Goal: Communication & Community: Answer question/provide support

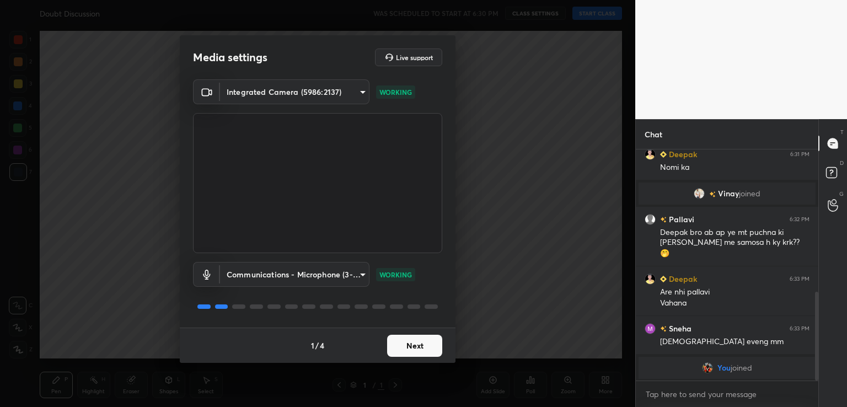
click at [415, 344] on button "Next" at bounding box center [414, 346] width 55 height 22
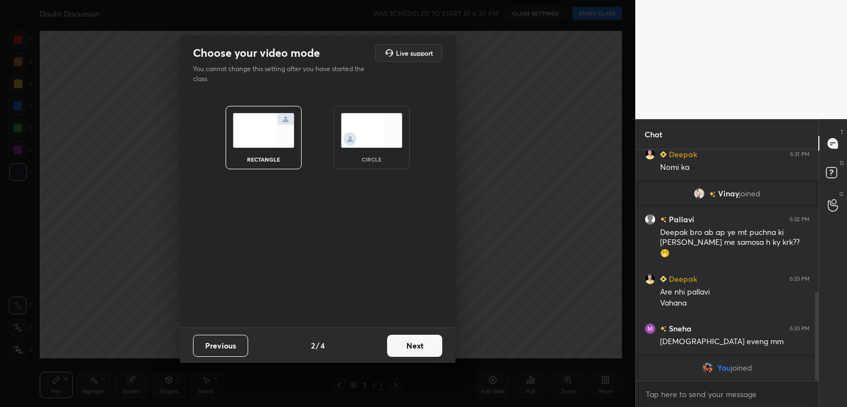
click at [415, 344] on button "Next" at bounding box center [414, 346] width 55 height 22
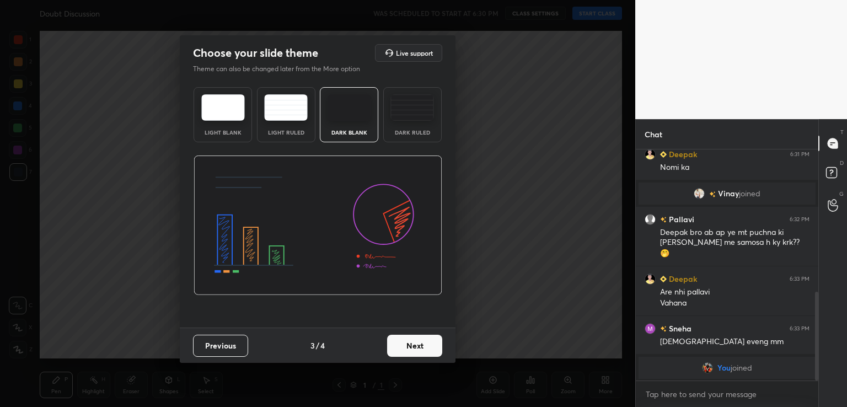
click at [431, 345] on button "Next" at bounding box center [414, 346] width 55 height 22
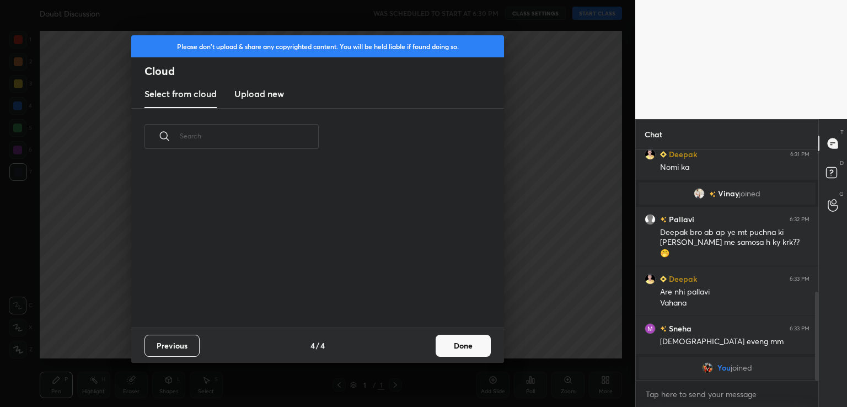
scroll to position [163, 354]
click at [467, 348] on button "Done" at bounding box center [463, 346] width 55 height 22
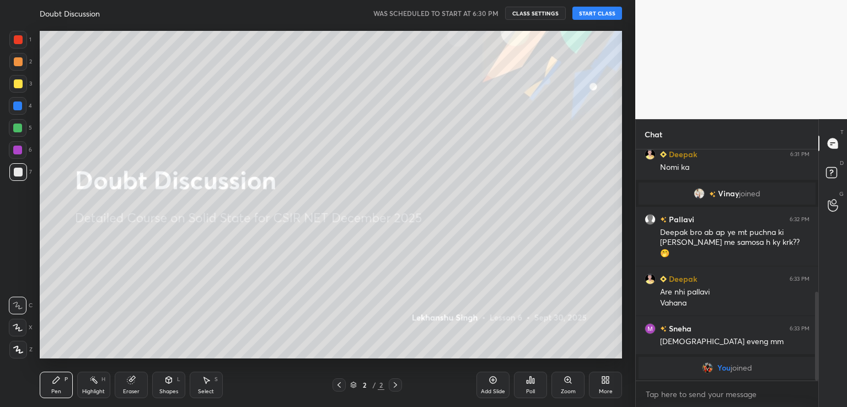
click at [604, 7] on button "START CLASS" at bounding box center [598, 13] width 50 height 13
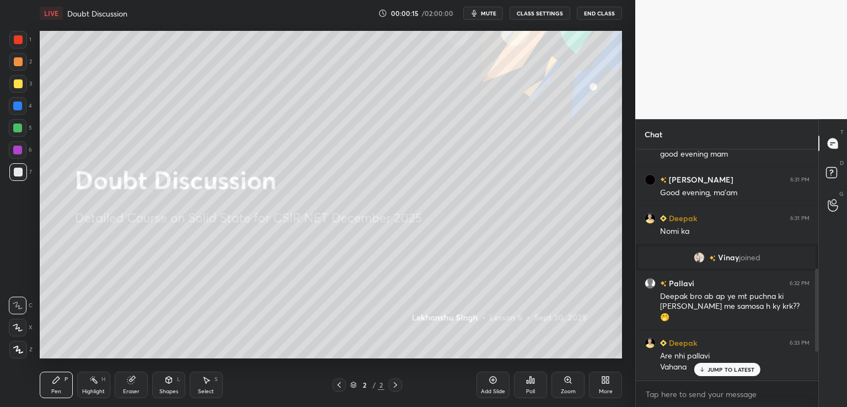
scroll to position [331, 0]
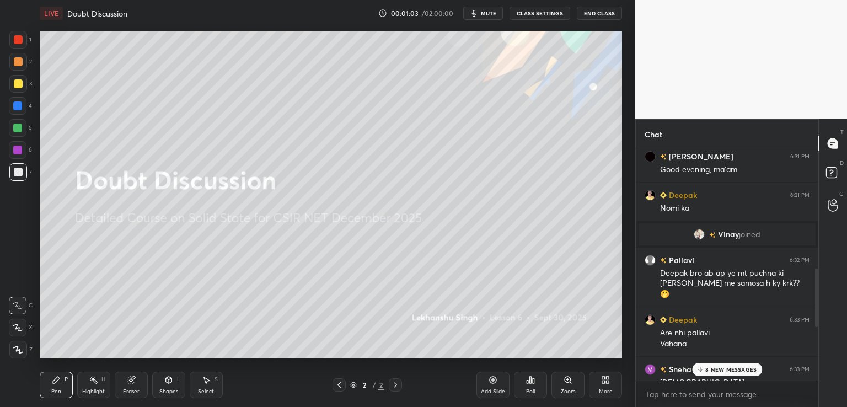
click at [479, 12] on icon "button" at bounding box center [474, 13] width 9 height 9
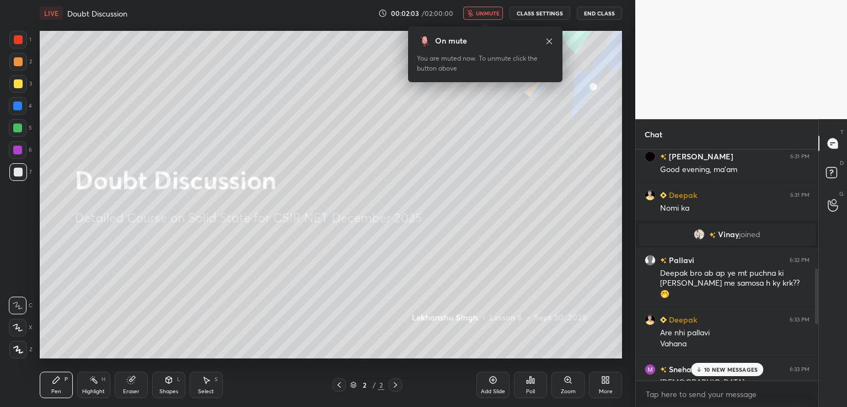
click at [495, 13] on span "unmute" at bounding box center [488, 13] width 24 height 8
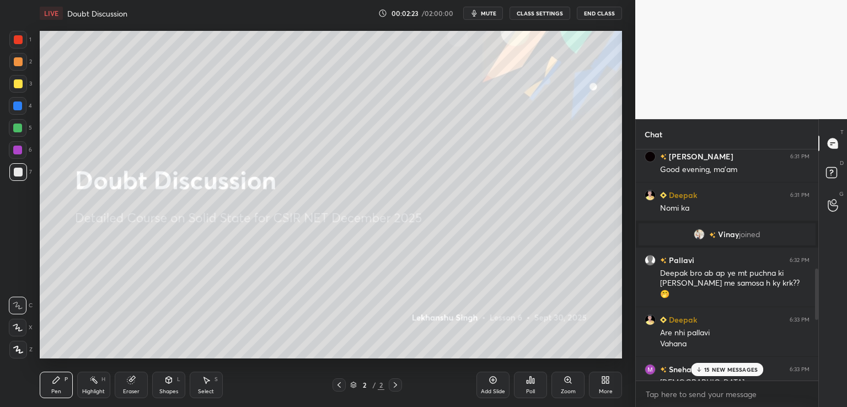
click at [523, 385] on div "Poll" at bounding box center [530, 385] width 33 height 26
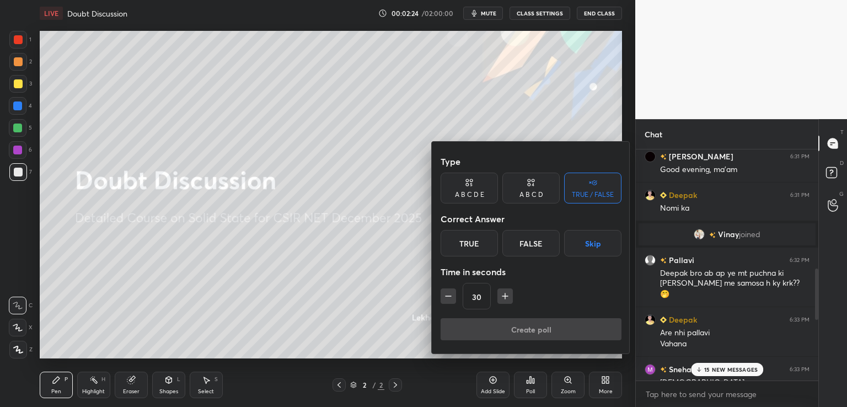
click at [527, 191] on div "A B C D" at bounding box center [532, 194] width 24 height 7
click at [585, 186] on div "TRUE / FALSE" at bounding box center [592, 188] width 57 height 31
click at [456, 241] on div "True" at bounding box center [469, 243] width 57 height 26
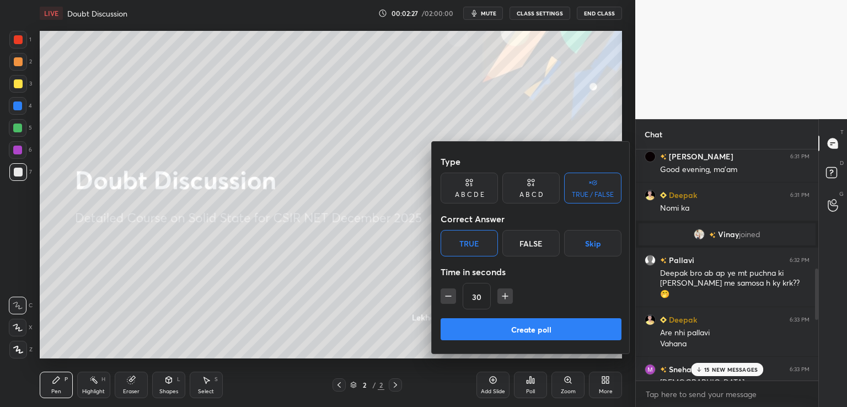
click at [569, 340] on button "Create poll" at bounding box center [531, 329] width 181 height 22
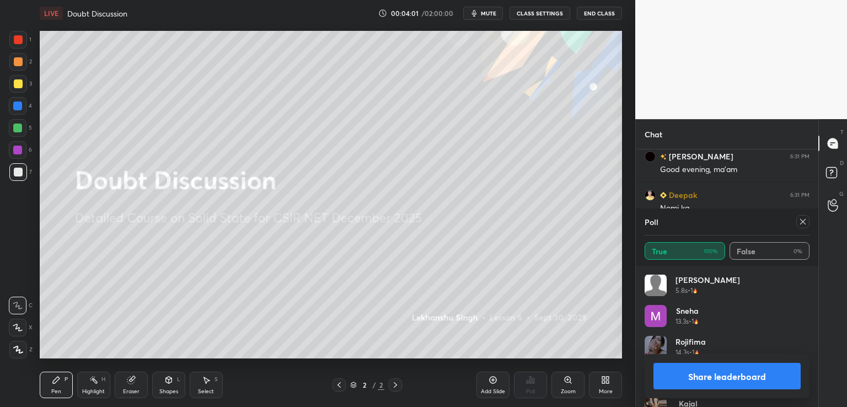
scroll to position [207, 0]
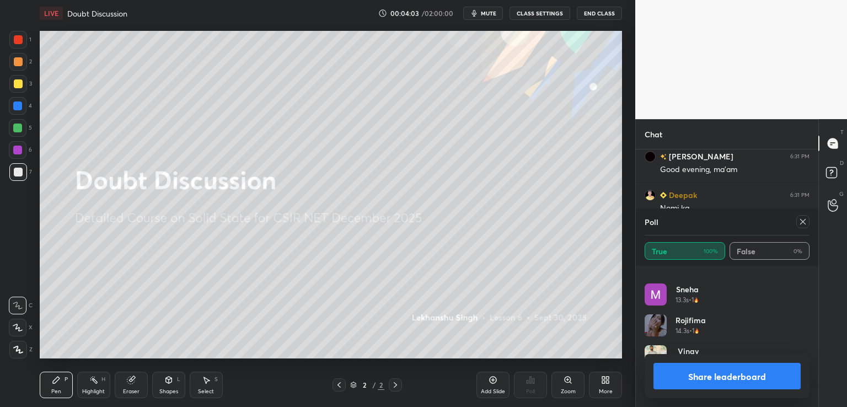
click at [748, 372] on button "Share leaderboard" at bounding box center [727, 376] width 147 height 26
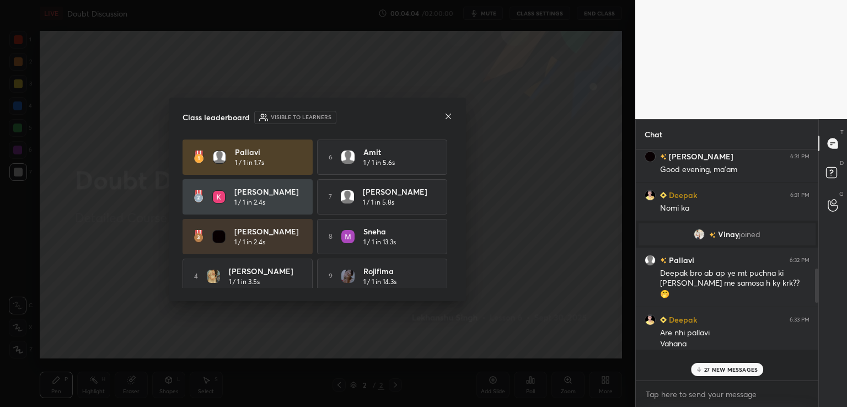
scroll to position [3, 3]
click at [446, 115] on icon at bounding box center [448, 116] width 9 height 9
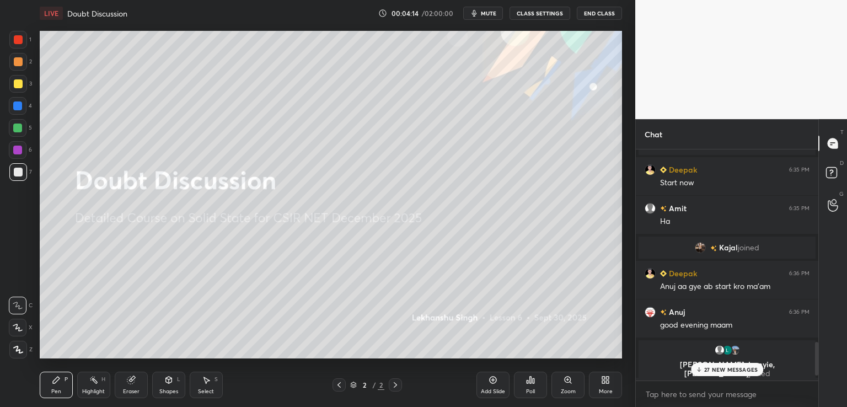
scroll to position [1314, 0]
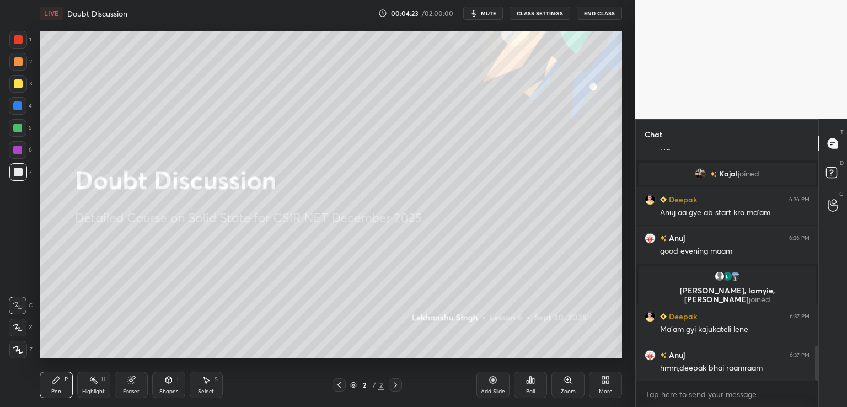
click at [605, 377] on icon at bounding box center [603, 378] width 3 height 3
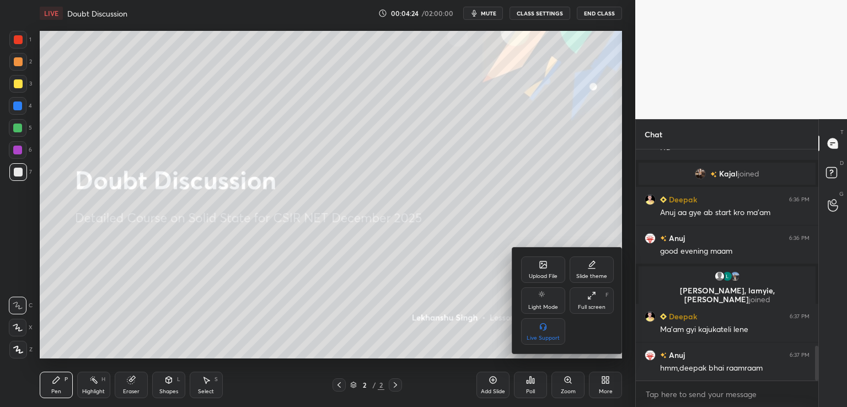
click at [545, 266] on icon at bounding box center [543, 265] width 7 height 7
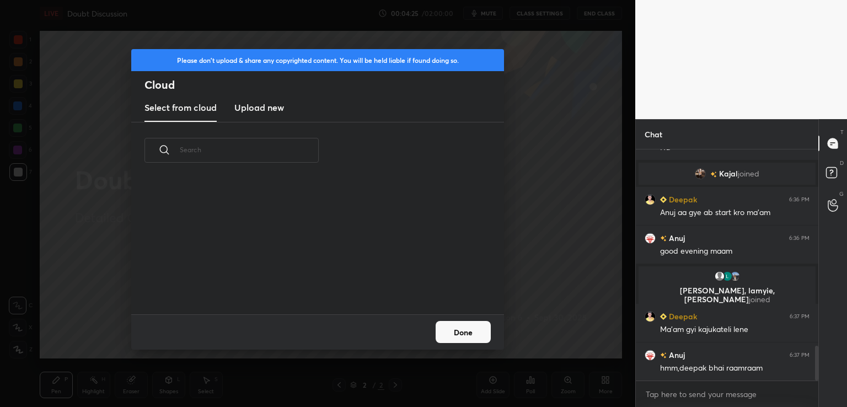
scroll to position [136, 354]
click at [252, 101] on h3 "Upload new" at bounding box center [259, 107] width 50 height 13
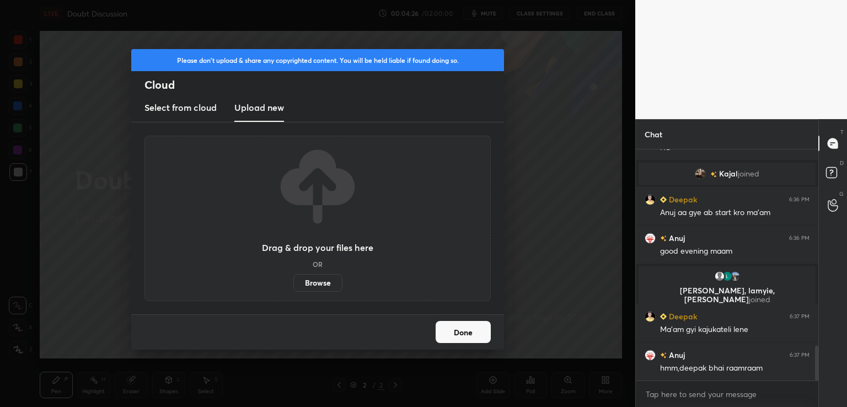
click at [324, 281] on label "Browse" at bounding box center [318, 283] width 49 height 18
click at [294, 281] on input "Browse" at bounding box center [294, 283] width 0 height 18
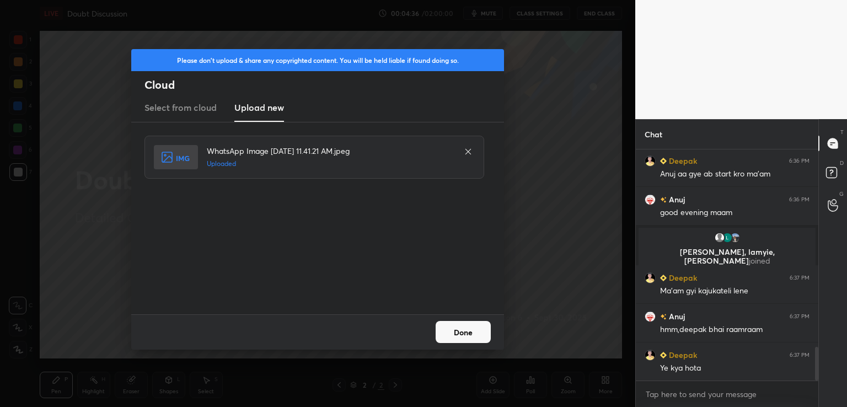
click at [472, 324] on button "Done" at bounding box center [463, 332] width 55 height 22
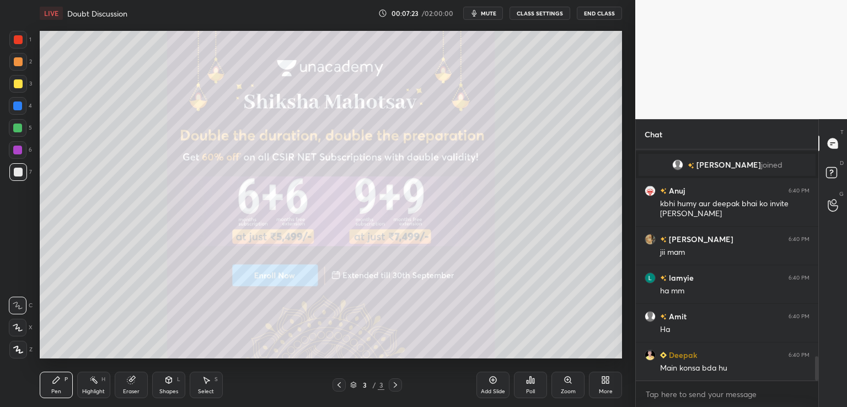
scroll to position [1984, 0]
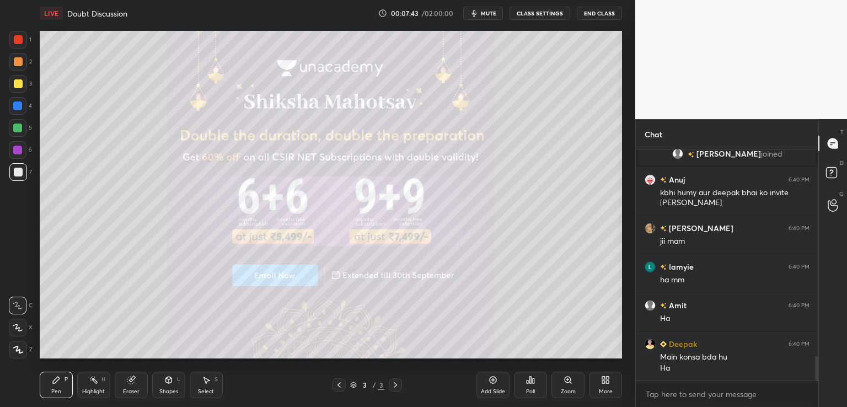
click at [15, 88] on div at bounding box center [18, 83] width 9 height 9
click at [17, 350] on icon at bounding box center [18, 349] width 9 height 7
click at [395, 385] on icon at bounding box center [395, 385] width 9 height 9
click at [603, 385] on div "More" at bounding box center [605, 385] width 33 height 26
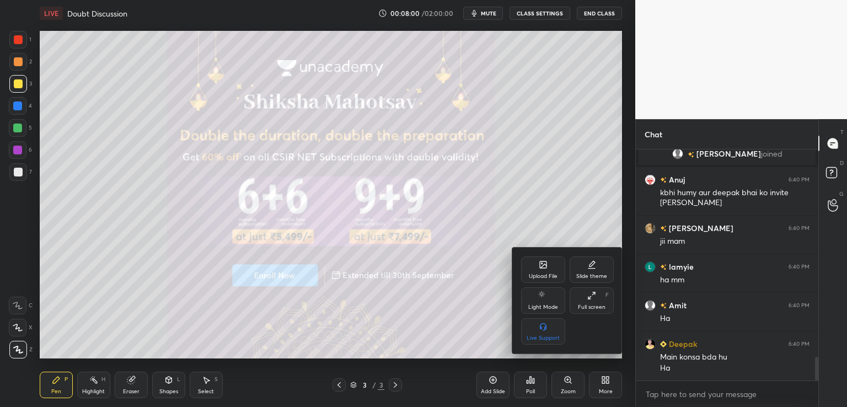
scroll to position [2023, 0]
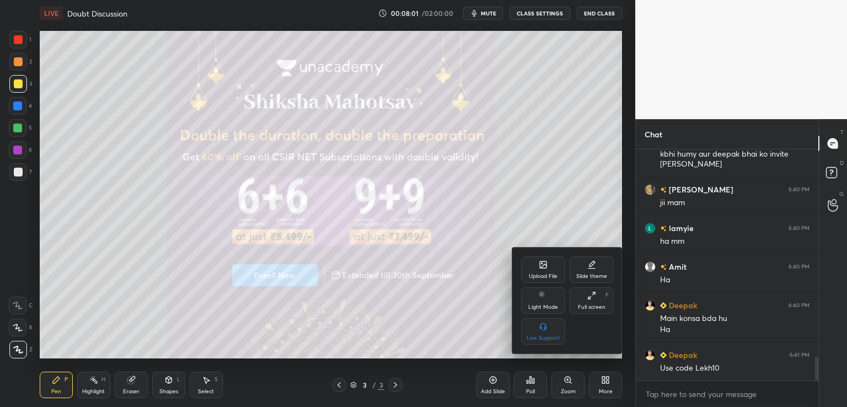
click at [535, 269] on div "Upload File" at bounding box center [543, 270] width 44 height 26
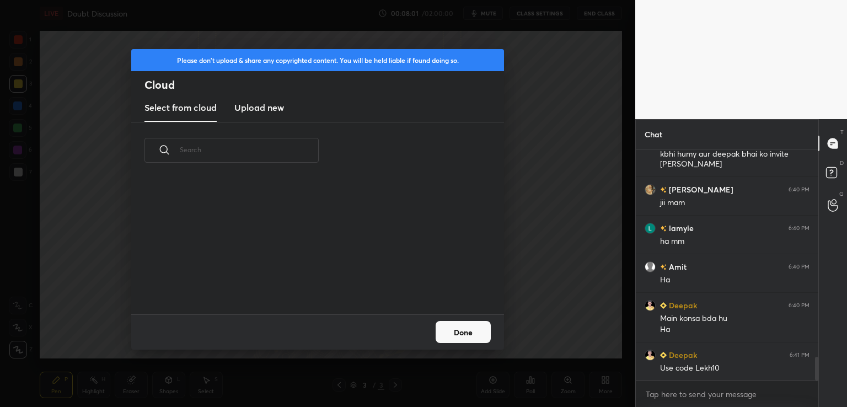
scroll to position [136, 354]
click at [267, 108] on h3 "Upload new" at bounding box center [259, 107] width 50 height 13
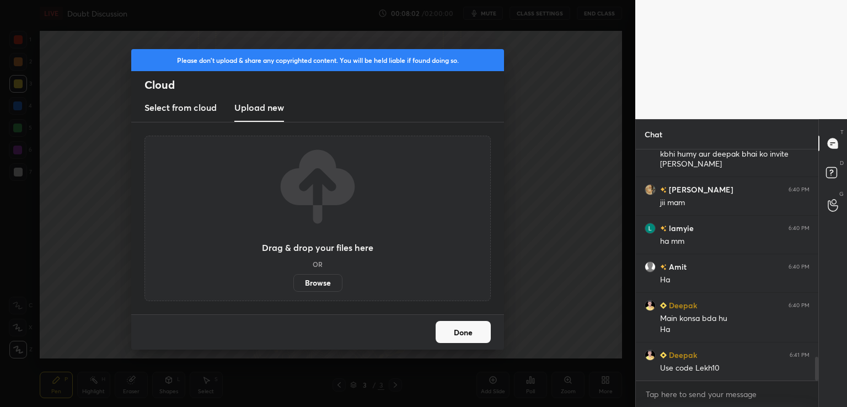
click at [313, 281] on label "Browse" at bounding box center [318, 283] width 49 height 18
click at [294, 281] on input "Browse" at bounding box center [294, 283] width 0 height 18
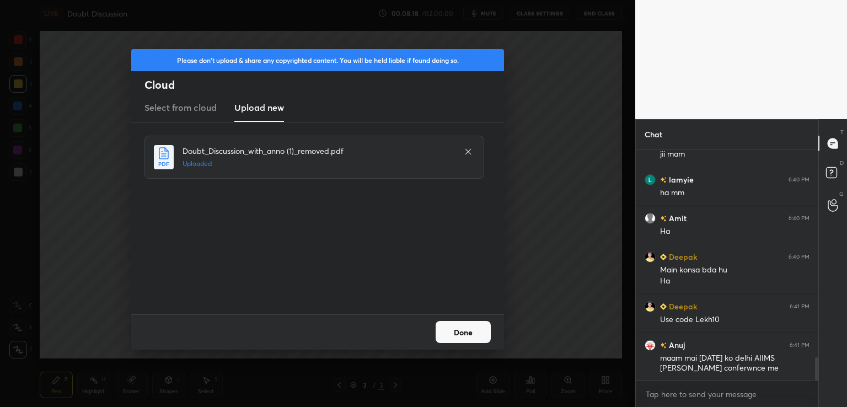
click at [473, 342] on button "Done" at bounding box center [463, 332] width 55 height 22
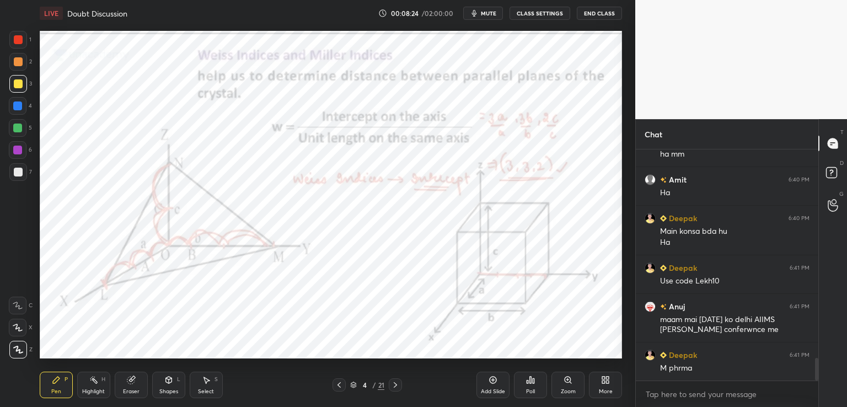
scroll to position [2148, 0]
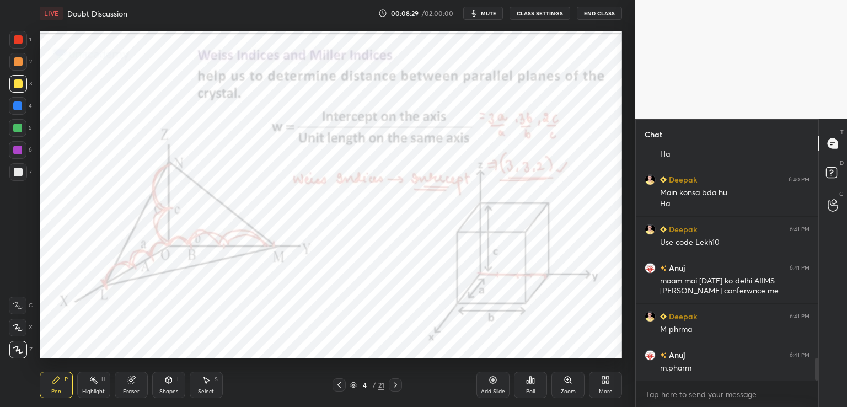
click at [24, 38] on div at bounding box center [18, 40] width 18 height 18
click at [395, 386] on icon at bounding box center [395, 385] width 9 height 9
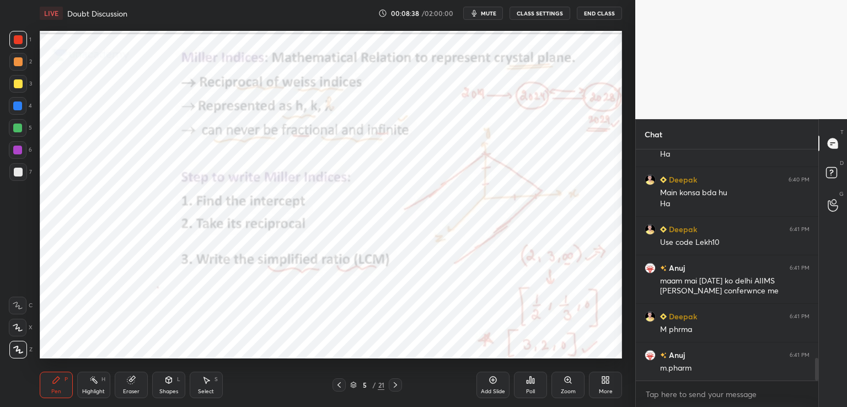
click at [393, 385] on icon at bounding box center [395, 385] width 9 height 9
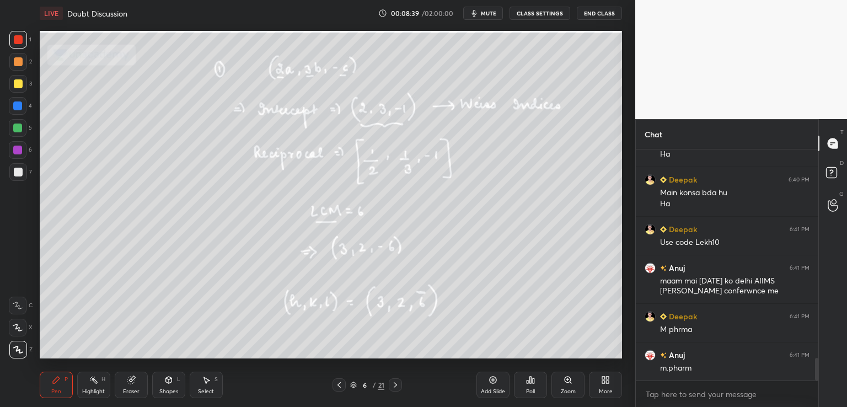
click at [392, 386] on icon at bounding box center [395, 385] width 9 height 9
click at [390, 386] on div at bounding box center [395, 384] width 13 height 13
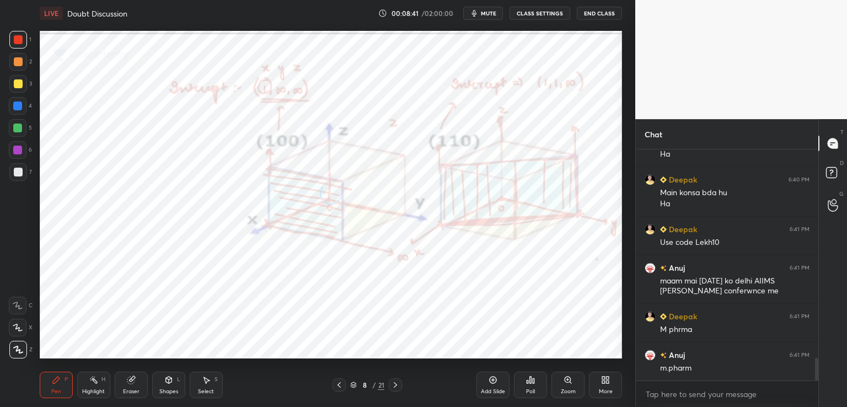
scroll to position [2187, 0]
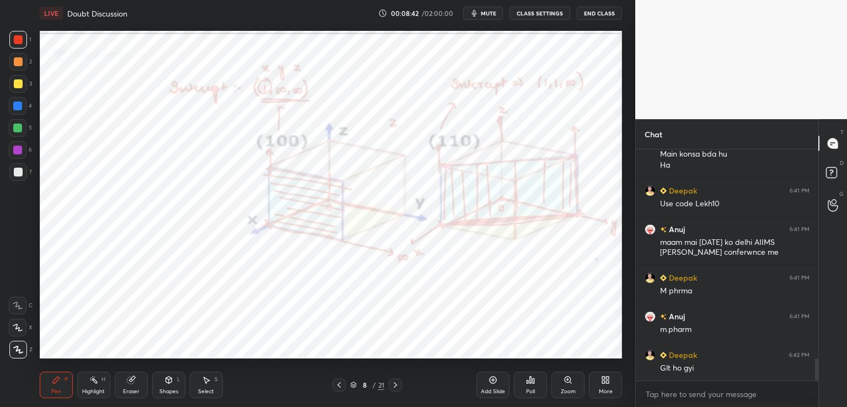
click at [389, 386] on div at bounding box center [395, 384] width 13 height 13
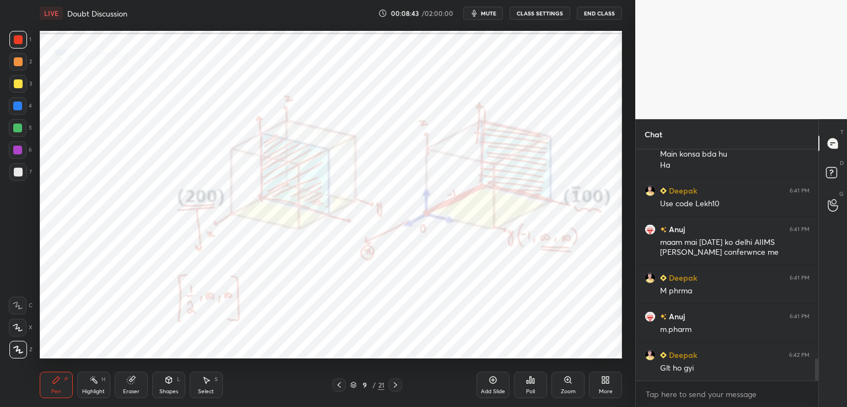
click at [390, 386] on div at bounding box center [395, 384] width 13 height 13
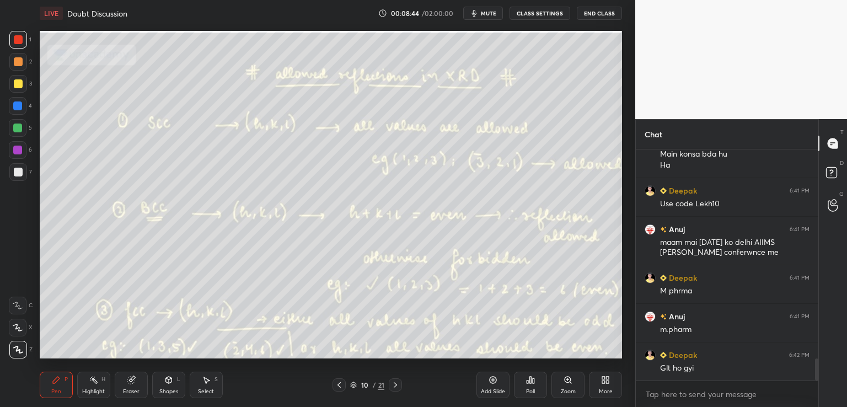
click at [388, 385] on div "10 / 21" at bounding box center [368, 384] width 70 height 13
click at [395, 385] on icon at bounding box center [395, 385] width 9 height 9
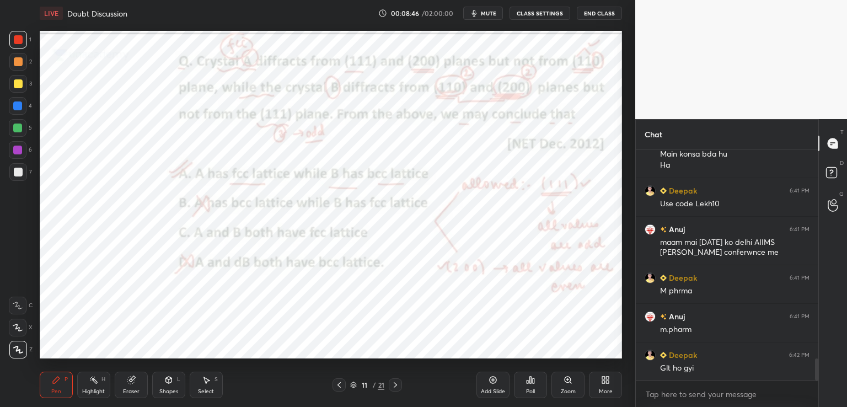
click at [396, 382] on icon at bounding box center [395, 385] width 9 height 9
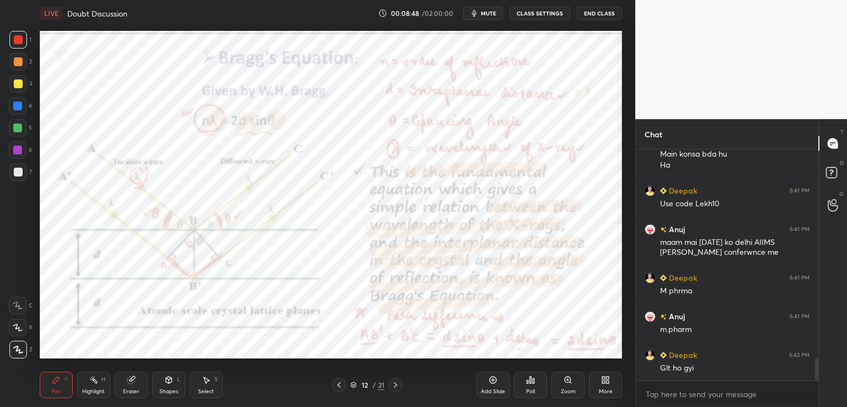
click at [397, 384] on icon at bounding box center [395, 385] width 9 height 9
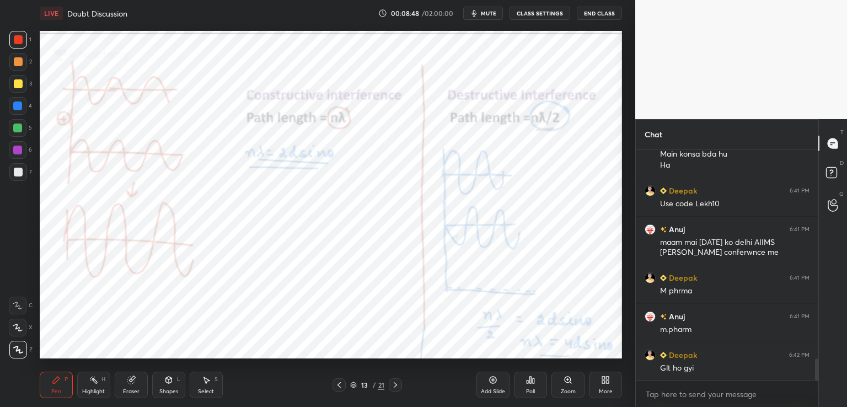
scroll to position [2226, 0]
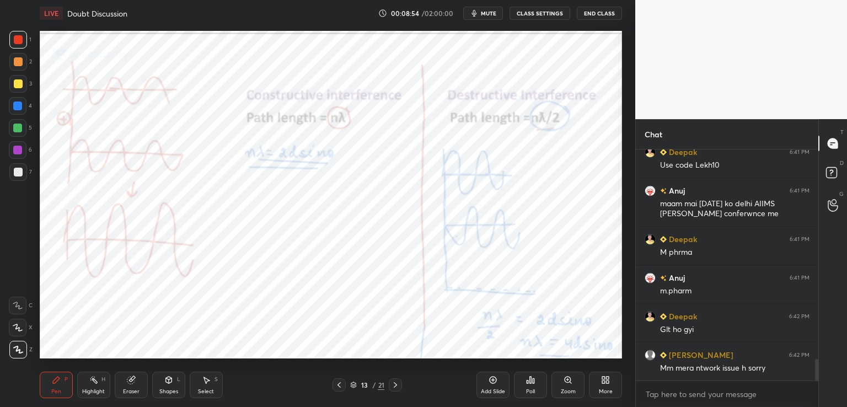
click at [393, 387] on icon at bounding box center [395, 385] width 9 height 9
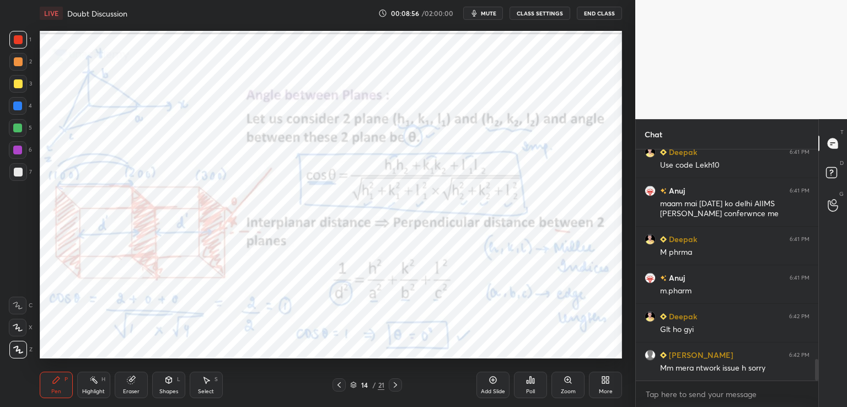
click at [393, 390] on div at bounding box center [395, 384] width 13 height 13
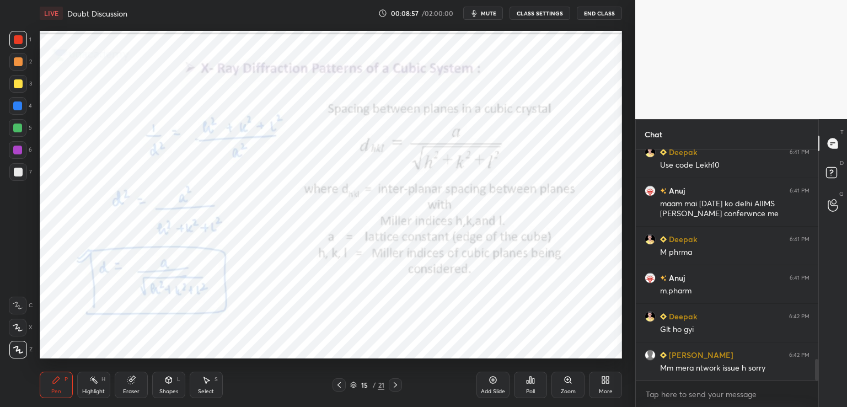
click at [394, 389] on icon at bounding box center [395, 385] width 9 height 9
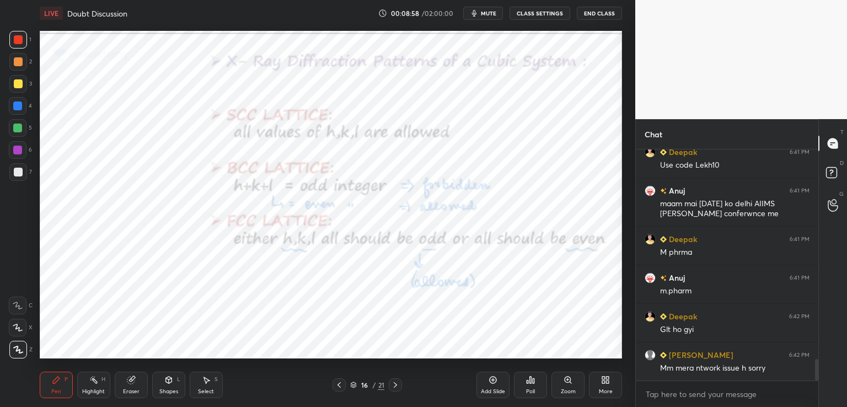
click at [393, 387] on icon at bounding box center [395, 385] width 9 height 9
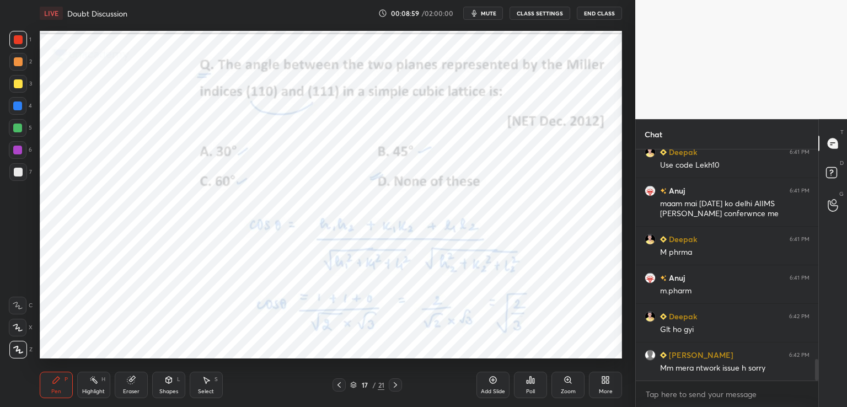
click at [397, 384] on icon at bounding box center [395, 385] width 9 height 9
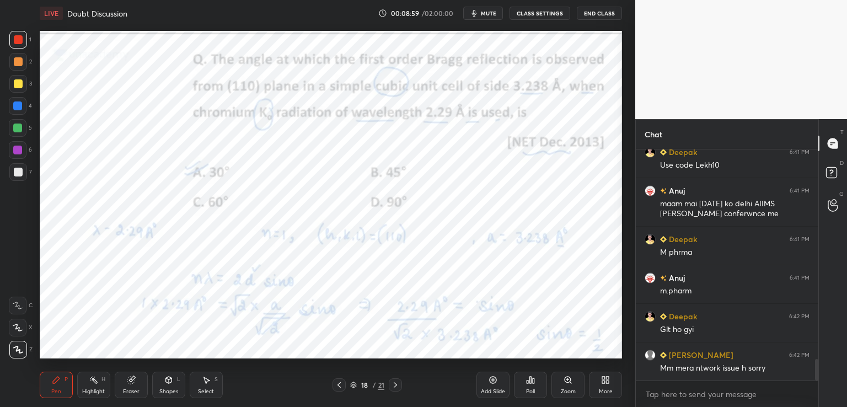
click at [396, 386] on icon at bounding box center [395, 385] width 3 height 6
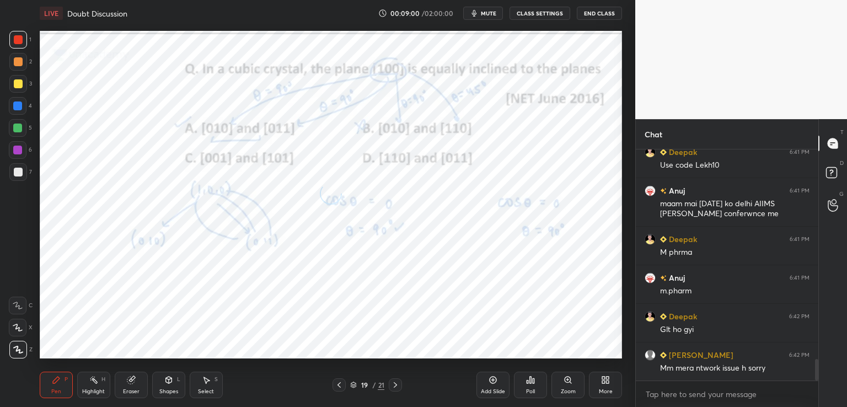
click at [397, 385] on icon at bounding box center [395, 385] width 3 height 6
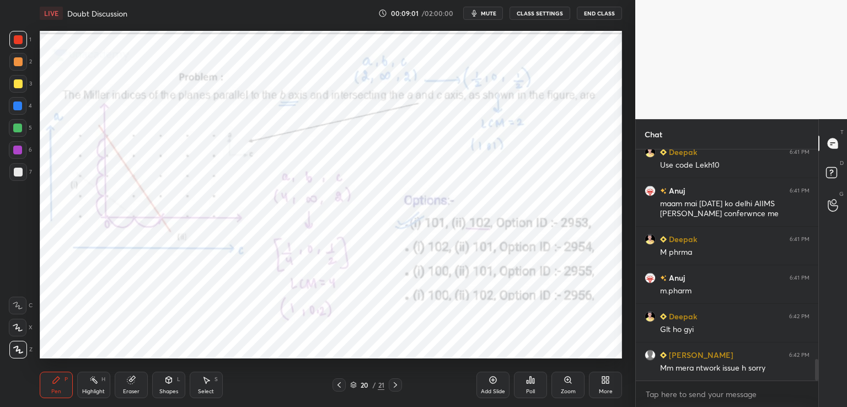
click at [395, 384] on icon at bounding box center [395, 385] width 9 height 9
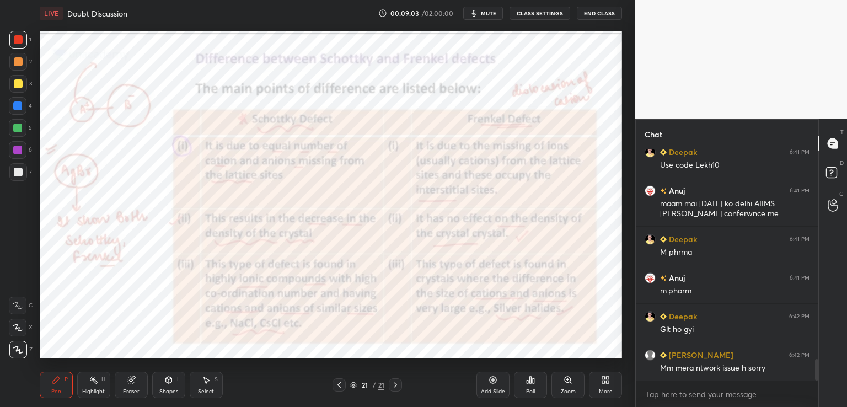
click at [352, 382] on icon at bounding box center [353, 385] width 7 height 7
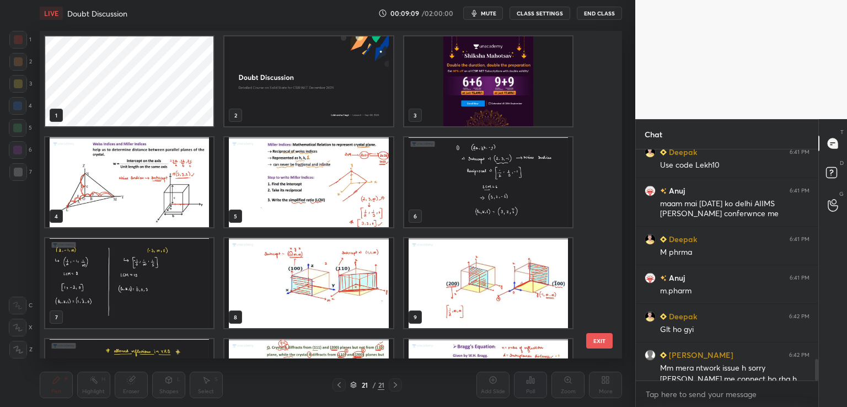
scroll to position [2237, 0]
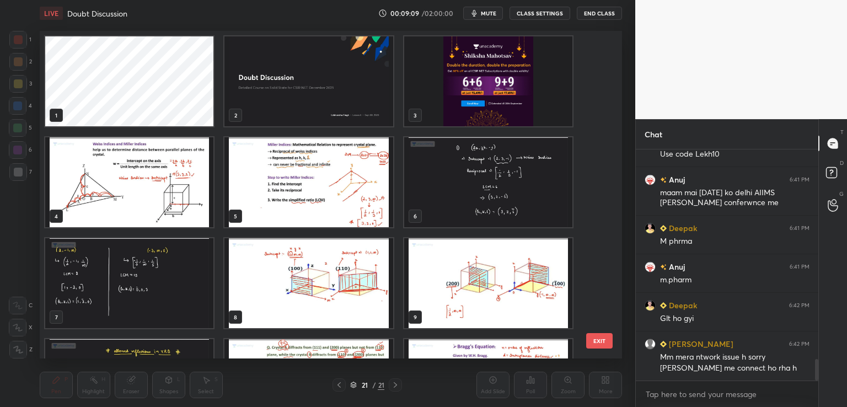
click at [173, 208] on img "grid" at bounding box center [129, 182] width 168 height 90
click at [176, 210] on img "grid" at bounding box center [129, 182] width 168 height 90
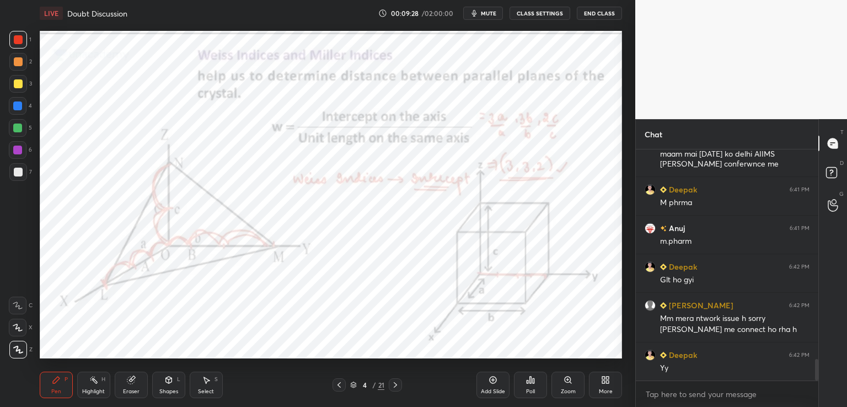
scroll to position [2314, 0]
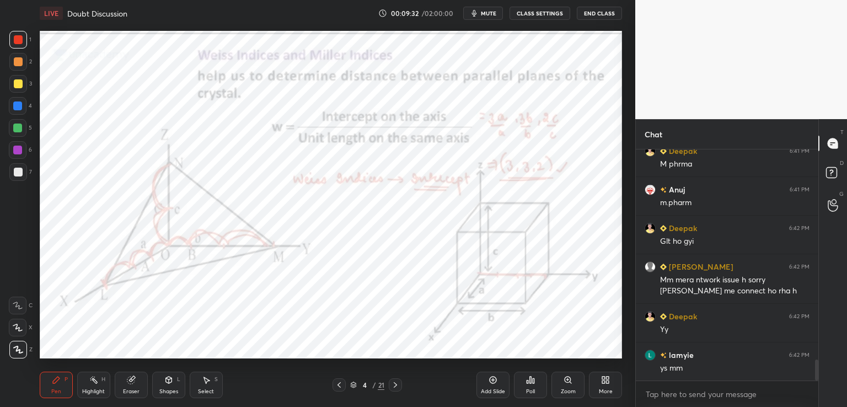
click at [488, 9] on span "mute" at bounding box center [488, 13] width 15 height 8
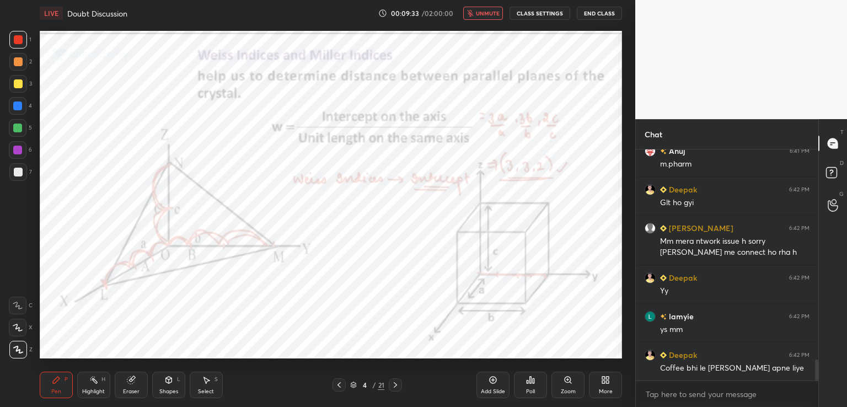
click at [593, 9] on button "End Class" at bounding box center [599, 13] width 45 height 13
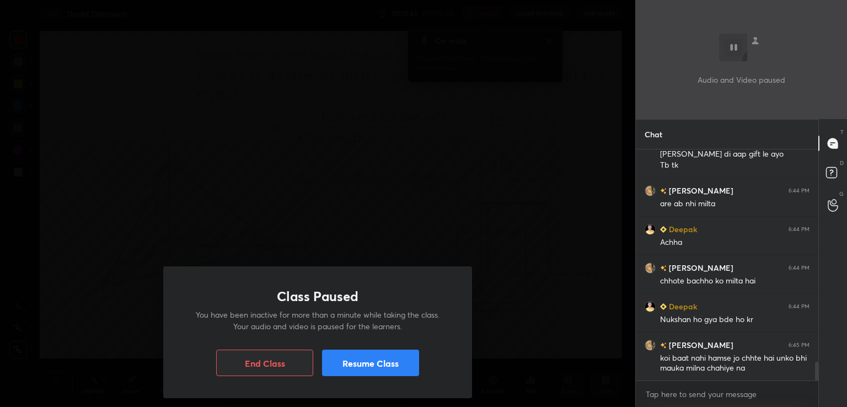
scroll to position [2692, 0]
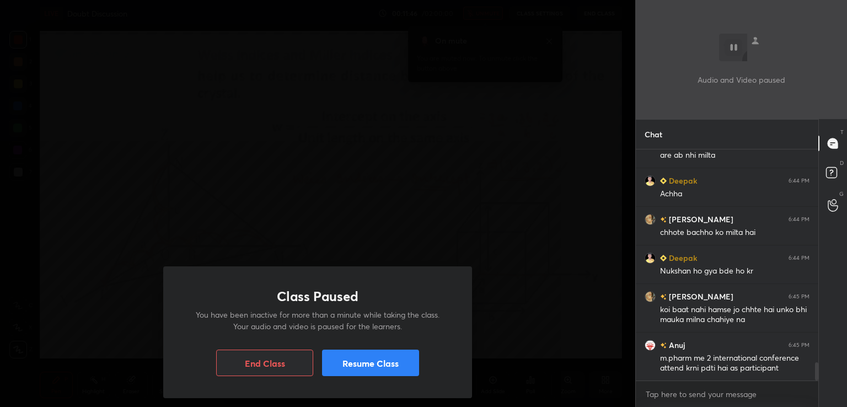
click at [389, 359] on button "Resume Class" at bounding box center [370, 363] width 97 height 26
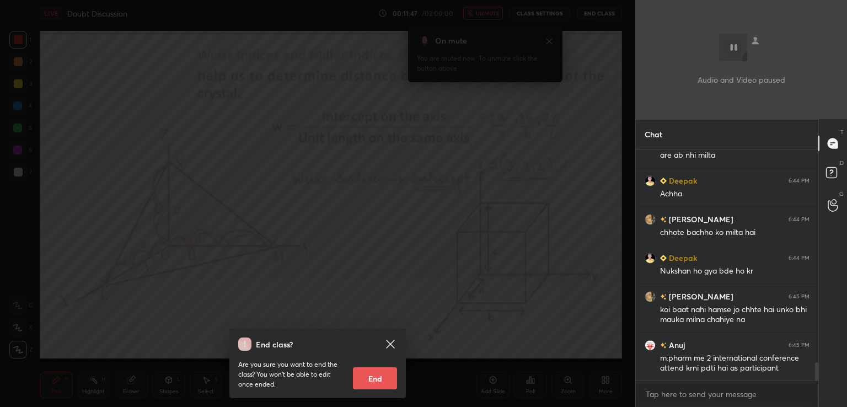
click at [387, 338] on icon at bounding box center [390, 344] width 13 height 13
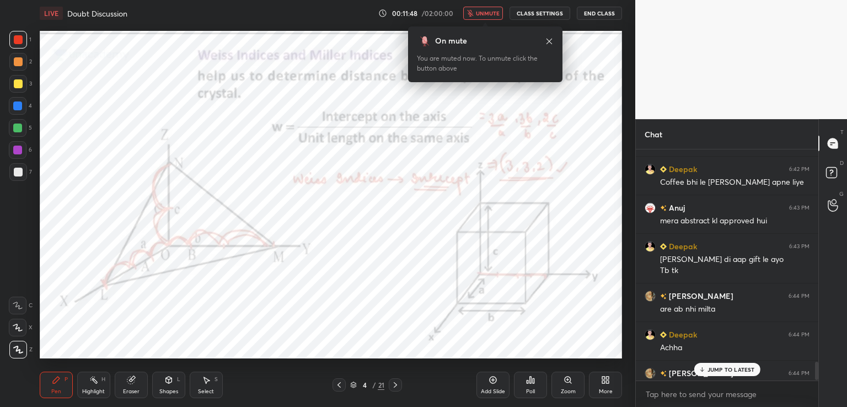
scroll to position [2527, 0]
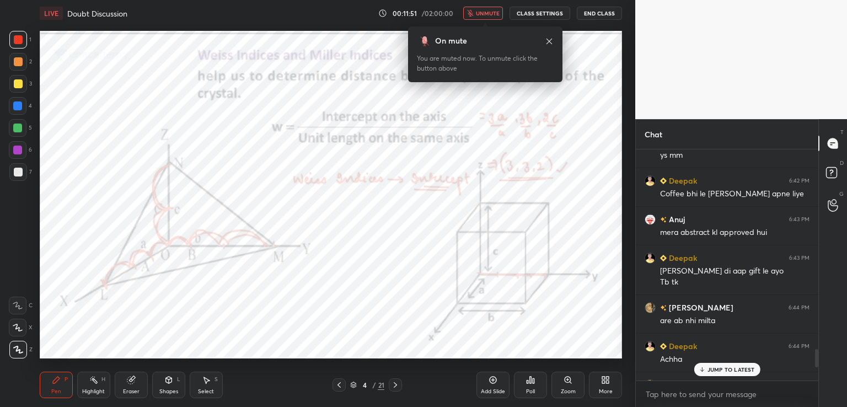
click at [477, 9] on button "unmute" at bounding box center [483, 13] width 40 height 13
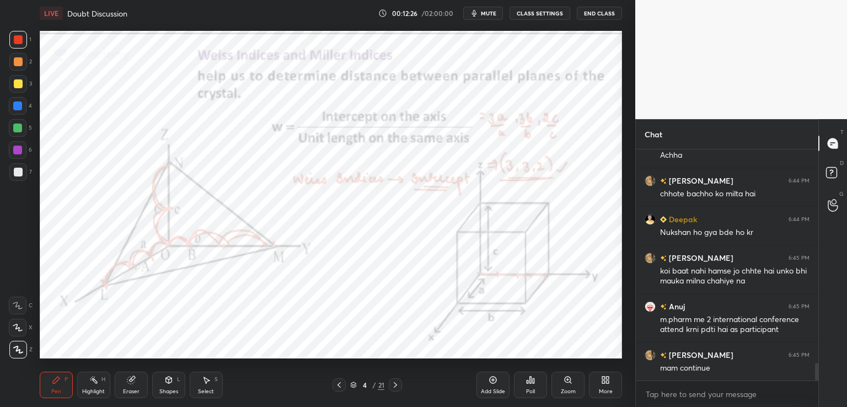
scroll to position [2770, 0]
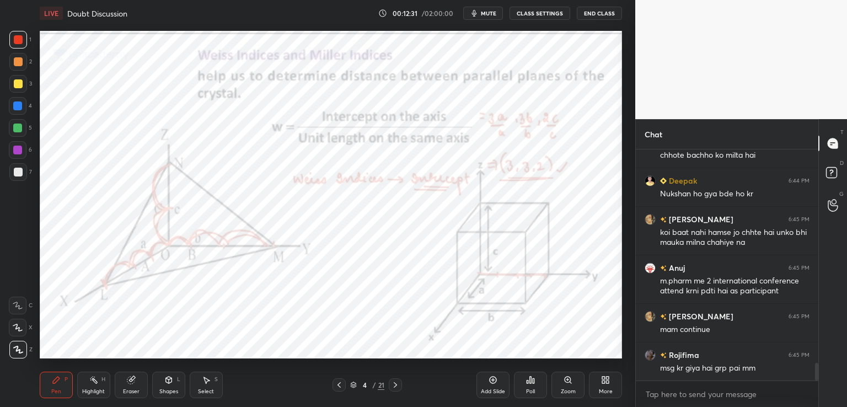
click at [18, 110] on div at bounding box center [17, 106] width 9 height 9
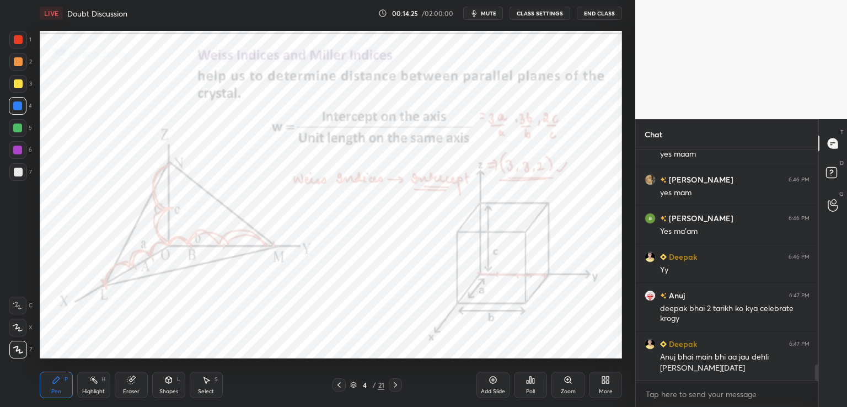
scroll to position [3100, 0]
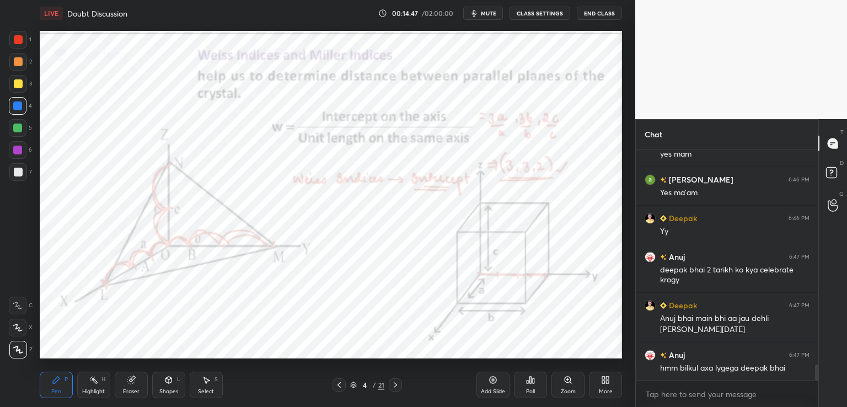
click at [486, 10] on span "mute" at bounding box center [488, 13] width 15 height 8
click at [597, 9] on button "End Class" at bounding box center [599, 13] width 45 height 13
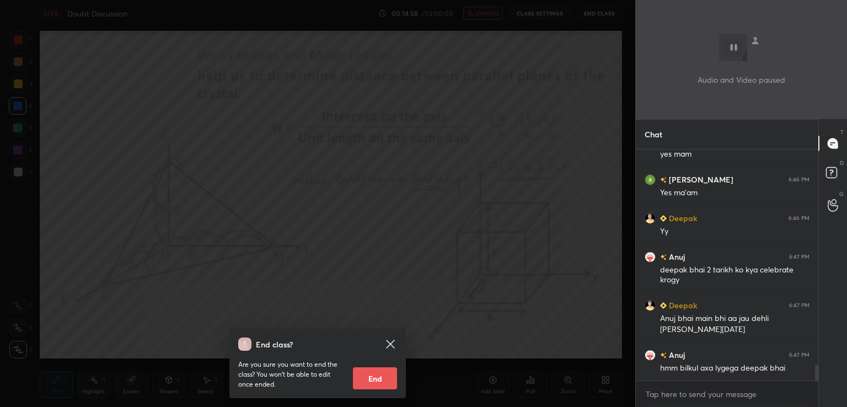
click at [389, 350] on icon at bounding box center [390, 344] width 13 height 13
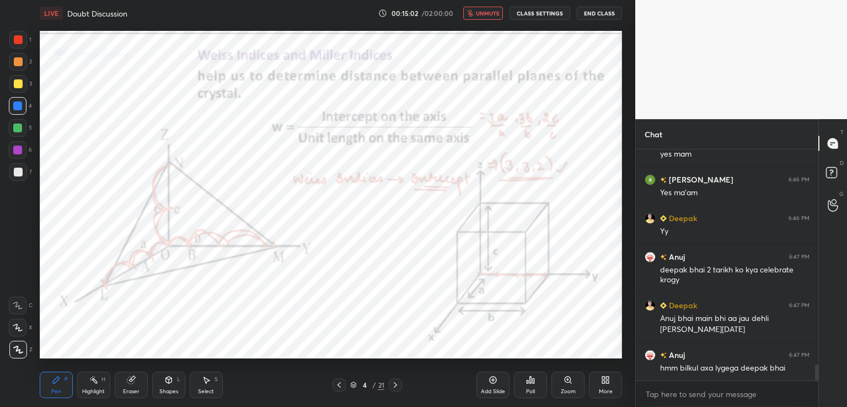
click at [481, 16] on span "unmute" at bounding box center [488, 13] width 24 height 8
click at [527, 382] on icon at bounding box center [528, 382] width 2 height 3
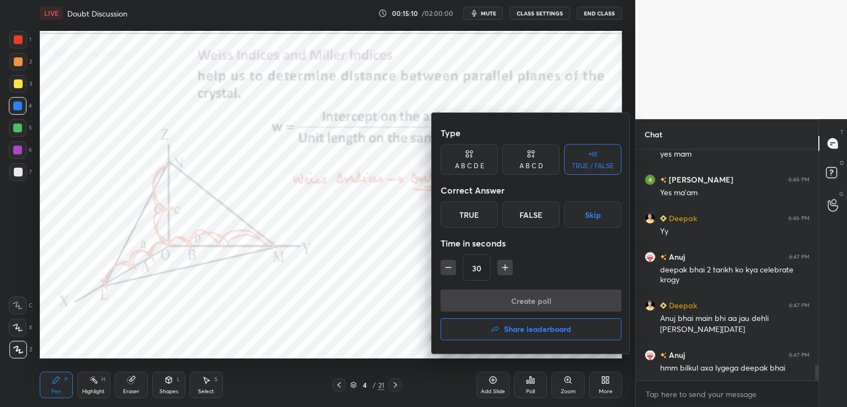
click at [478, 219] on div "True" at bounding box center [469, 214] width 57 height 26
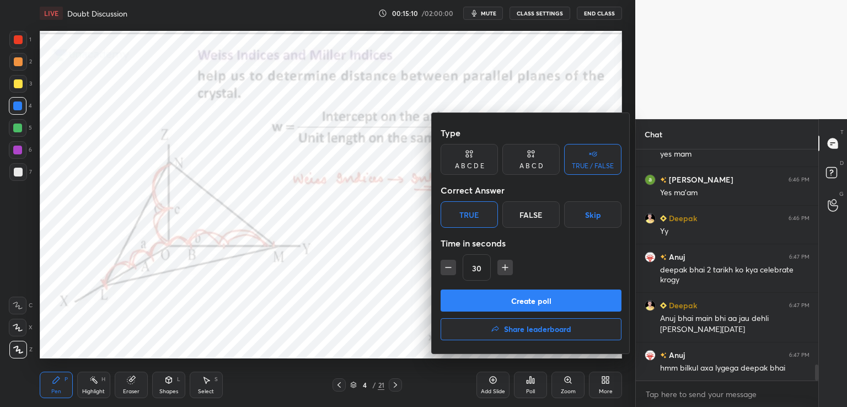
click at [522, 294] on button "Create poll" at bounding box center [531, 301] width 181 height 22
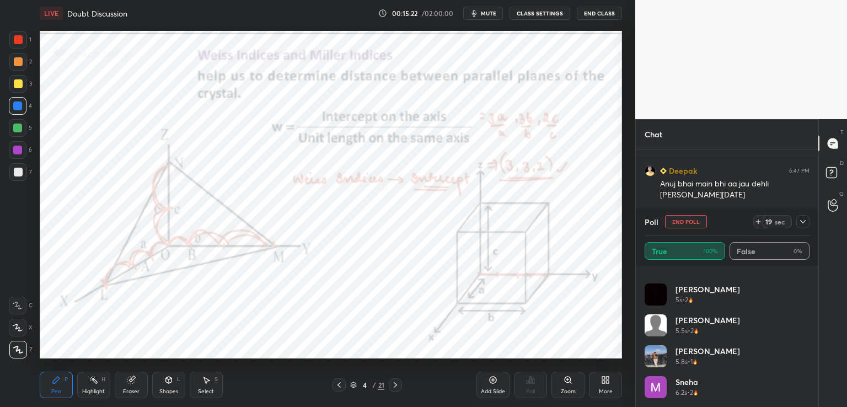
scroll to position [331, 0]
click at [801, 223] on icon at bounding box center [803, 221] width 9 height 9
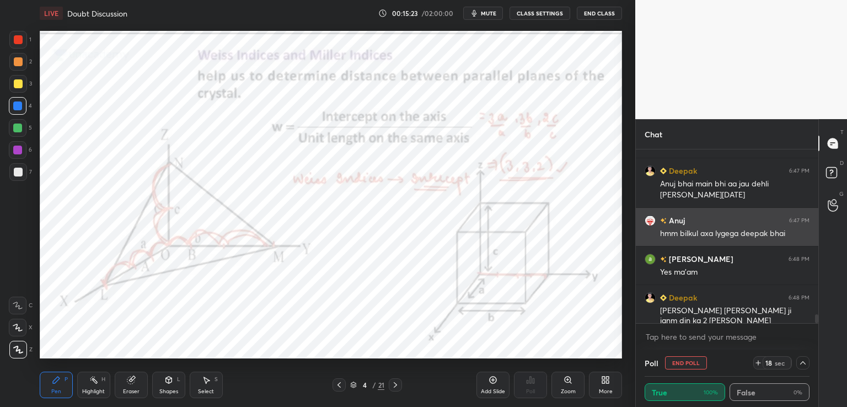
scroll to position [0, 0]
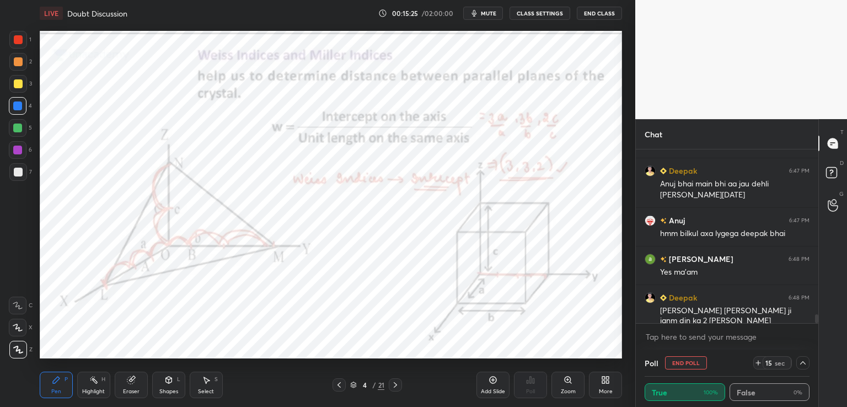
click at [803, 361] on icon at bounding box center [803, 363] width 9 height 9
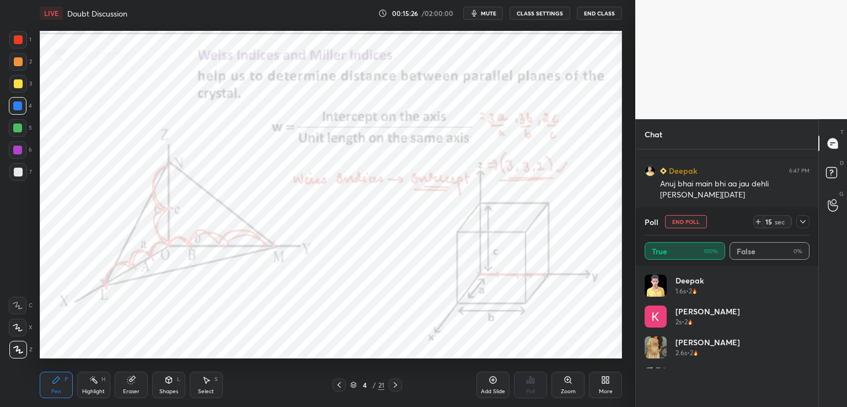
scroll to position [3, 3]
click at [802, 221] on icon at bounding box center [803, 221] width 9 height 9
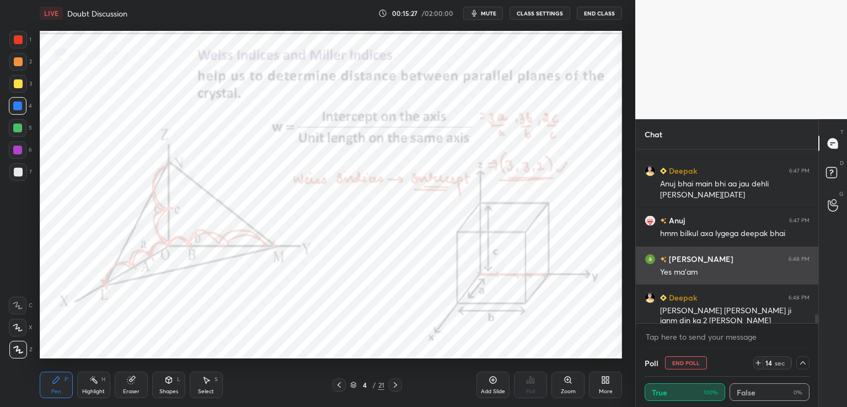
scroll to position [39, 162]
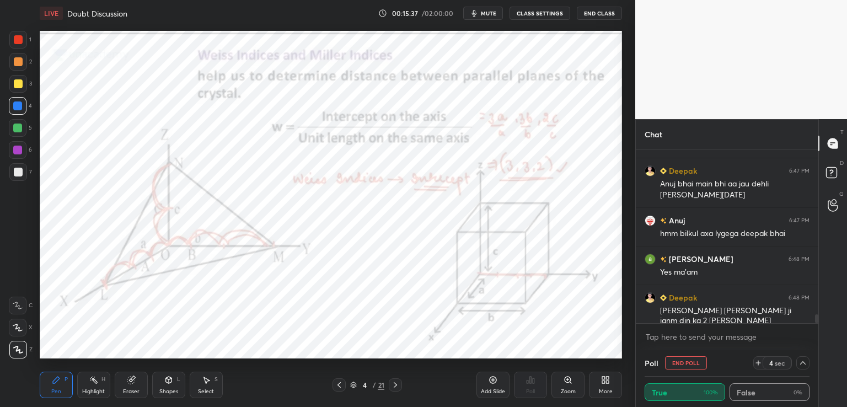
click at [801, 362] on icon at bounding box center [803, 363] width 9 height 9
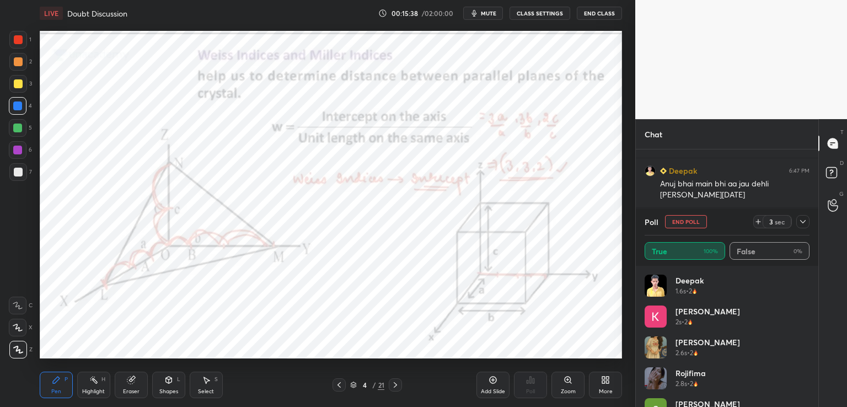
click at [800, 223] on icon at bounding box center [803, 221] width 9 height 9
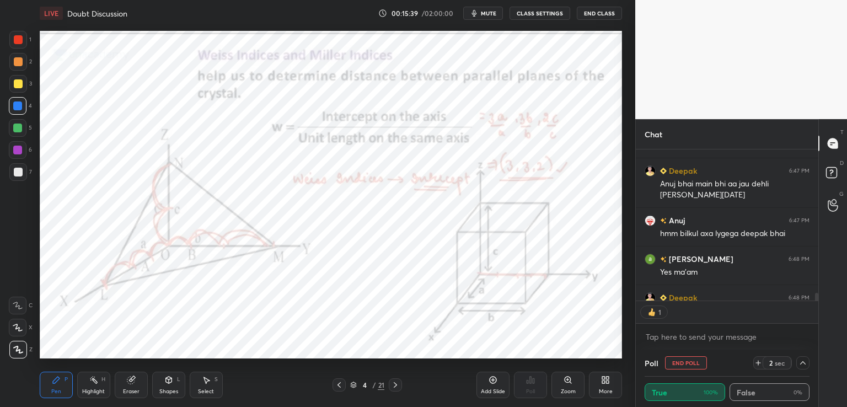
click at [799, 361] on icon at bounding box center [803, 363] width 9 height 9
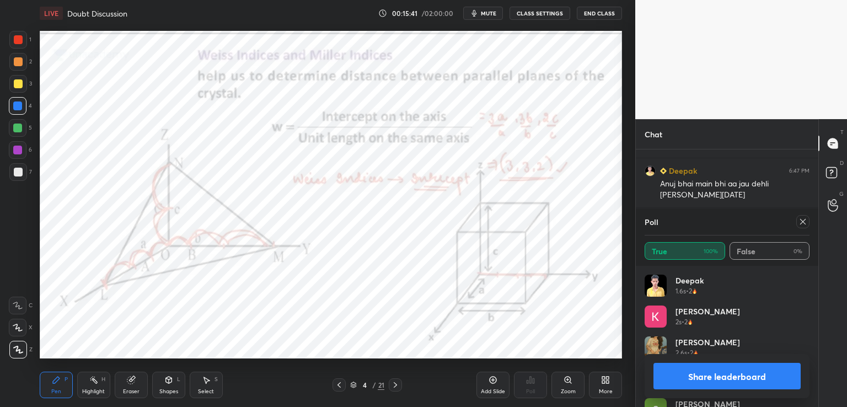
click at [803, 224] on icon at bounding box center [803, 221] width 9 height 9
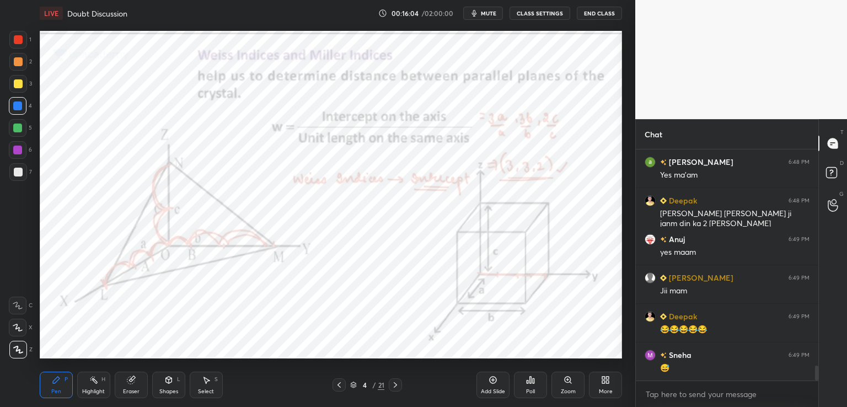
click at [128, 382] on icon at bounding box center [130, 380] width 7 height 7
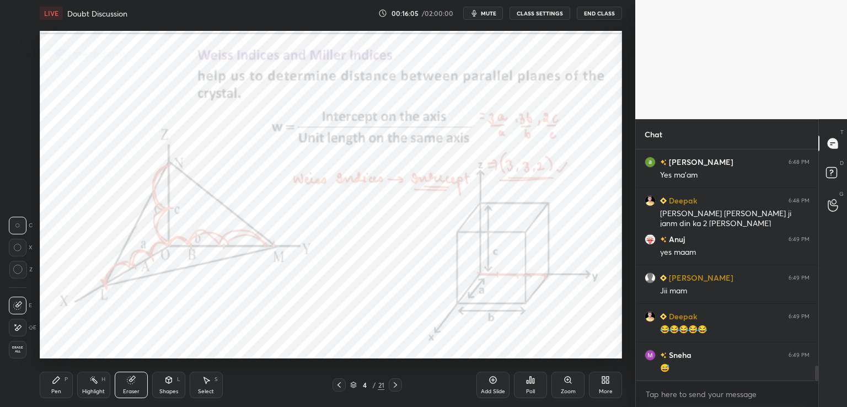
click at [20, 330] on icon at bounding box center [17, 327] width 9 height 9
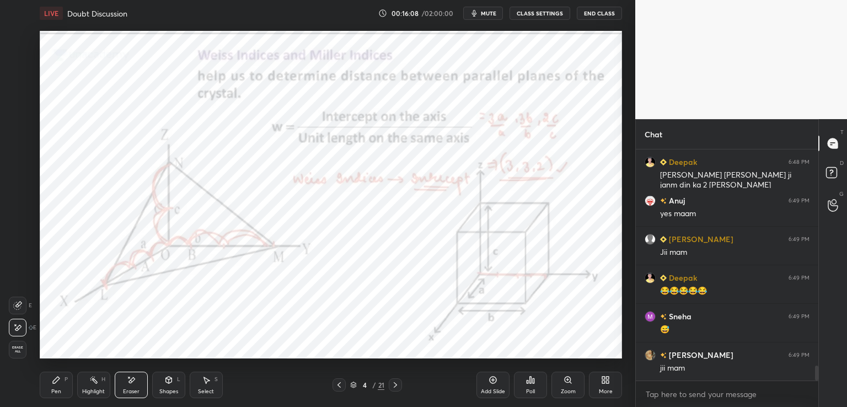
click at [60, 382] on icon at bounding box center [56, 380] width 9 height 9
click at [17, 38] on div at bounding box center [18, 39] width 9 height 9
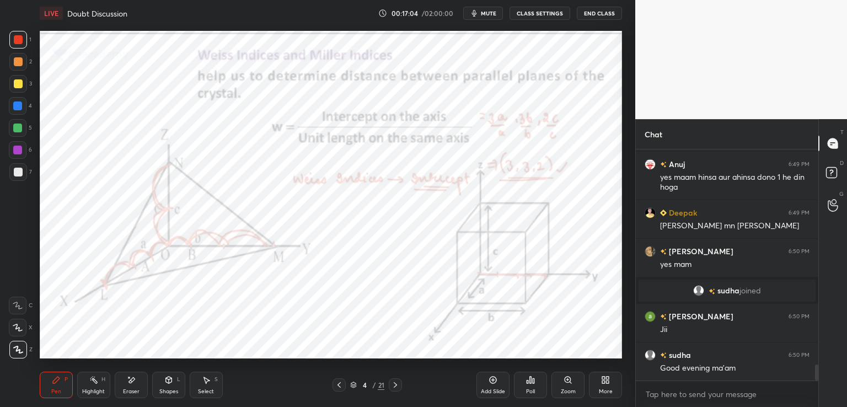
scroll to position [3131, 0]
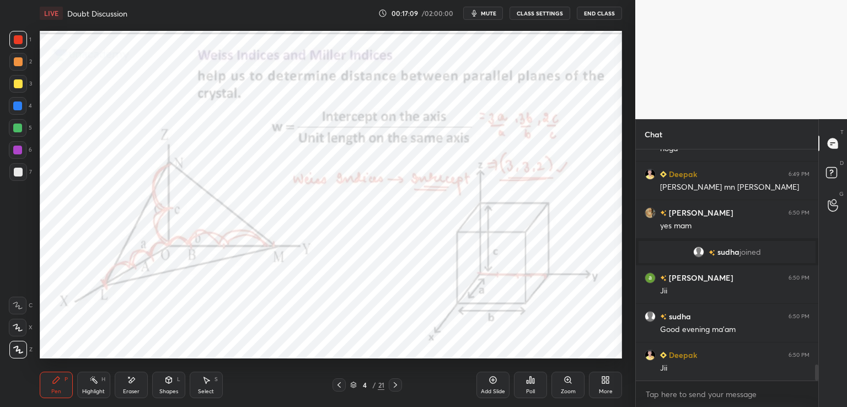
click at [130, 382] on icon at bounding box center [132, 380] width 6 height 6
click at [54, 385] on div "Pen P" at bounding box center [56, 385] width 33 height 26
click at [16, 130] on div at bounding box center [17, 128] width 9 height 9
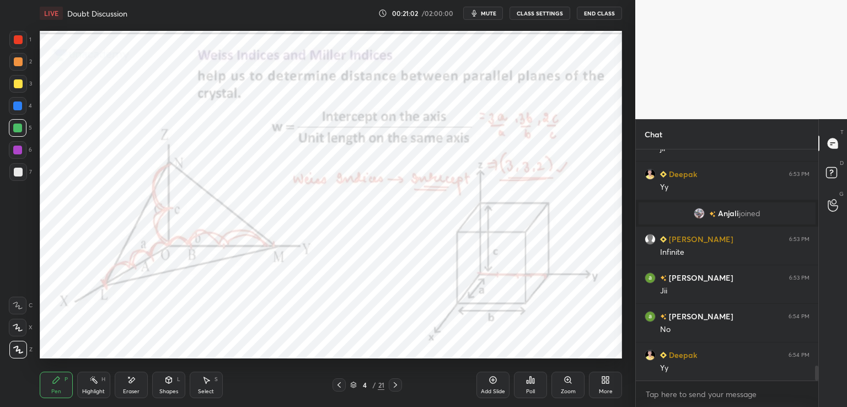
scroll to position [3427, 0]
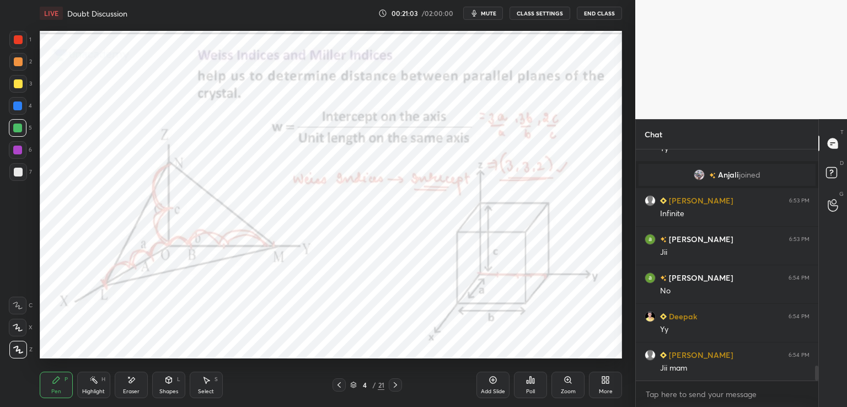
click at [391, 383] on icon at bounding box center [395, 385] width 9 height 9
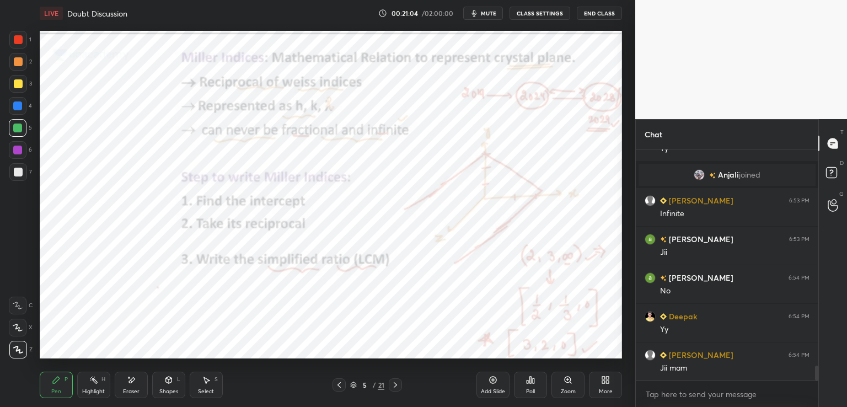
scroll to position [3466, 0]
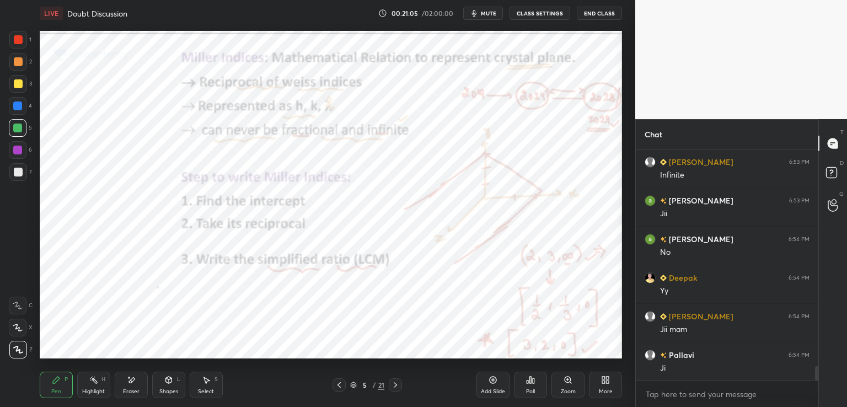
click at [17, 35] on div at bounding box center [18, 39] width 9 height 9
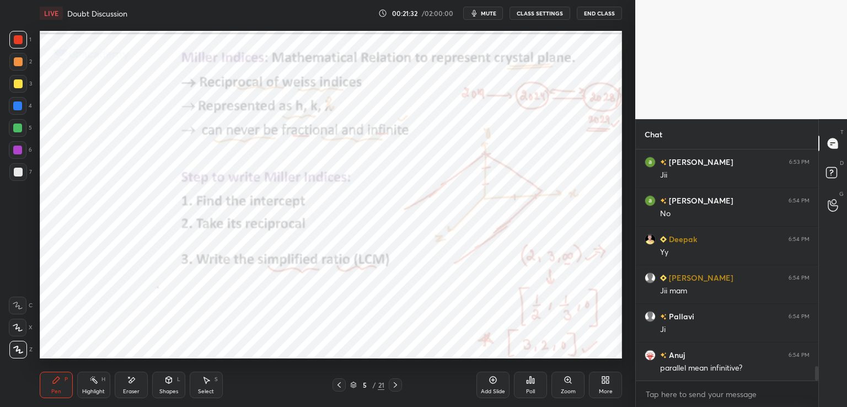
scroll to position [3543, 0]
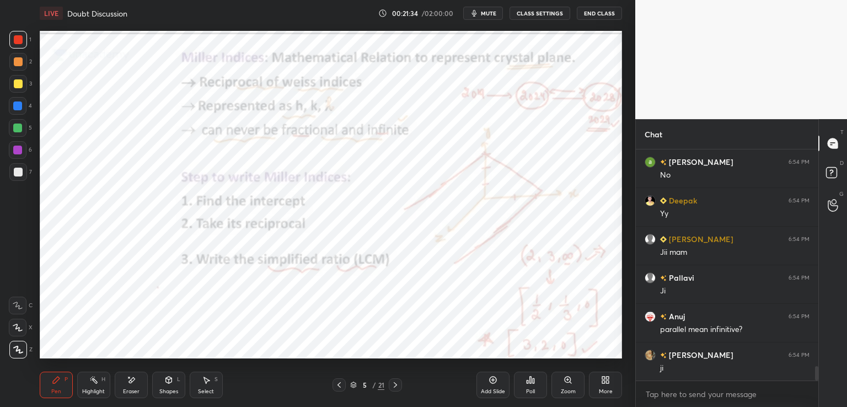
click at [130, 387] on div "Eraser" at bounding box center [131, 385] width 33 height 26
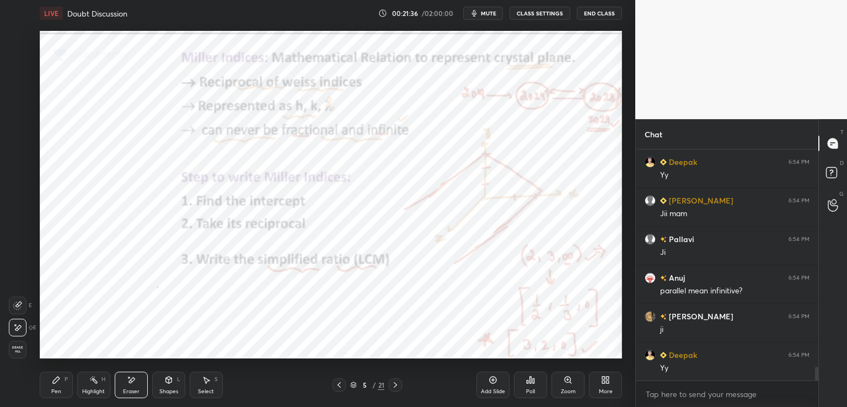
scroll to position [3659, 0]
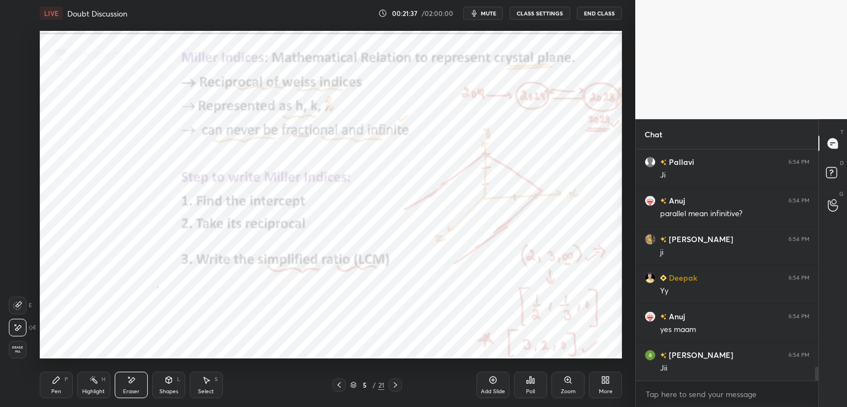
click at [63, 389] on div "Pen P" at bounding box center [56, 385] width 33 height 26
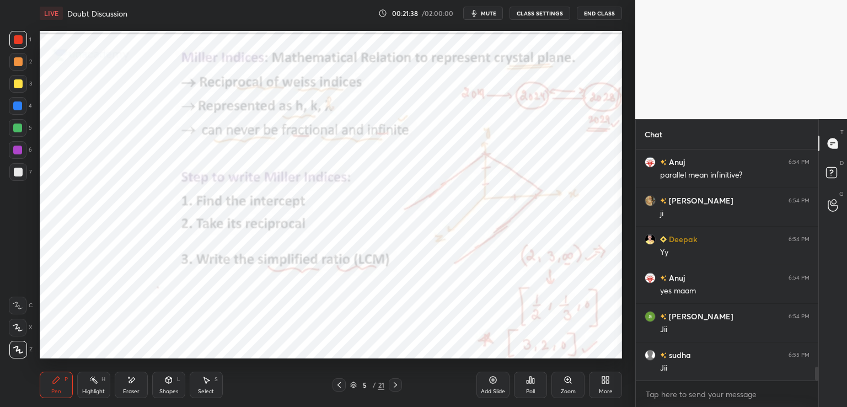
click at [18, 106] on div at bounding box center [17, 106] width 9 height 9
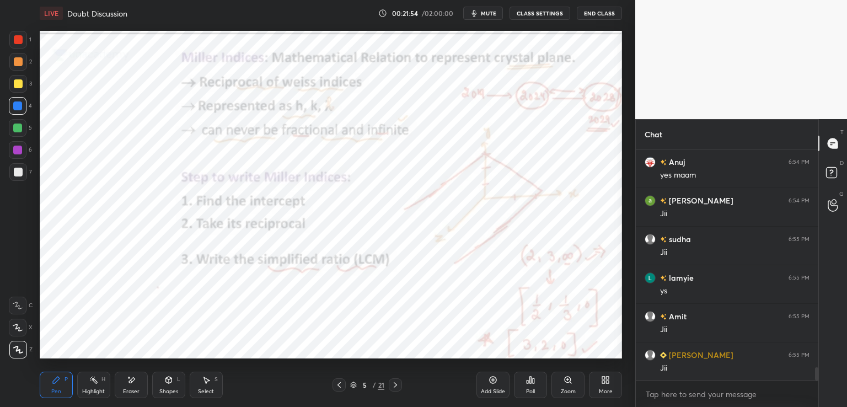
scroll to position [3852, 0]
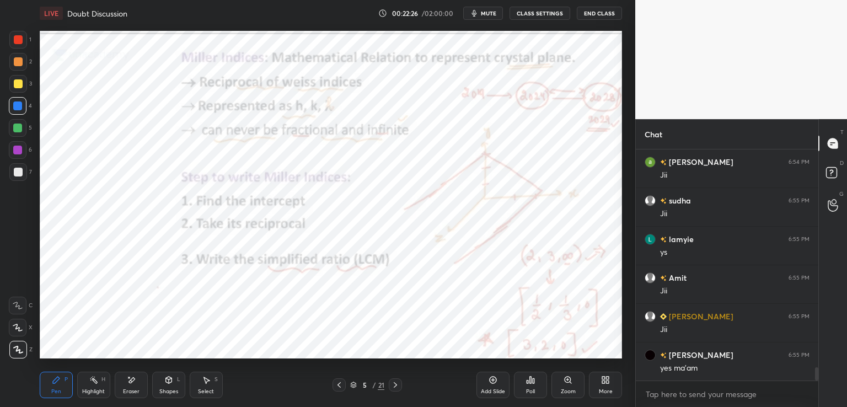
click at [342, 386] on icon at bounding box center [339, 385] width 9 height 9
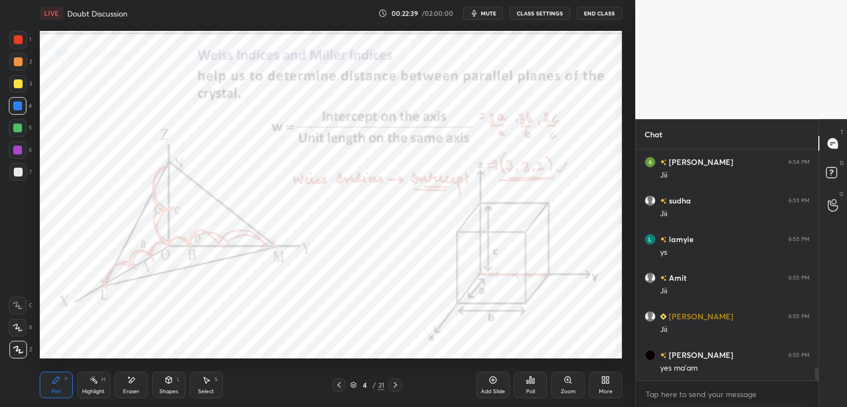
click at [396, 383] on icon at bounding box center [395, 385] width 9 height 9
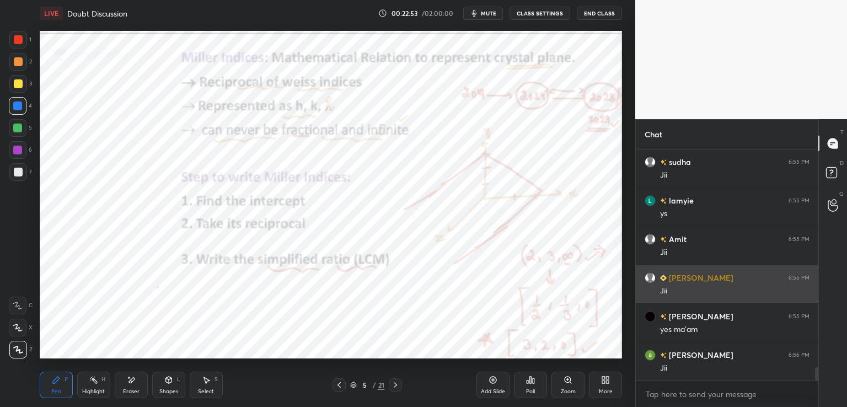
scroll to position [3929, 0]
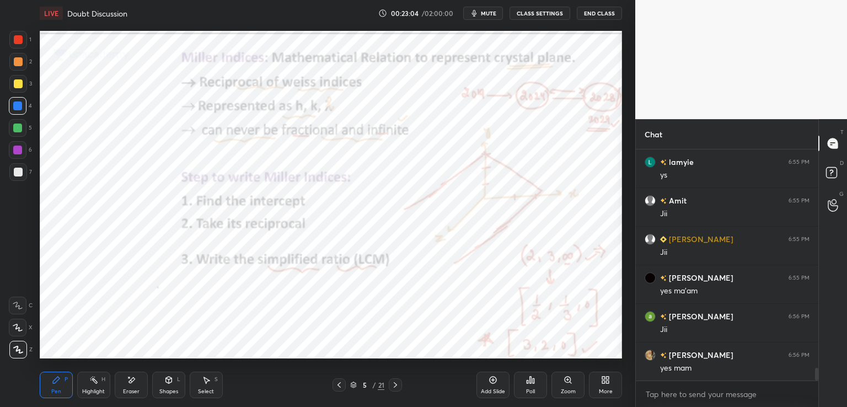
click at [121, 383] on div "Eraser" at bounding box center [131, 385] width 33 height 26
click at [51, 384] on div "Pen P" at bounding box center [56, 385] width 33 height 26
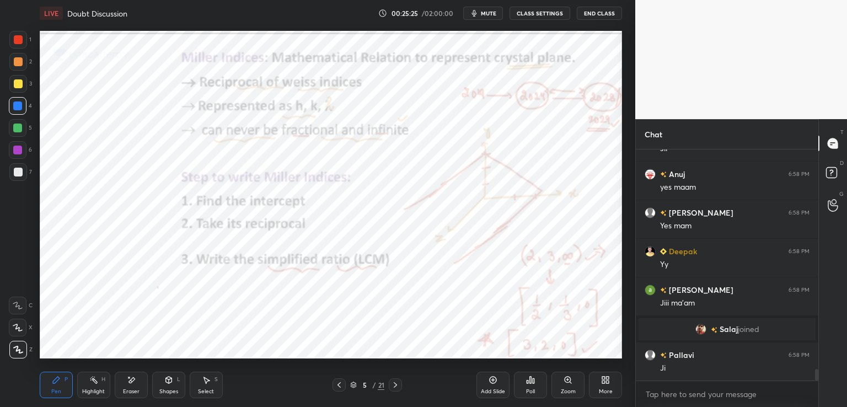
scroll to position [4484, 0]
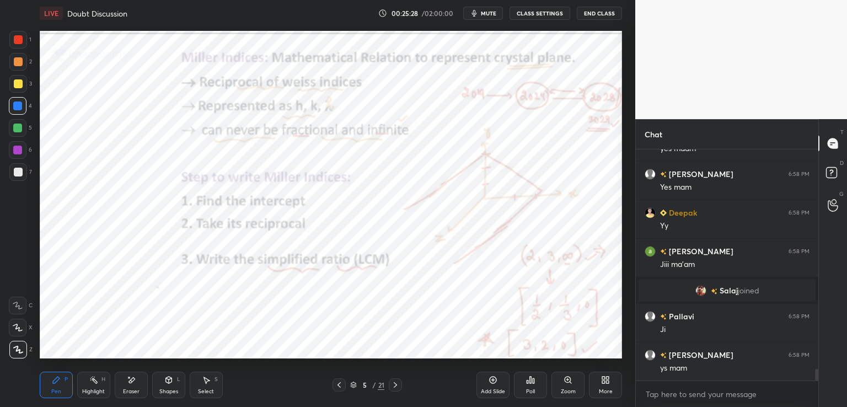
click at [393, 387] on icon at bounding box center [395, 385] width 9 height 9
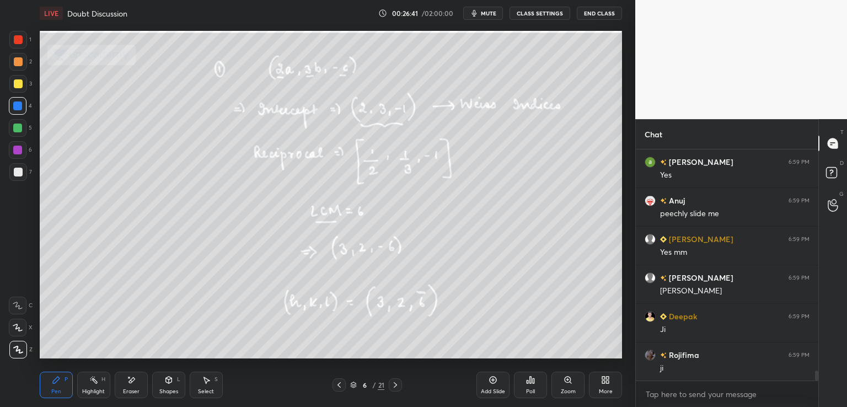
scroll to position [5064, 0]
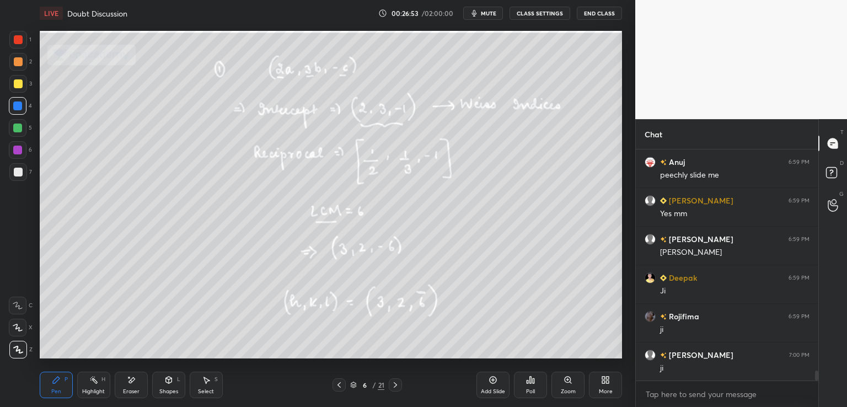
click at [338, 382] on icon at bounding box center [339, 385] width 9 height 9
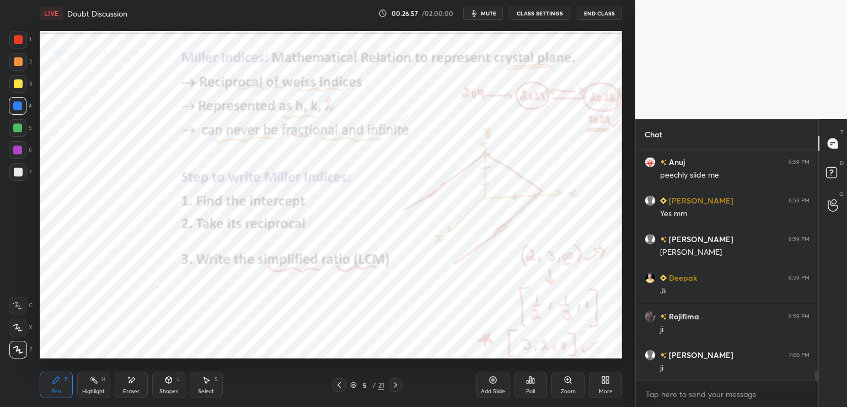
click at [397, 386] on icon at bounding box center [395, 385] width 3 height 6
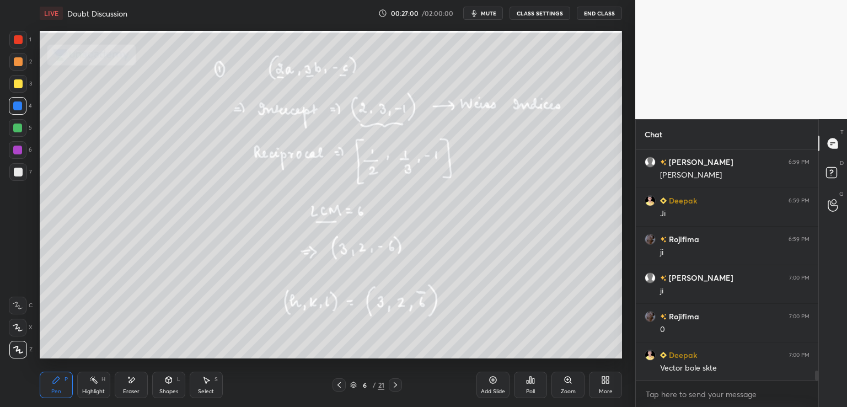
scroll to position [5180, 0]
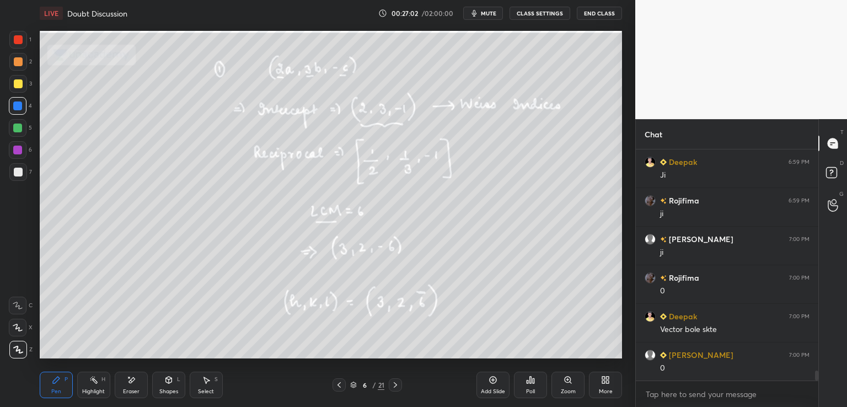
click at [133, 385] on icon at bounding box center [131, 380] width 9 height 9
click at [54, 385] on div "Pen P" at bounding box center [56, 385] width 33 height 26
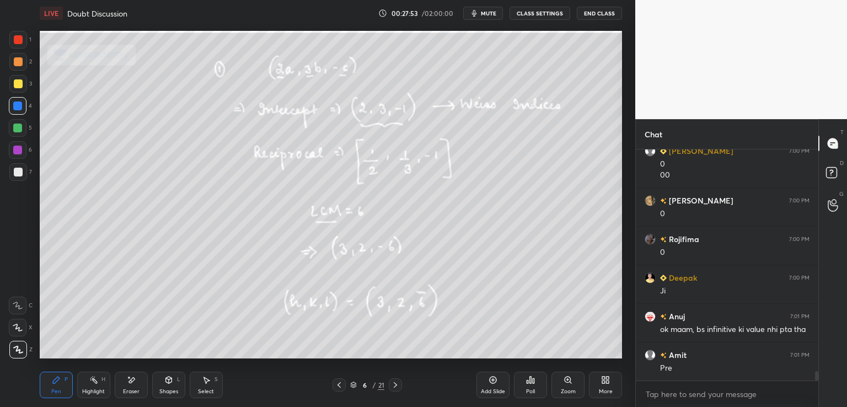
scroll to position [5422, 0]
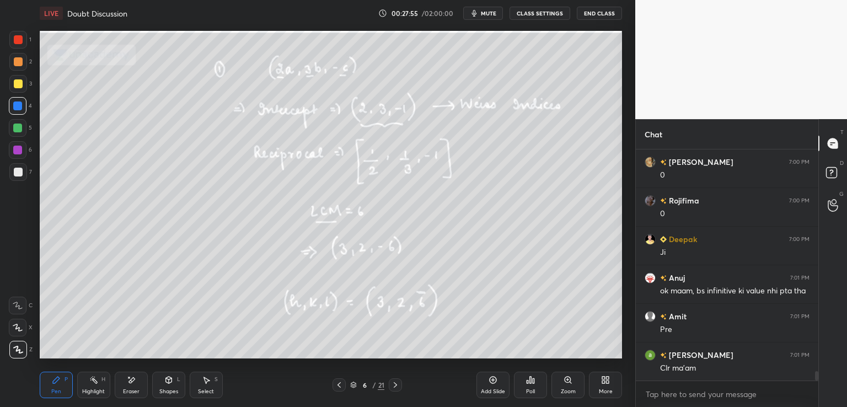
click at [336, 385] on icon at bounding box center [339, 385] width 9 height 9
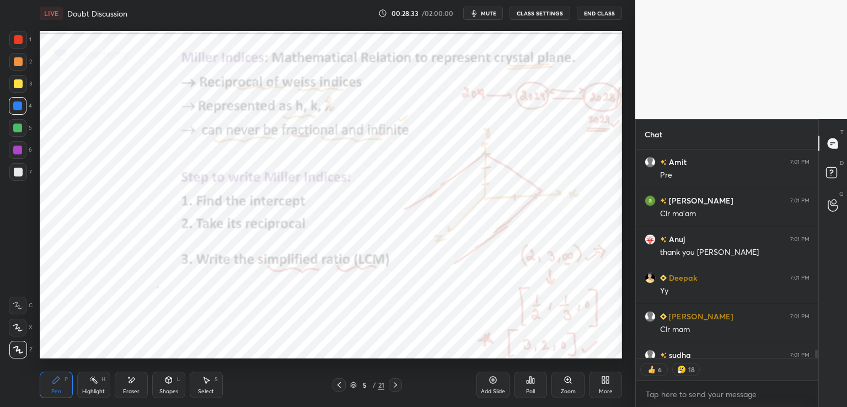
scroll to position [5599, 0]
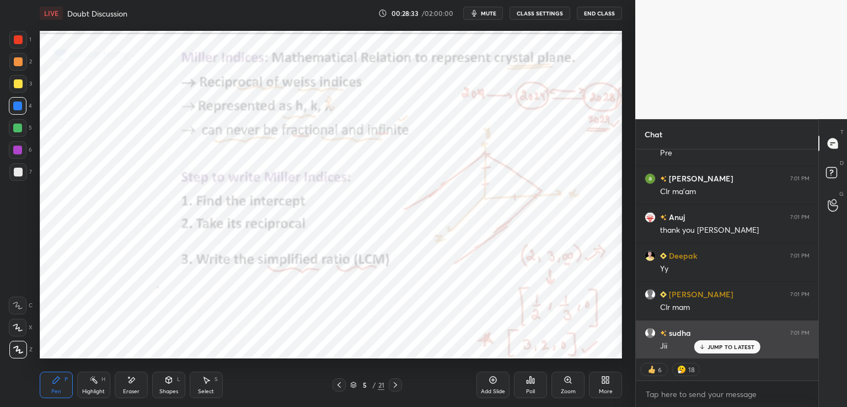
click at [711, 346] on p "JUMP TO LATEST" at bounding box center [731, 347] width 47 height 7
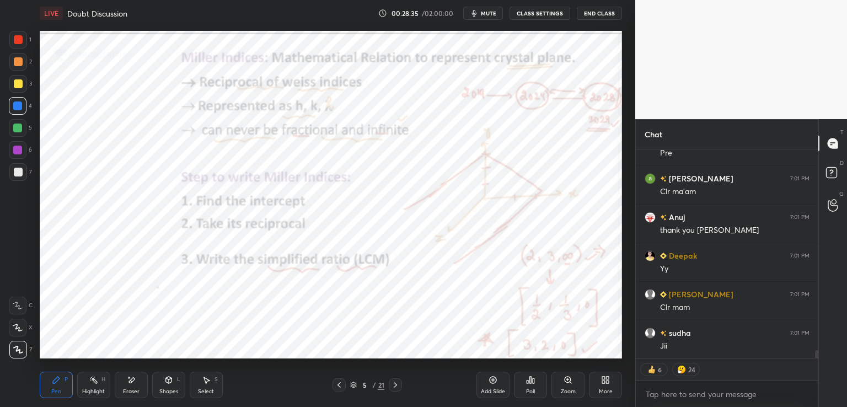
scroll to position [5625, 0]
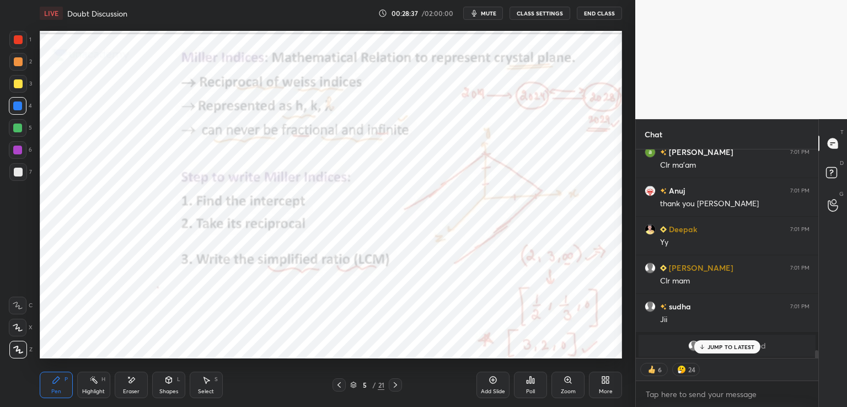
click at [720, 345] on p "JUMP TO LATEST" at bounding box center [731, 347] width 47 height 7
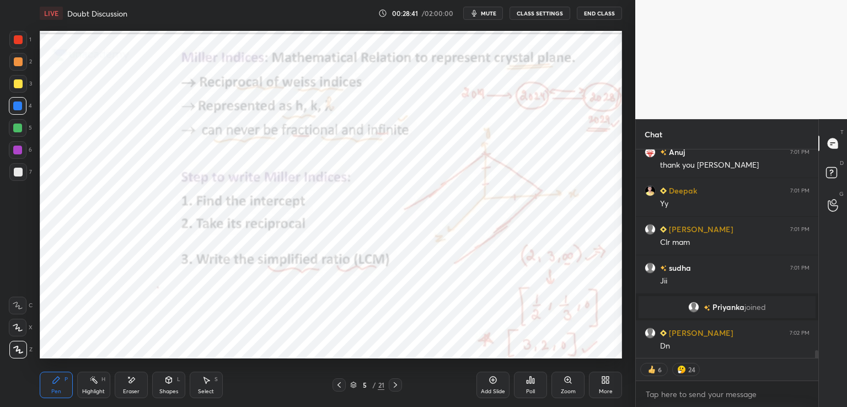
scroll to position [5340, 0]
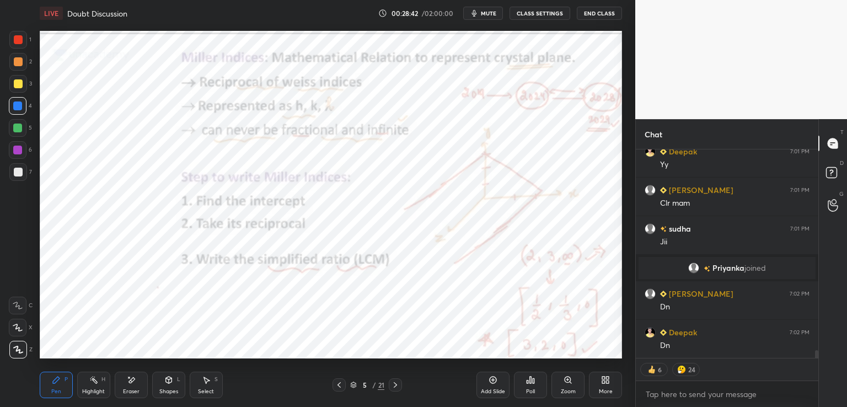
click at [392, 383] on icon at bounding box center [395, 385] width 9 height 9
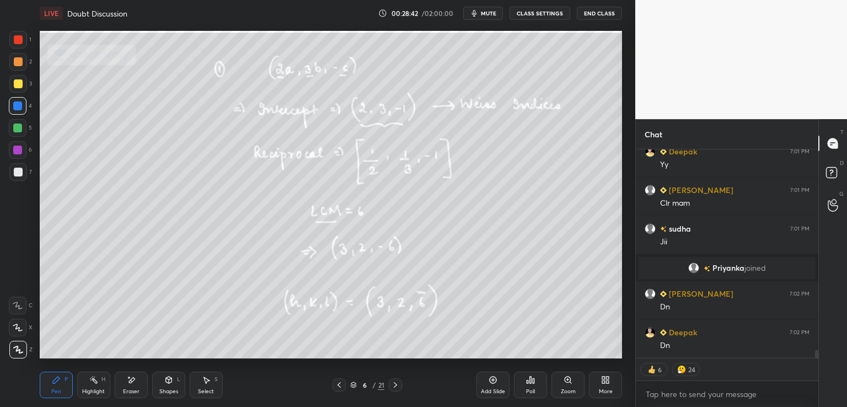
click at [391, 381] on icon at bounding box center [395, 385] width 9 height 9
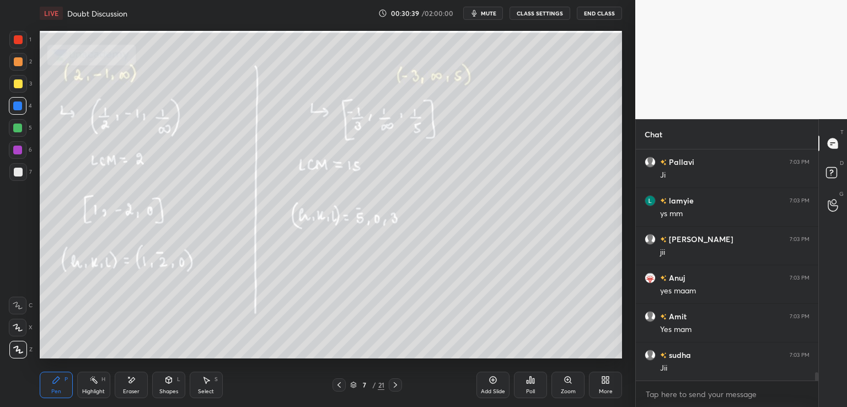
scroll to position [6206, 0]
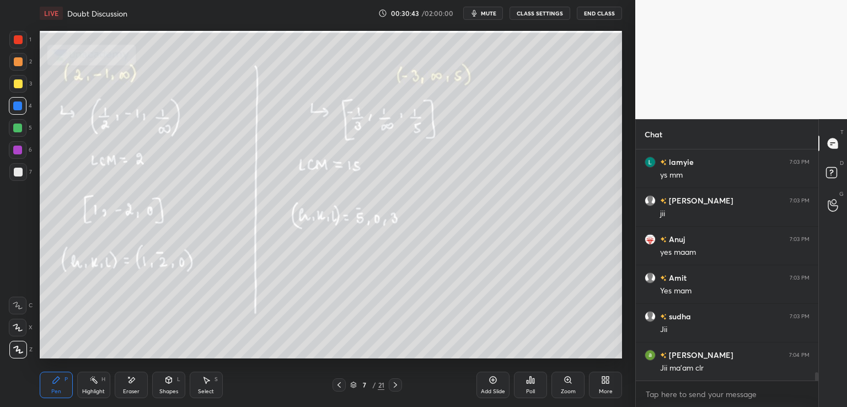
click at [393, 383] on icon at bounding box center [395, 385] width 9 height 9
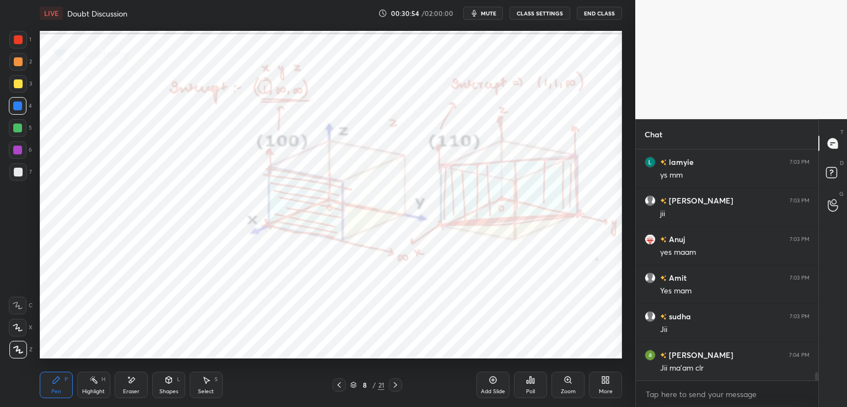
click at [18, 36] on div at bounding box center [18, 39] width 9 height 9
click at [172, 374] on div "Shapes L" at bounding box center [168, 385] width 33 height 26
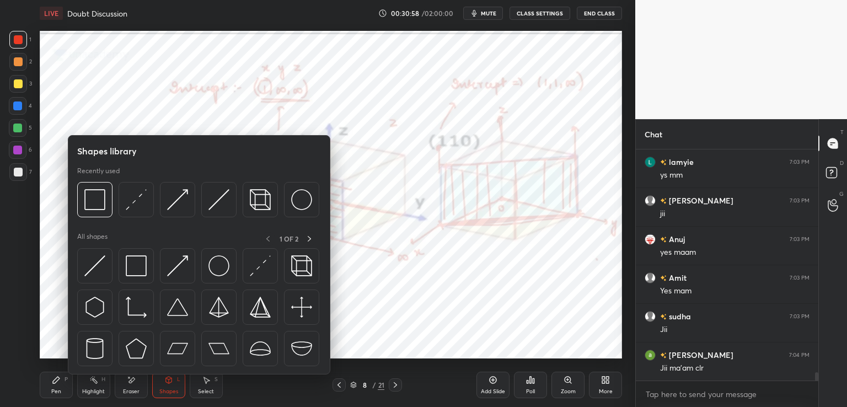
click at [253, 198] on img at bounding box center [260, 199] width 21 height 21
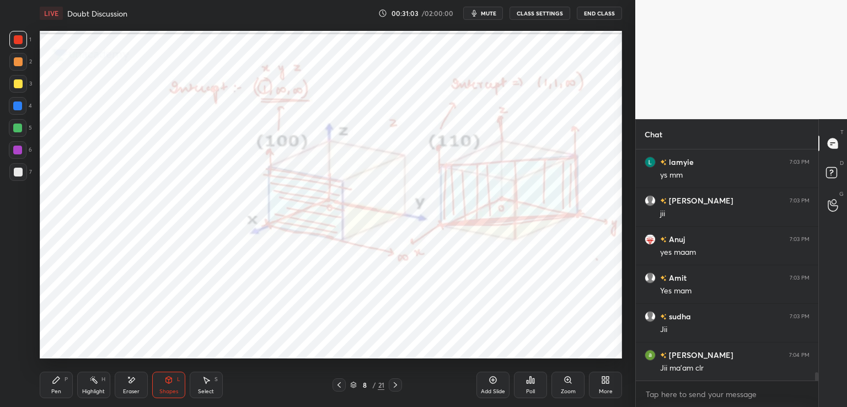
click at [60, 382] on icon at bounding box center [56, 380] width 9 height 9
click at [22, 111] on div at bounding box center [18, 106] width 18 height 18
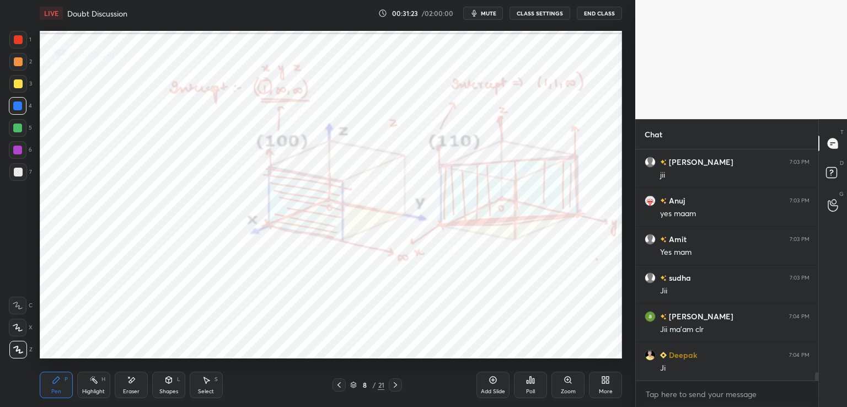
click at [97, 381] on icon at bounding box center [93, 380] width 9 height 9
click at [17, 350] on icon at bounding box center [17, 349] width 9 height 9
click at [20, 43] on div at bounding box center [18, 39] width 9 height 9
click at [52, 383] on icon at bounding box center [56, 380] width 9 height 9
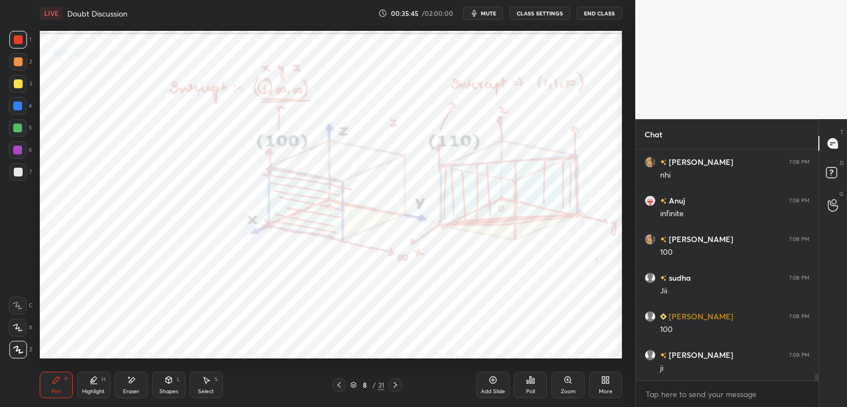
scroll to position [7667, 0]
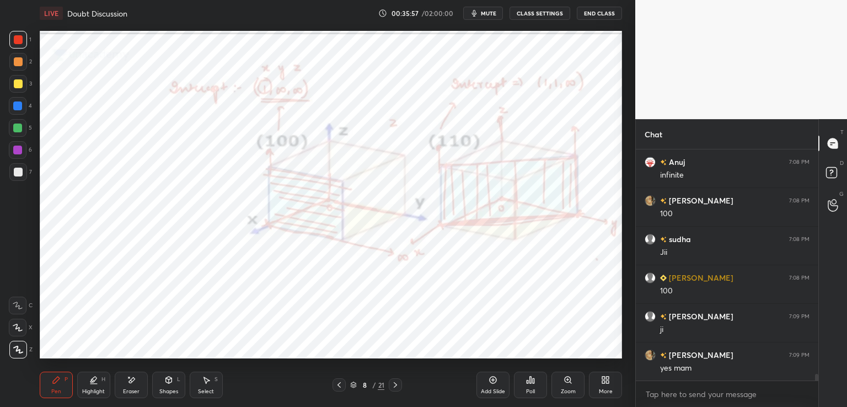
click at [166, 381] on icon at bounding box center [169, 380] width 6 height 7
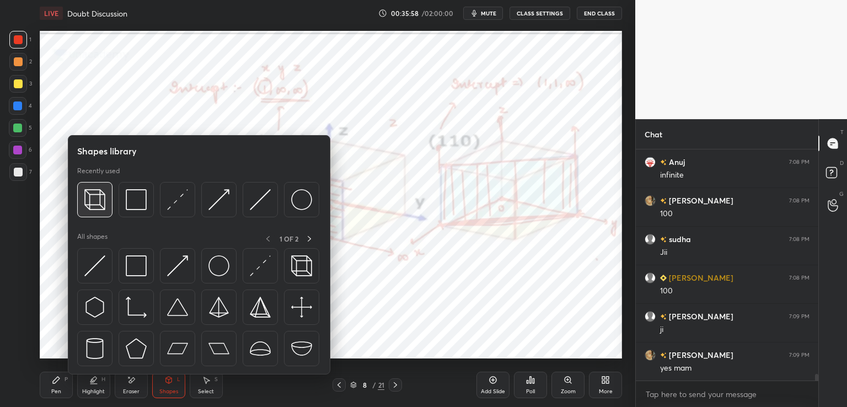
click at [93, 204] on img at bounding box center [94, 199] width 21 height 21
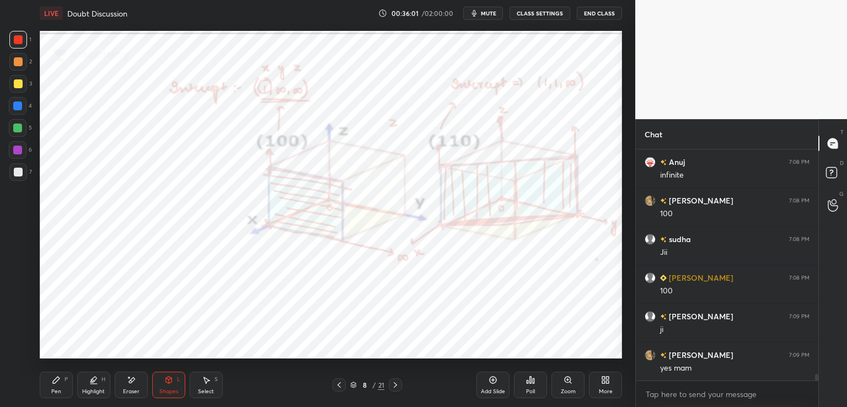
click at [20, 103] on div at bounding box center [17, 106] width 9 height 9
click at [170, 380] on icon at bounding box center [169, 380] width 6 height 7
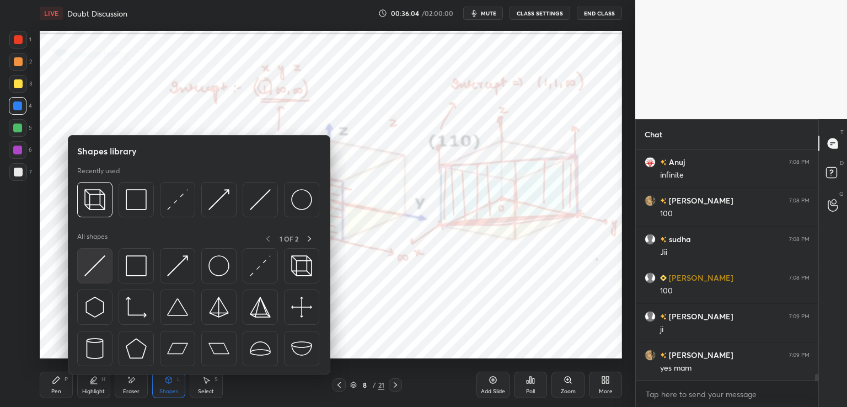
click at [82, 271] on div at bounding box center [94, 265] width 35 height 35
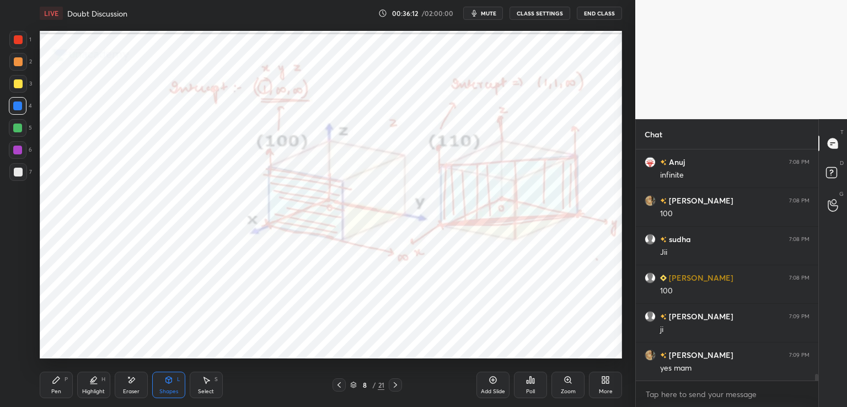
click at [57, 381] on icon at bounding box center [56, 380] width 7 height 7
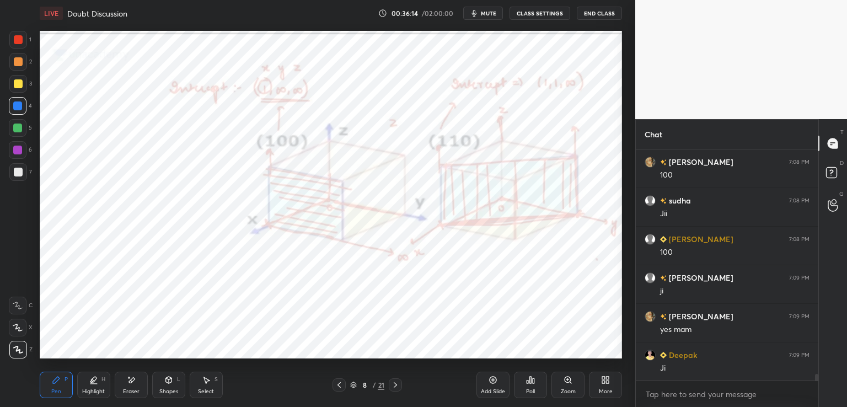
click at [124, 385] on div "Eraser" at bounding box center [131, 385] width 33 height 26
click at [93, 383] on icon at bounding box center [93, 380] width 9 height 9
click at [60, 382] on icon at bounding box center [56, 380] width 9 height 9
click at [16, 39] on div at bounding box center [18, 39] width 9 height 9
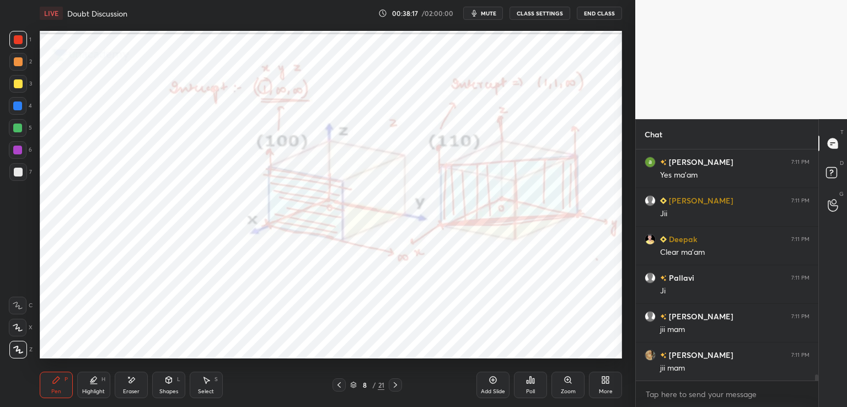
scroll to position [8489, 0]
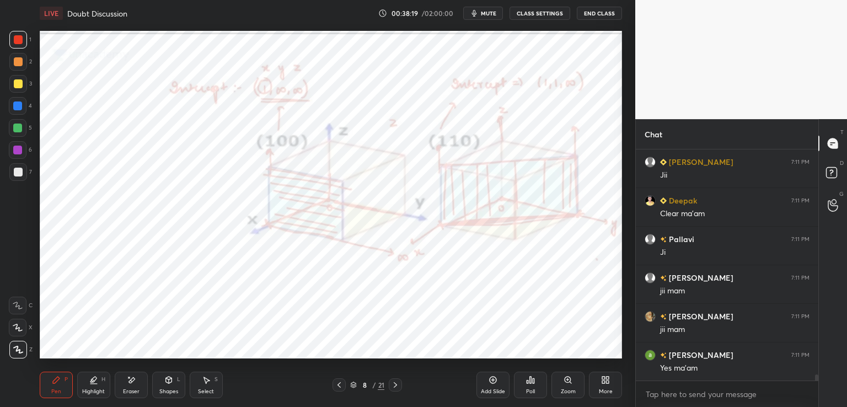
click at [393, 382] on icon at bounding box center [395, 385] width 9 height 9
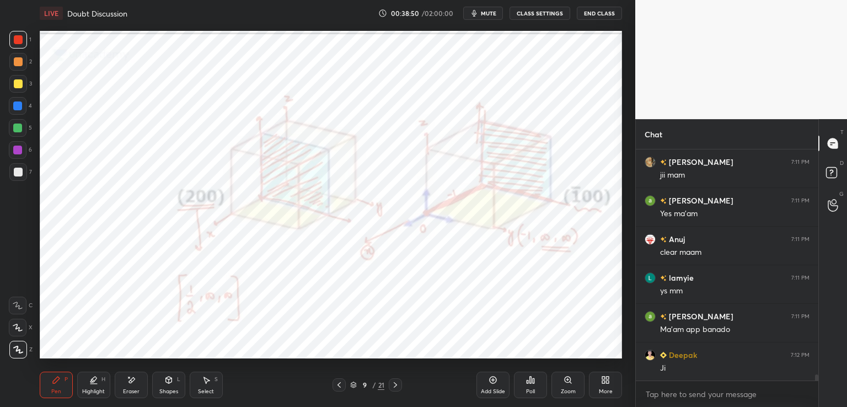
scroll to position [8682, 0]
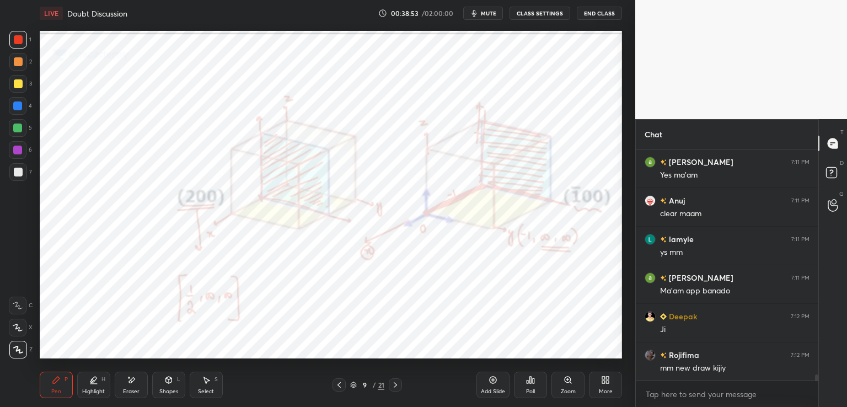
click at [167, 380] on icon at bounding box center [169, 380] width 6 height 7
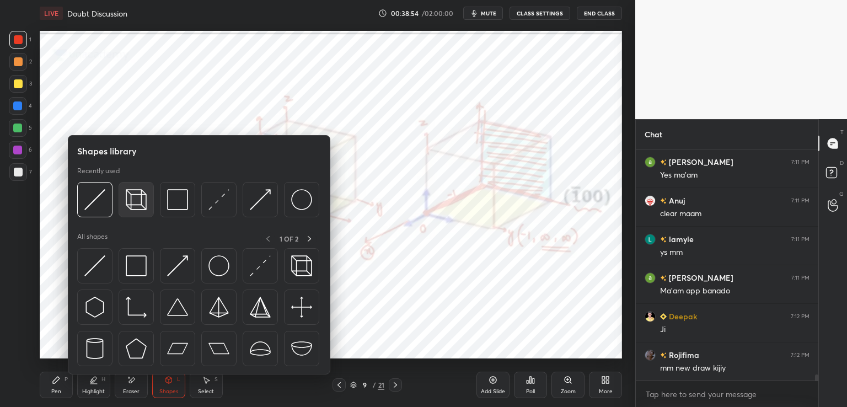
click at [139, 201] on img at bounding box center [136, 199] width 21 height 21
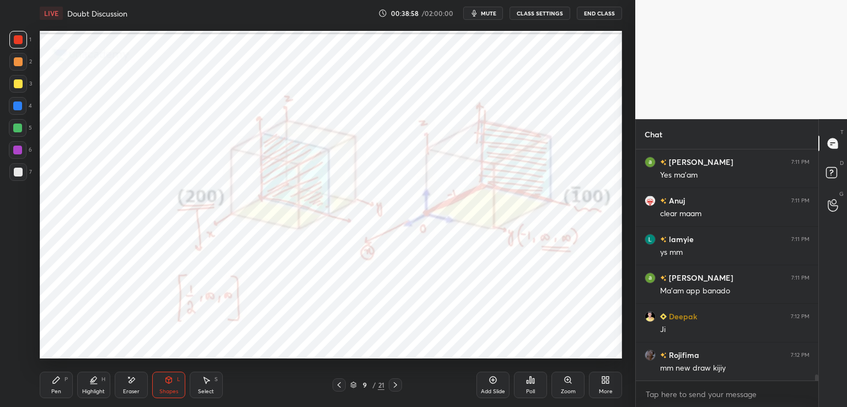
scroll to position [8721, 0]
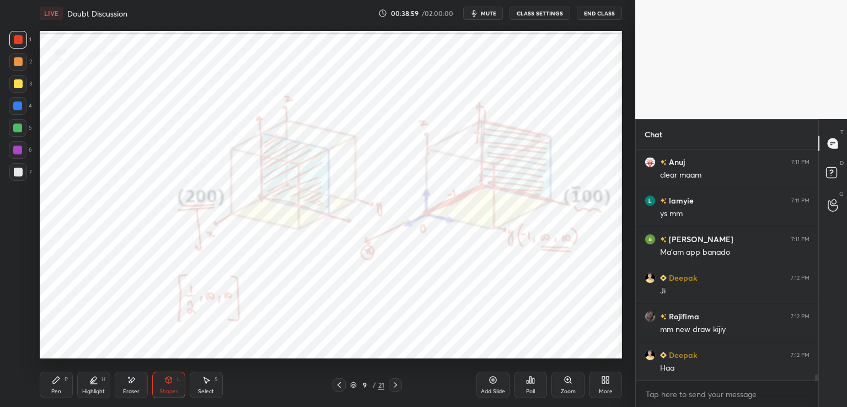
click at [165, 385] on div "Shapes L" at bounding box center [168, 385] width 33 height 26
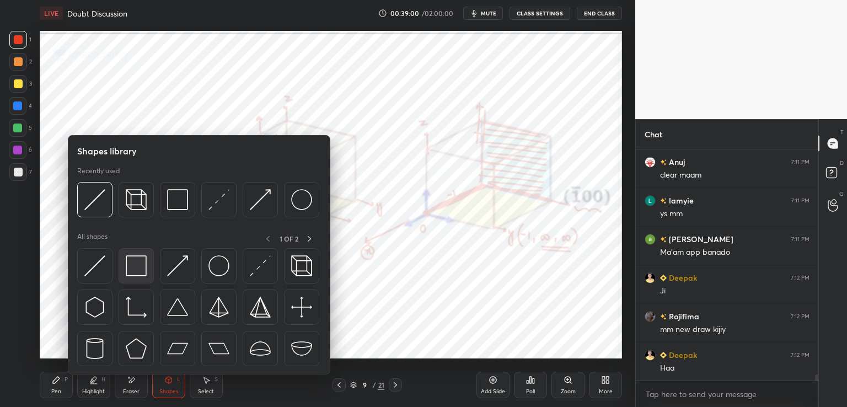
click at [139, 254] on div at bounding box center [136, 265] width 35 height 35
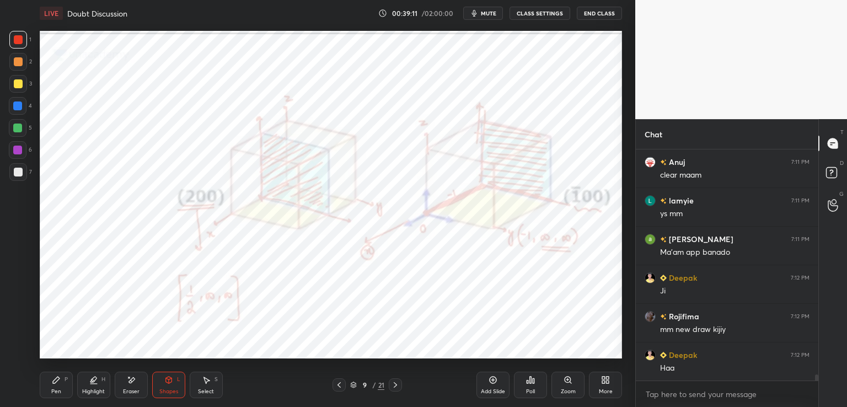
click at [53, 382] on icon at bounding box center [56, 380] width 7 height 7
click at [21, 42] on div at bounding box center [18, 39] width 9 height 9
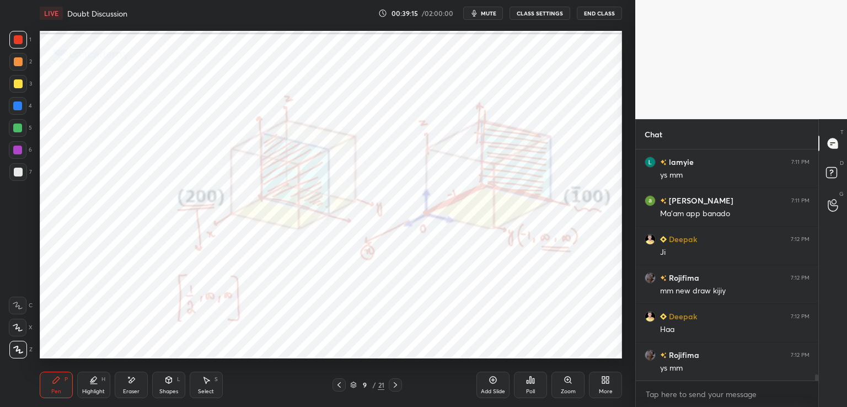
scroll to position [8798, 0]
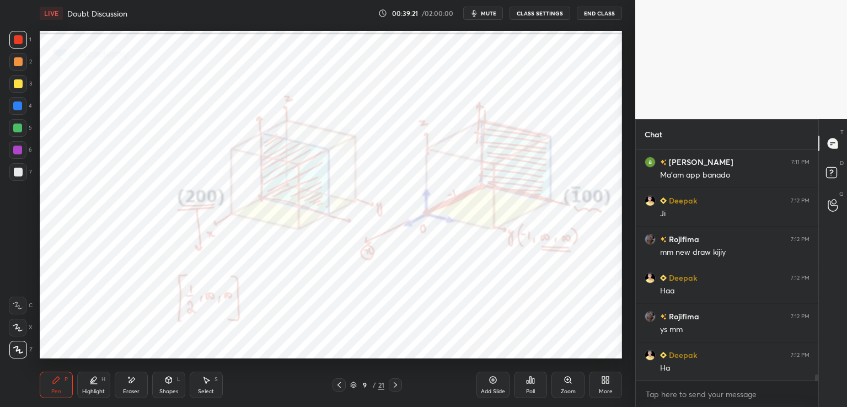
click at [17, 104] on div at bounding box center [17, 106] width 9 height 9
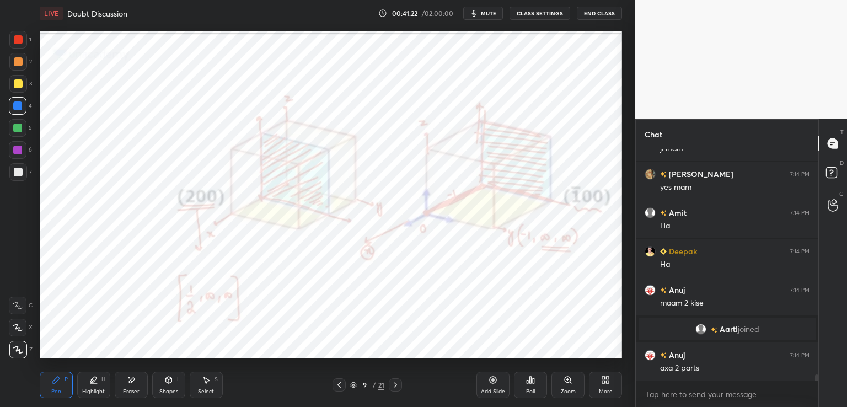
scroll to position [8965, 0]
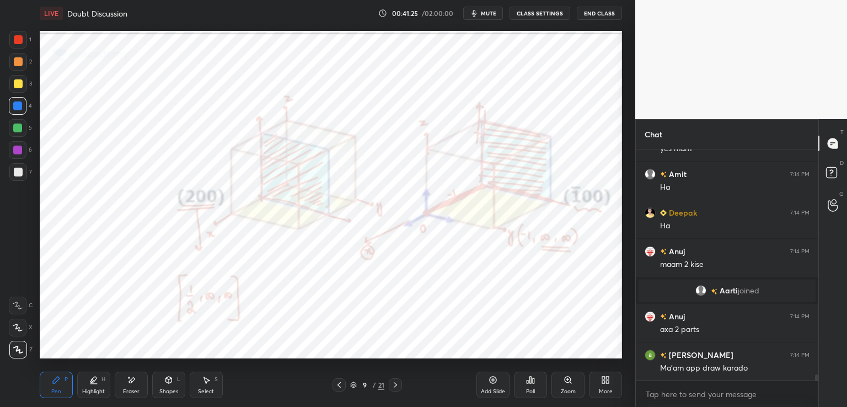
click at [169, 387] on div "Shapes L" at bounding box center [168, 385] width 33 height 26
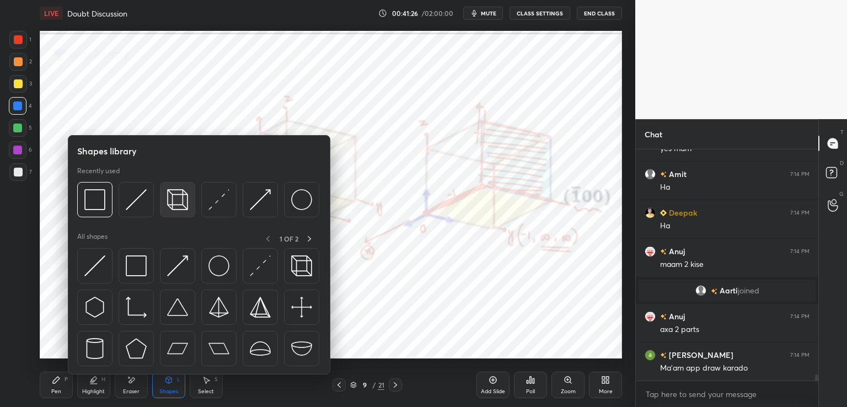
click at [169, 197] on img at bounding box center [177, 199] width 21 height 21
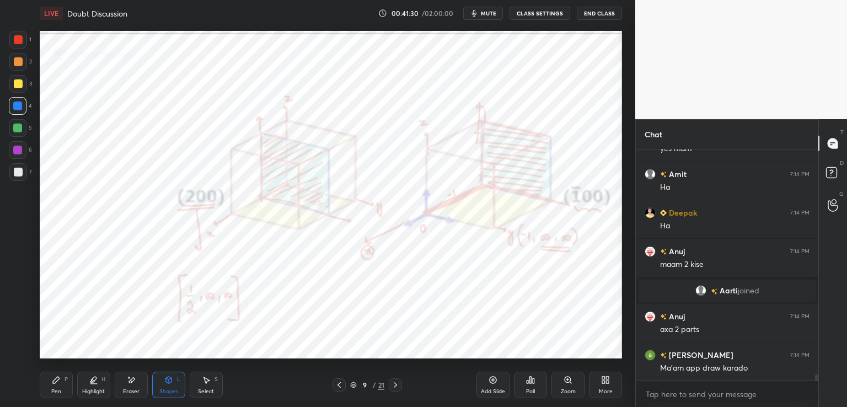
click at [57, 386] on div "Pen P" at bounding box center [56, 385] width 33 height 26
click at [18, 38] on div at bounding box center [18, 39] width 9 height 9
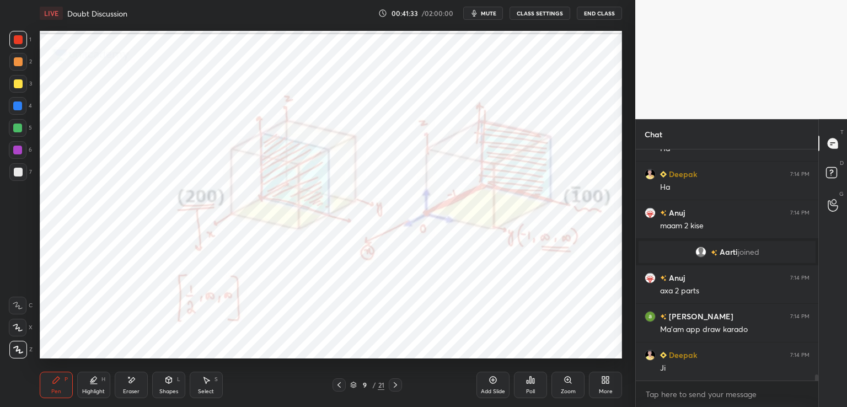
scroll to position [9042, 0]
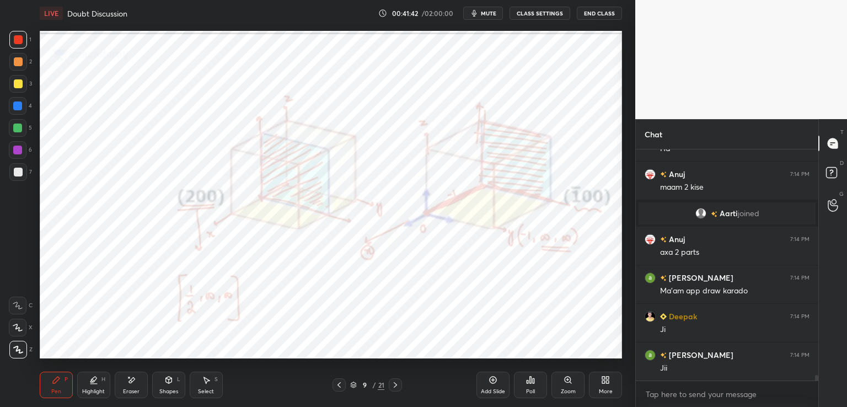
click at [169, 383] on icon at bounding box center [169, 382] width 0 height 4
click at [9, 66] on div at bounding box center [18, 62] width 18 height 18
click at [92, 385] on div "Highlight H" at bounding box center [93, 385] width 33 height 26
click at [58, 382] on icon at bounding box center [56, 380] width 9 height 9
click at [20, 40] on div at bounding box center [18, 39] width 9 height 9
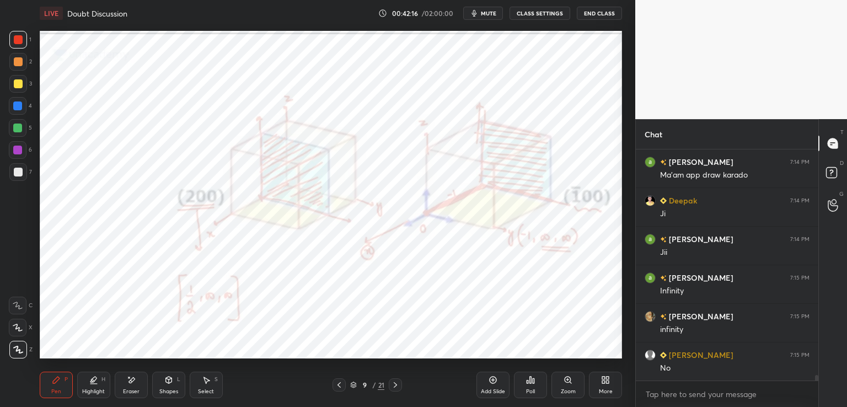
scroll to position [9196, 0]
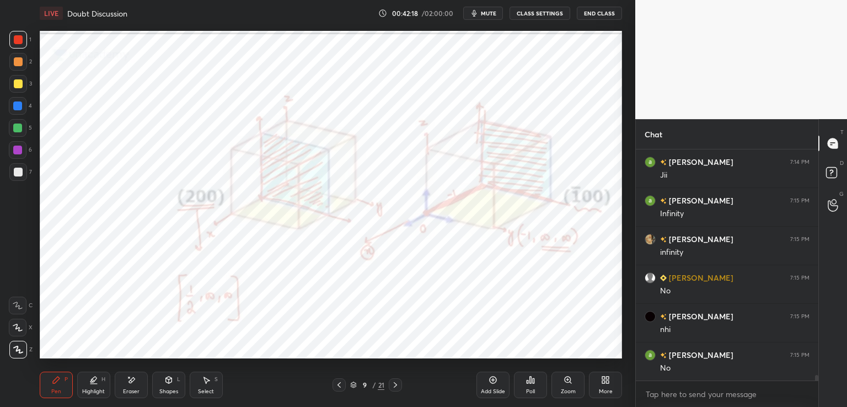
click at [128, 383] on icon at bounding box center [131, 380] width 9 height 9
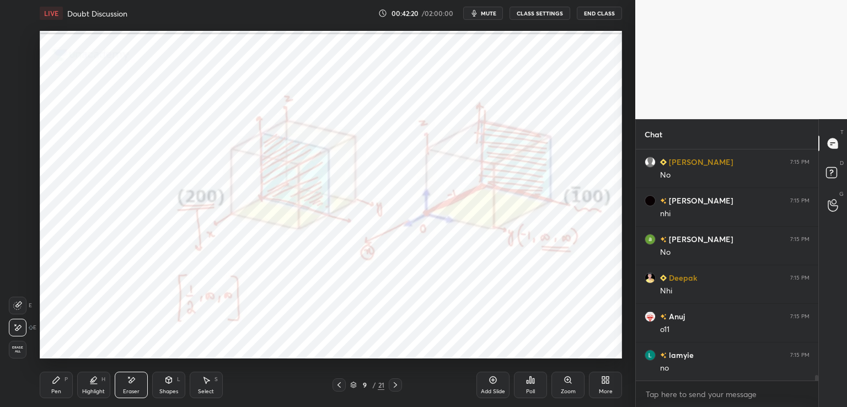
click at [44, 386] on div "Pen P" at bounding box center [56, 385] width 33 height 26
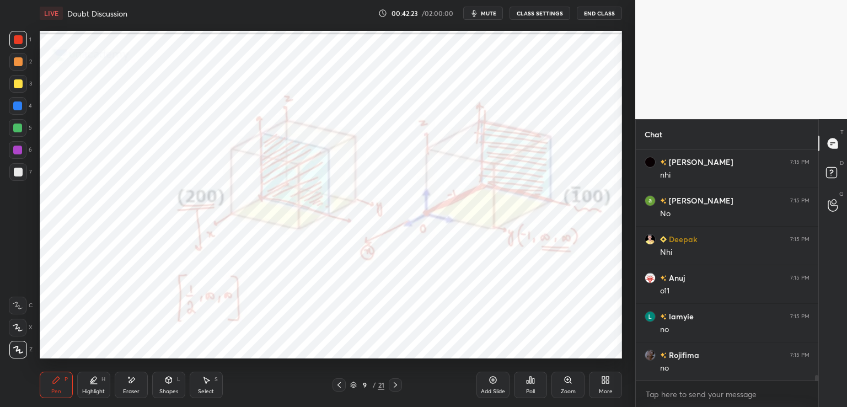
scroll to position [9428, 0]
click at [123, 381] on div "Eraser" at bounding box center [131, 385] width 33 height 26
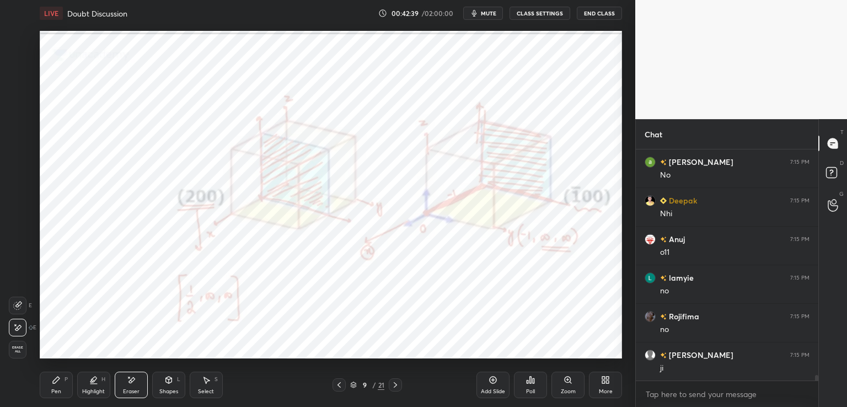
click at [54, 385] on icon at bounding box center [56, 380] width 9 height 9
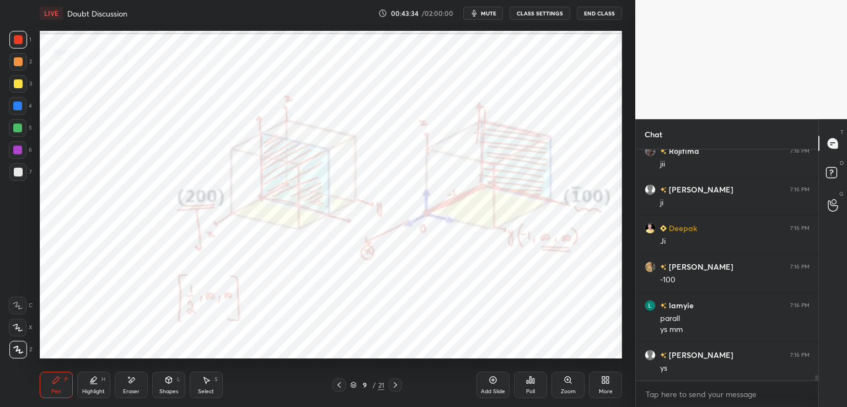
scroll to position [9902, 0]
click at [128, 387] on div "Eraser" at bounding box center [131, 385] width 33 height 26
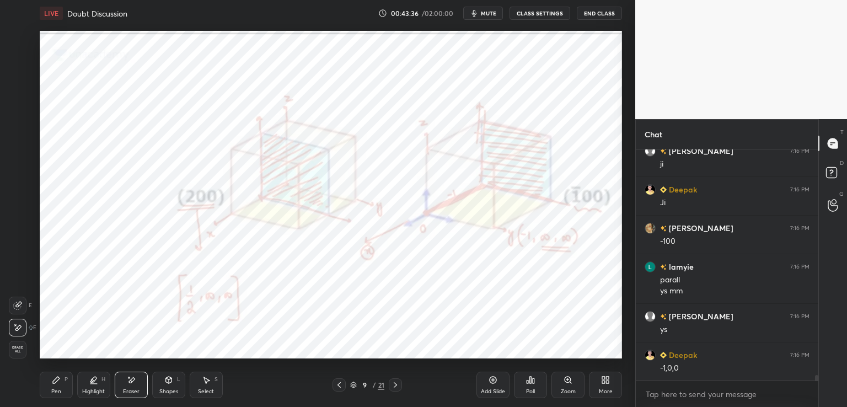
click at [56, 385] on div "Pen P" at bounding box center [56, 385] width 33 height 26
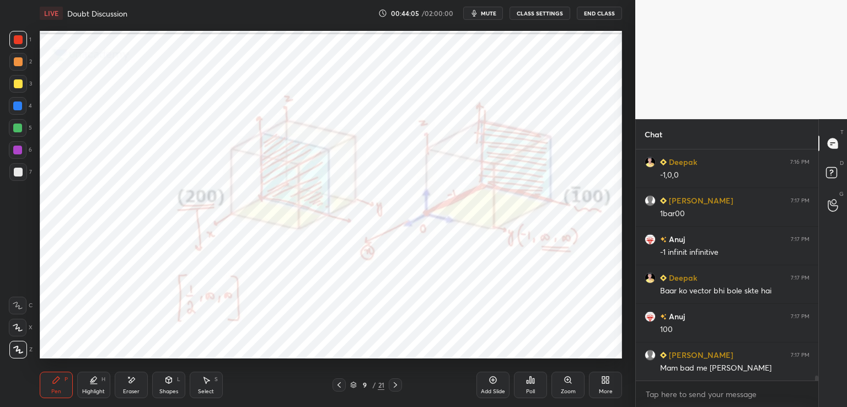
scroll to position [10134, 0]
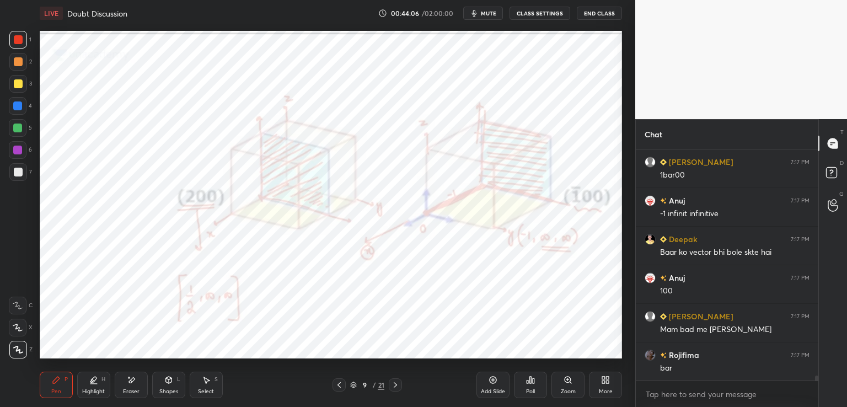
click at [335, 382] on icon at bounding box center [339, 385] width 9 height 9
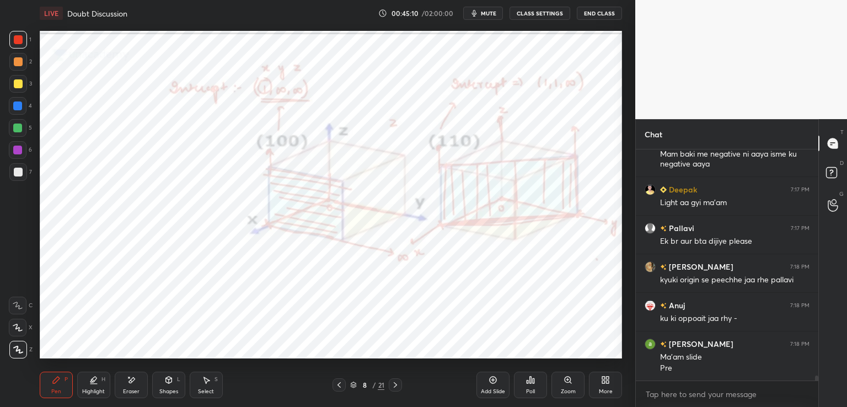
scroll to position [10464, 0]
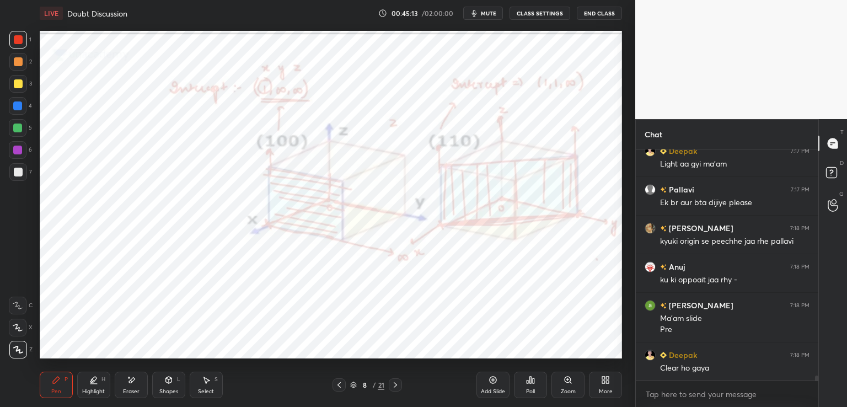
click at [337, 385] on icon at bounding box center [339, 385] width 9 height 9
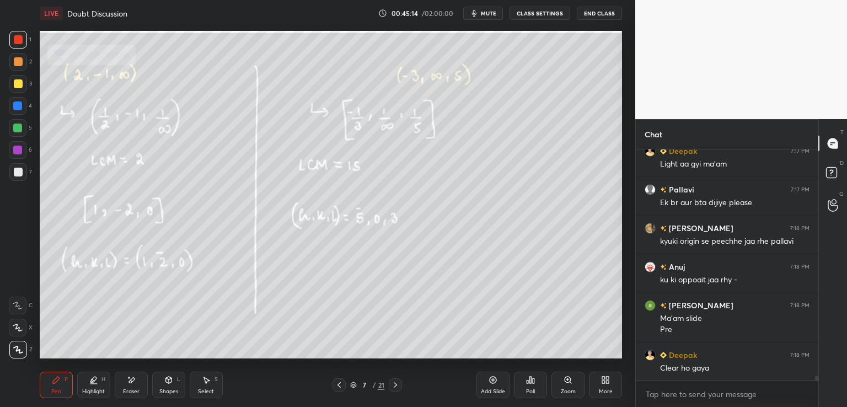
click at [477, 13] on icon "button" at bounding box center [474, 13] width 5 height 7
click at [609, 12] on button "End Class" at bounding box center [599, 13] width 45 height 13
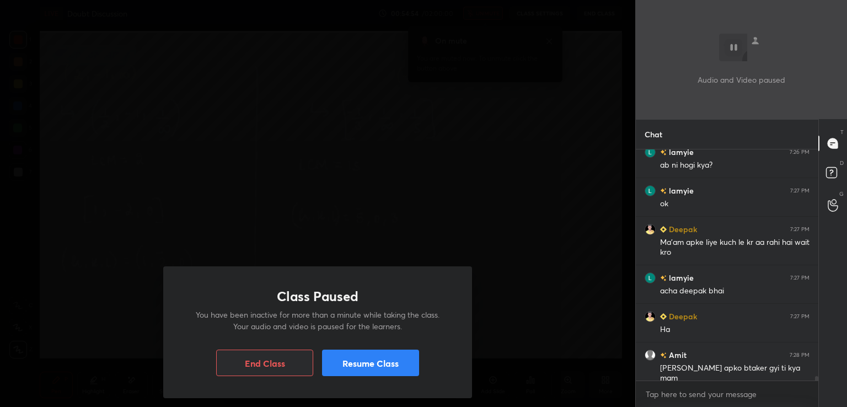
scroll to position [12361, 0]
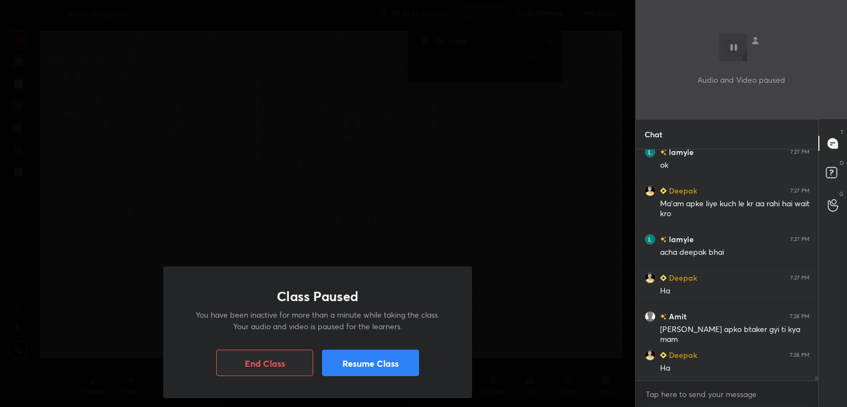
click at [367, 368] on button "Resume Class" at bounding box center [370, 363] width 97 height 26
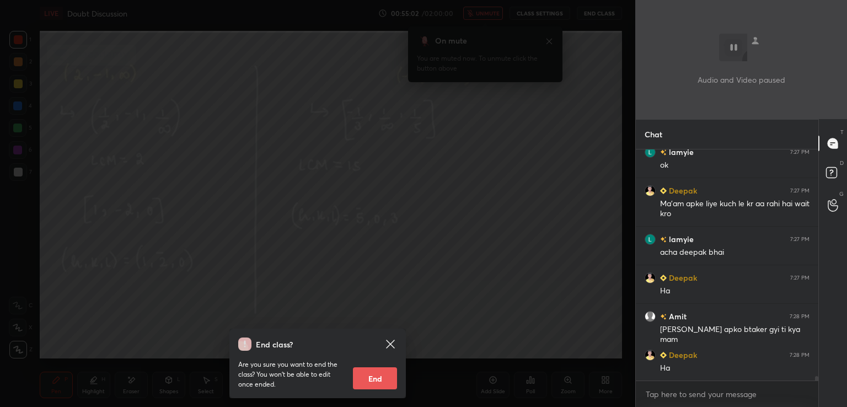
click at [397, 340] on div "End class? Are you sure you want to end the class? You won’t be able to edit on…" at bounding box center [318, 364] width 177 height 70
click at [396, 342] on icon at bounding box center [390, 344] width 13 height 13
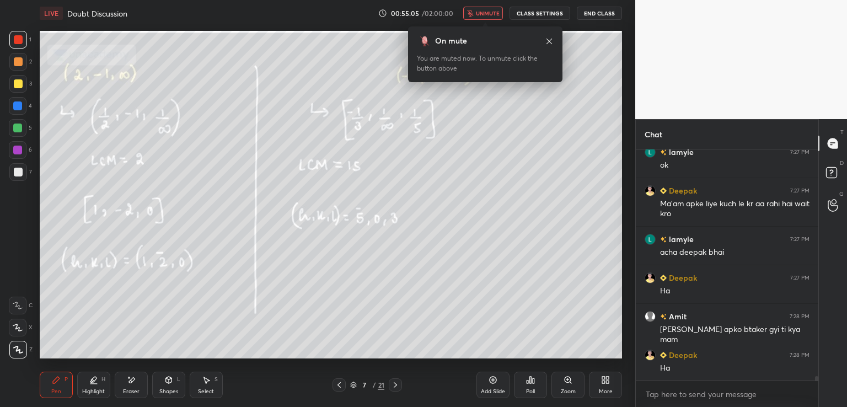
click at [481, 10] on span "unmute" at bounding box center [488, 13] width 24 height 8
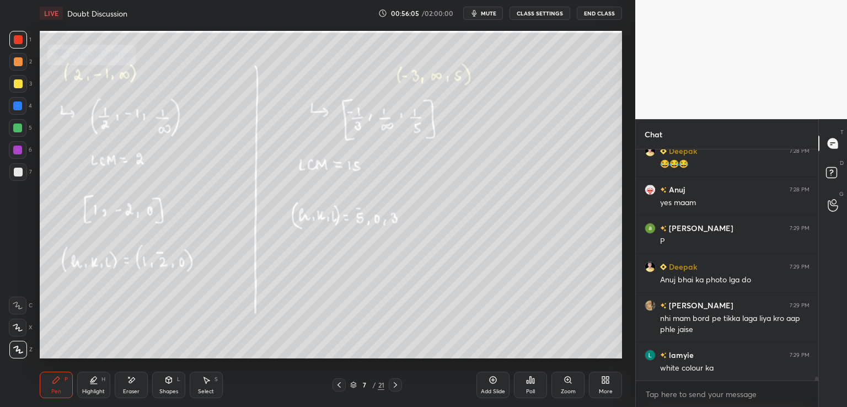
scroll to position [12847, 0]
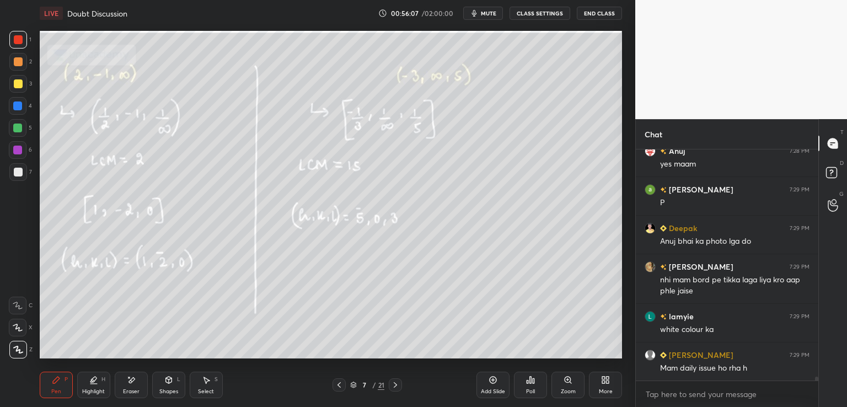
click at [14, 39] on div at bounding box center [18, 39] width 9 height 9
click at [396, 385] on icon at bounding box center [395, 385] width 9 height 9
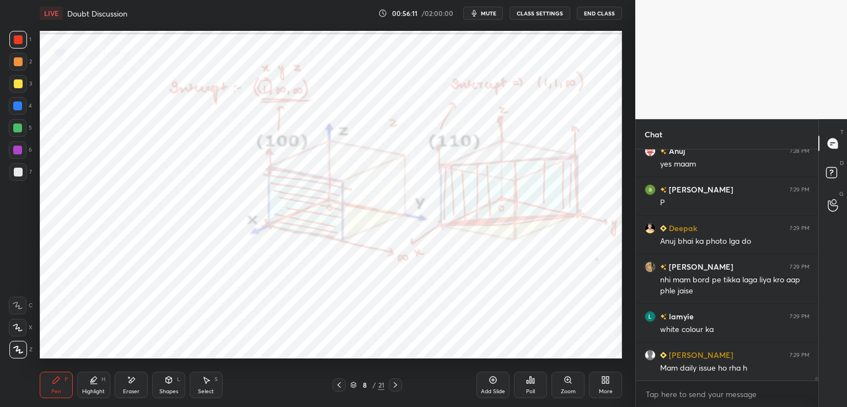
scroll to position [12885, 0]
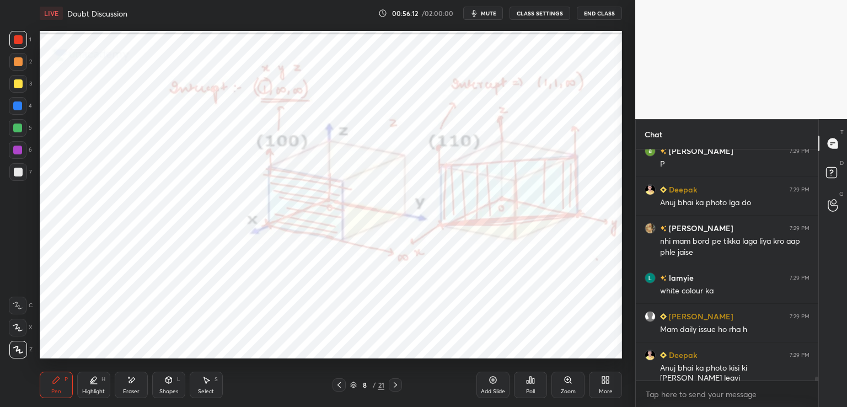
click at [399, 385] on icon at bounding box center [395, 385] width 9 height 9
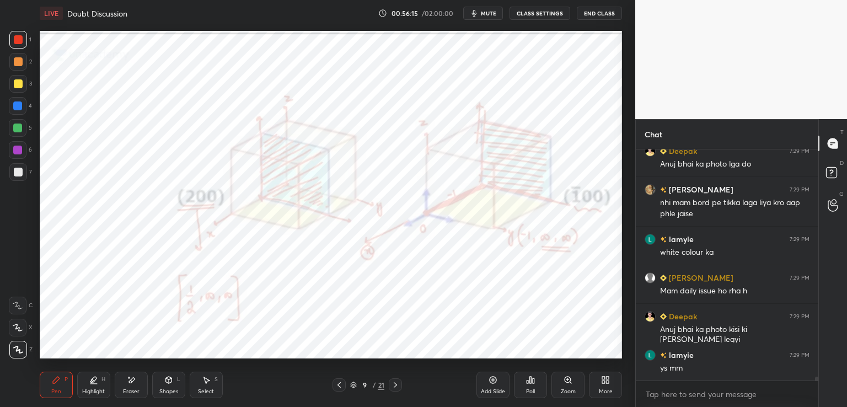
scroll to position [12962, 0]
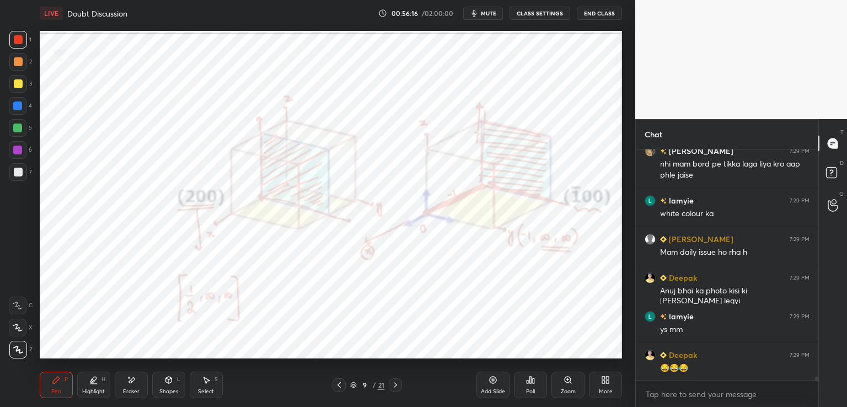
click at [395, 386] on icon at bounding box center [395, 385] width 9 height 9
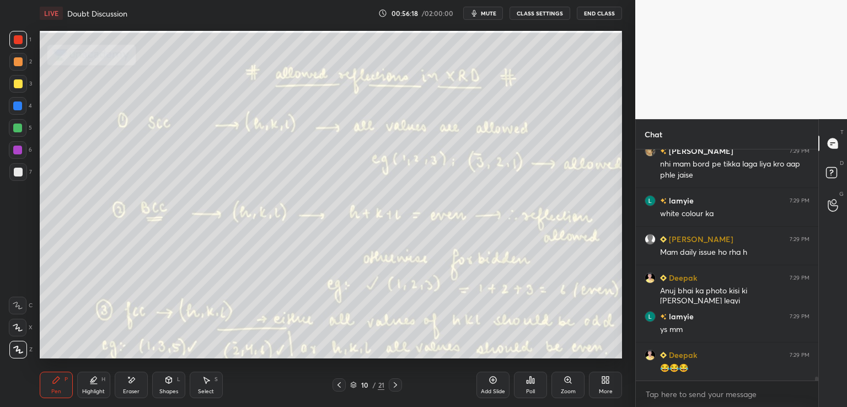
click at [396, 385] on icon at bounding box center [395, 385] width 3 height 6
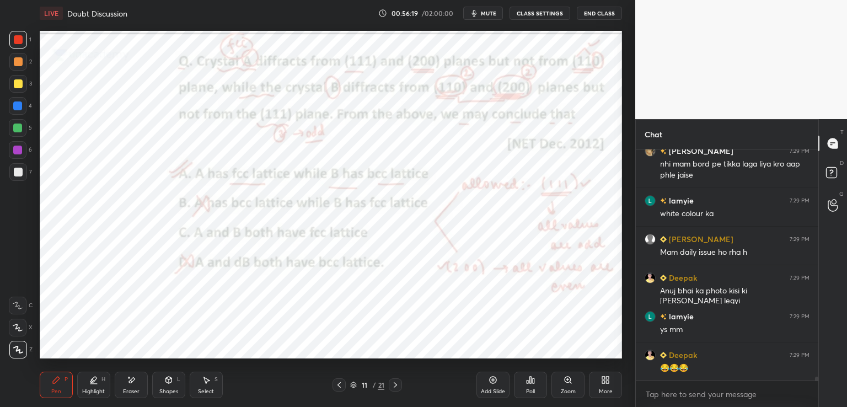
scroll to position [13001, 0]
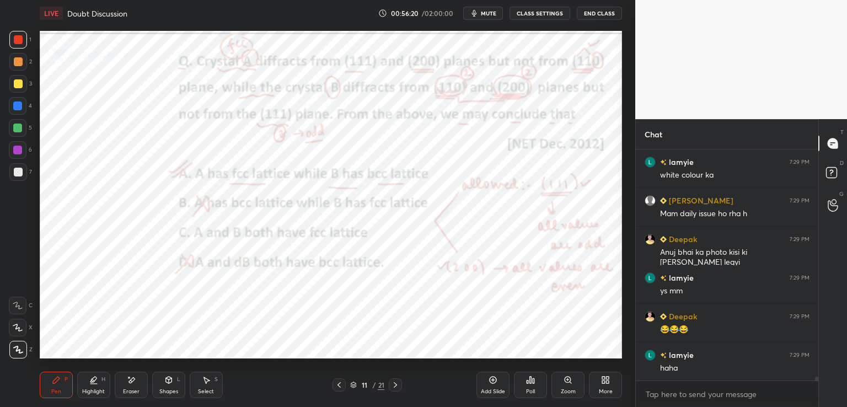
click at [338, 386] on icon at bounding box center [339, 385] width 9 height 9
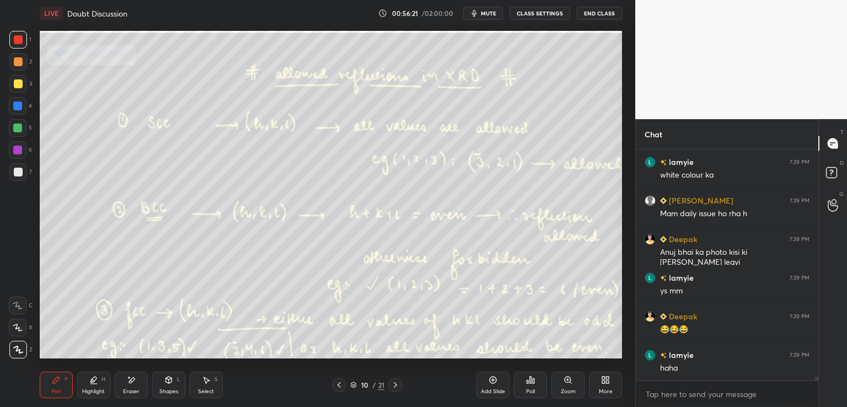
click at [342, 383] on icon at bounding box center [339, 385] width 9 height 9
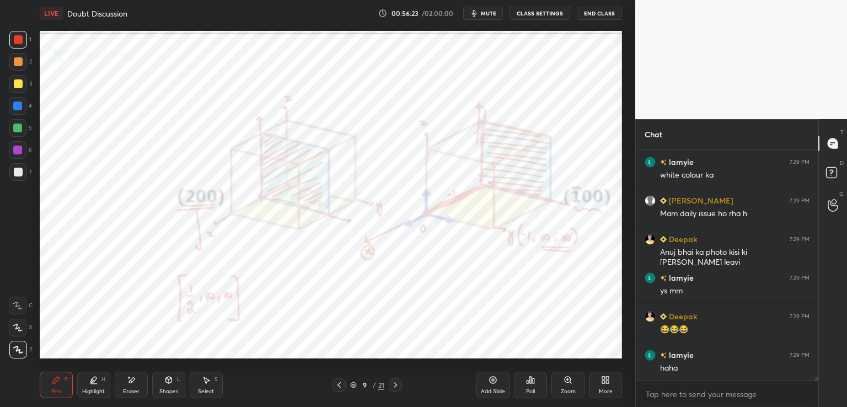
click at [390, 385] on div at bounding box center [395, 384] width 13 height 13
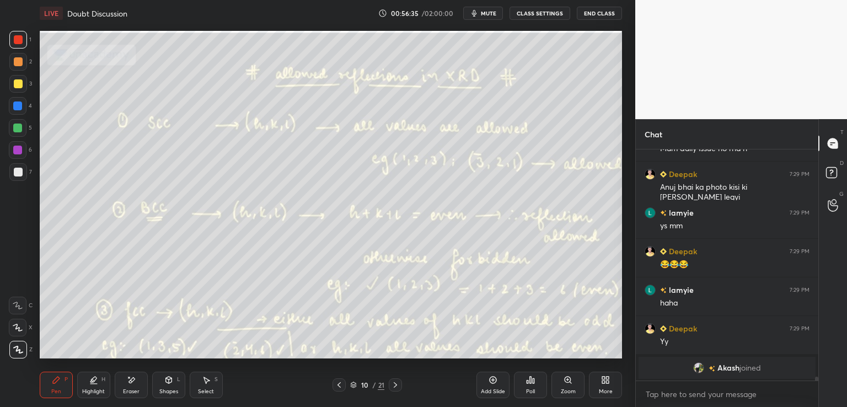
scroll to position [11861, 0]
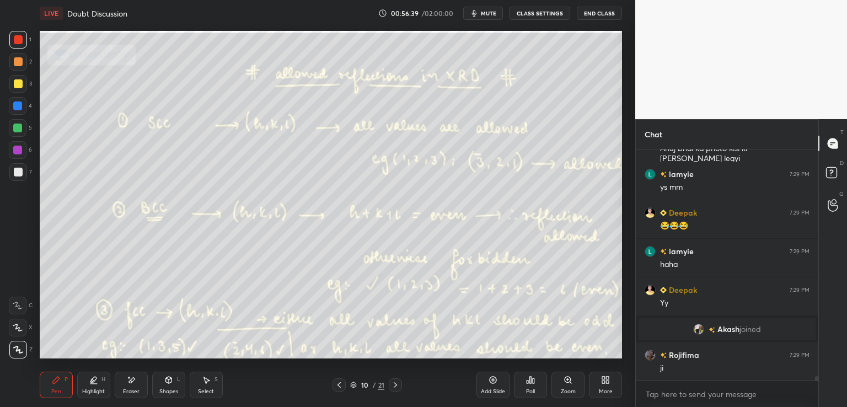
click at [18, 175] on div at bounding box center [18, 172] width 9 height 9
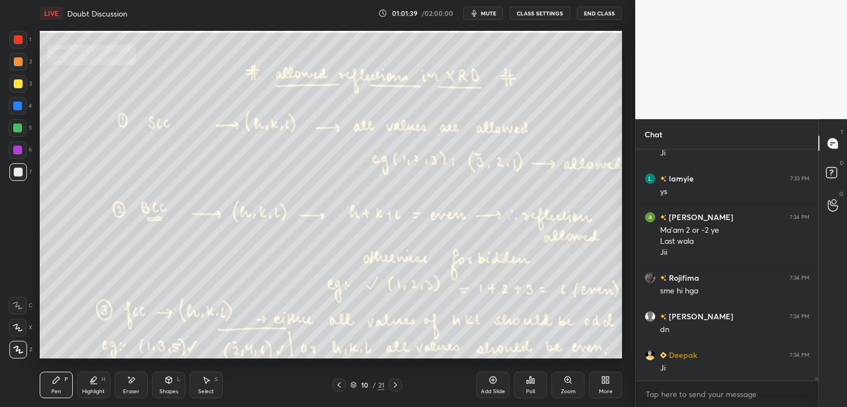
scroll to position [13505, 0]
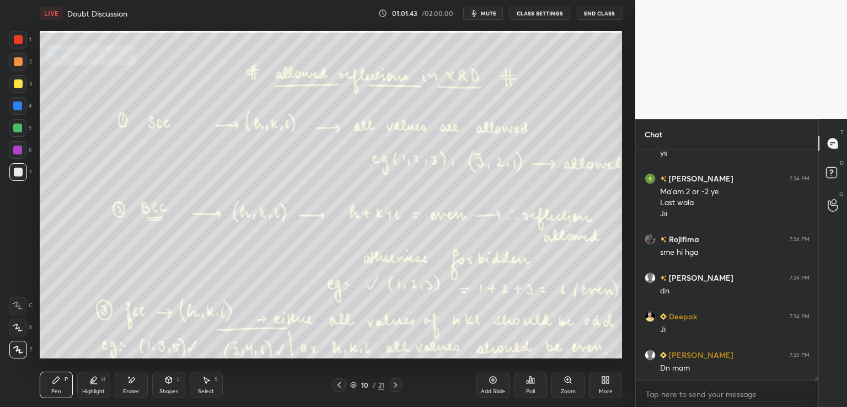
click at [395, 382] on icon at bounding box center [395, 385] width 9 height 9
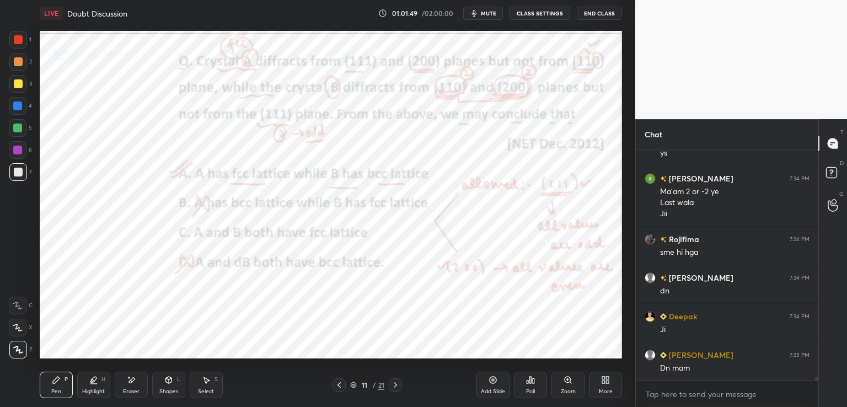
scroll to position [13544, 0]
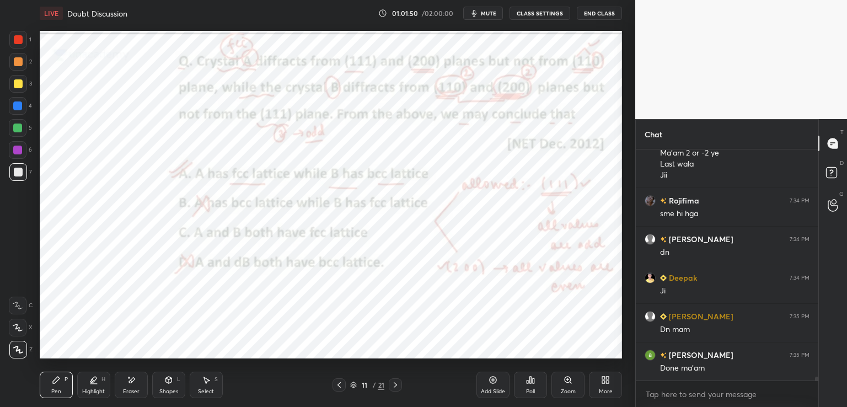
click at [18, 40] on div at bounding box center [18, 39] width 9 height 9
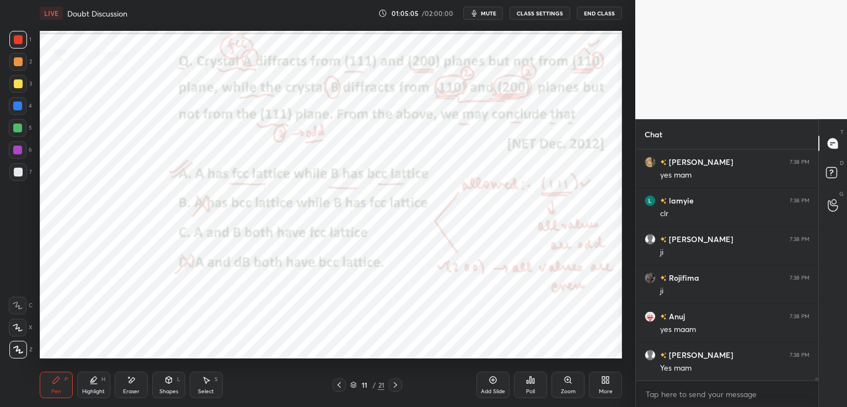
scroll to position [4, 3]
click at [464, 382] on div "11 / 21" at bounding box center [367, 384] width 218 height 13
click at [397, 388] on icon at bounding box center [395, 385] width 9 height 9
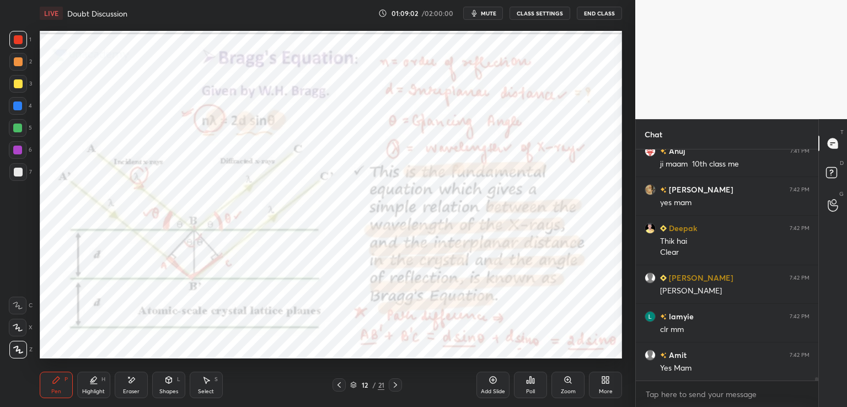
scroll to position [15335, 0]
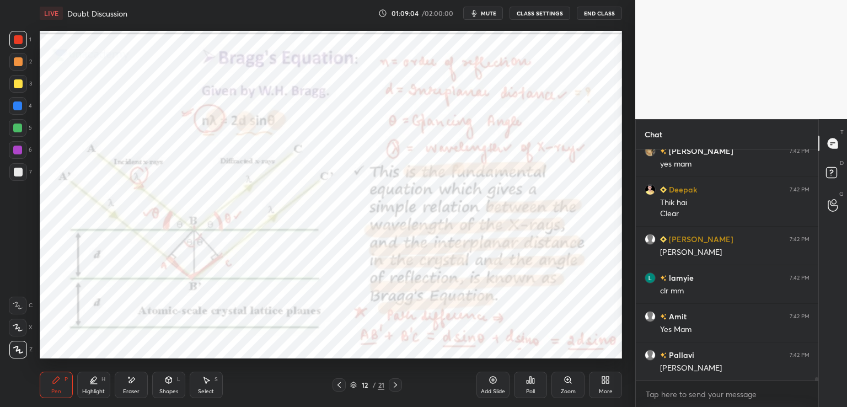
click at [395, 388] on icon at bounding box center [395, 385] width 9 height 9
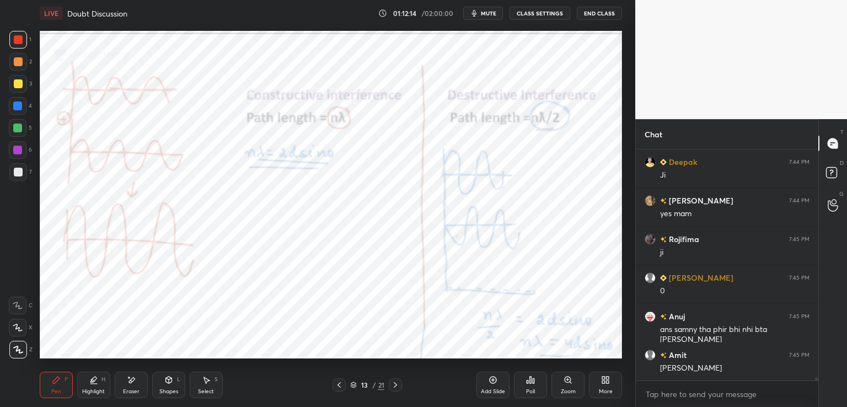
scroll to position [16138, 0]
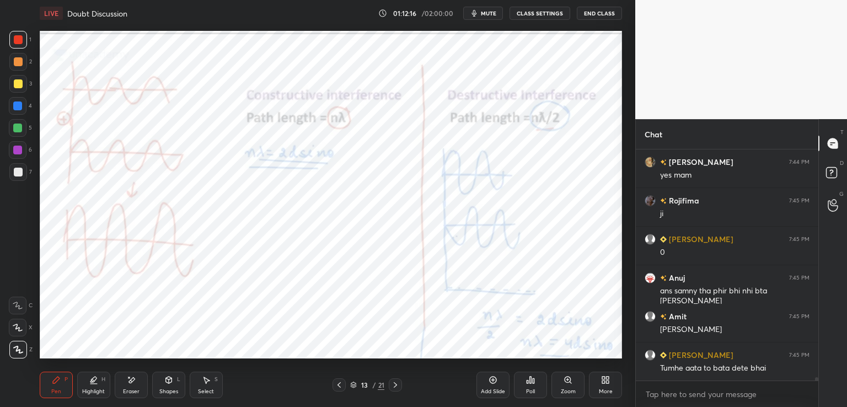
click at [336, 382] on icon at bounding box center [339, 385] width 9 height 9
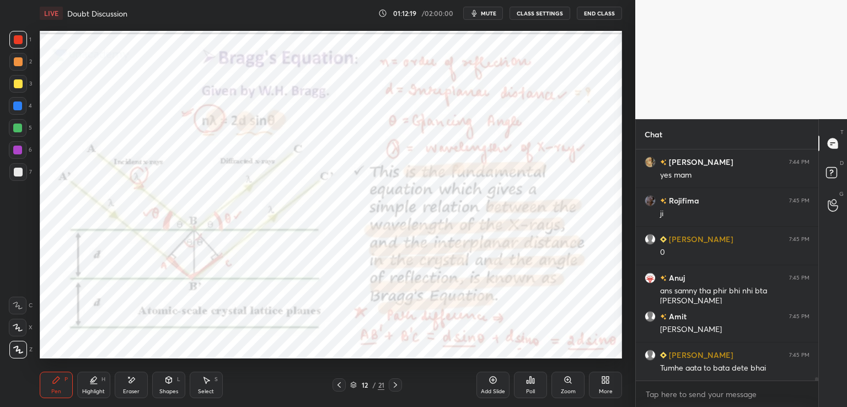
click at [387, 385] on div "12 / 21" at bounding box center [368, 384] width 70 height 13
click at [395, 387] on icon at bounding box center [395, 385] width 9 height 9
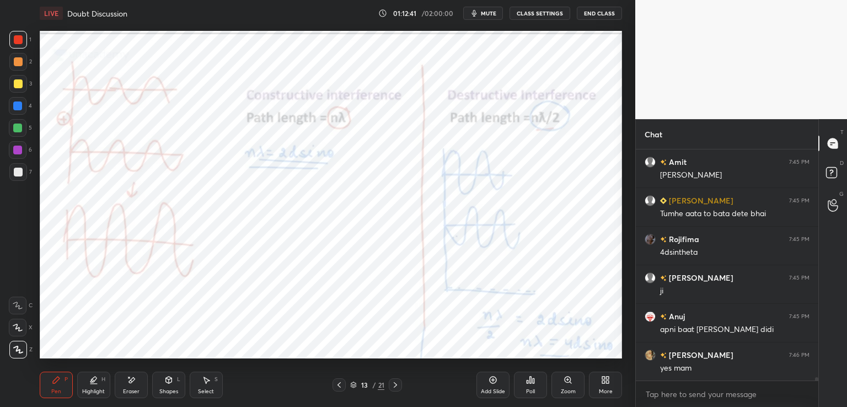
scroll to position [16331, 0]
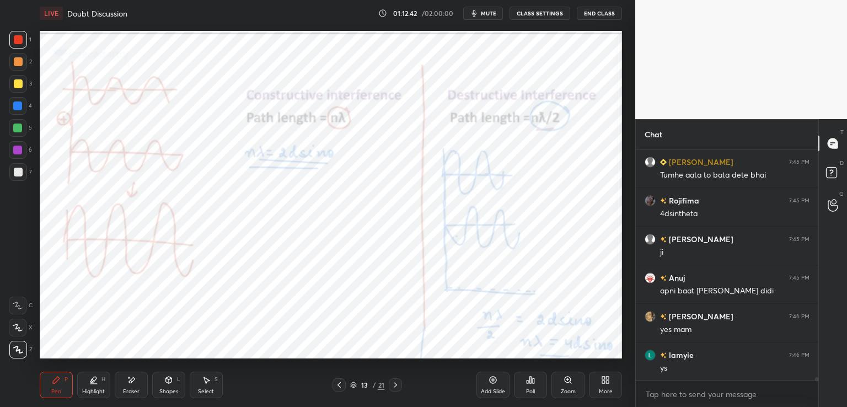
click at [396, 382] on icon at bounding box center [395, 385] width 9 height 9
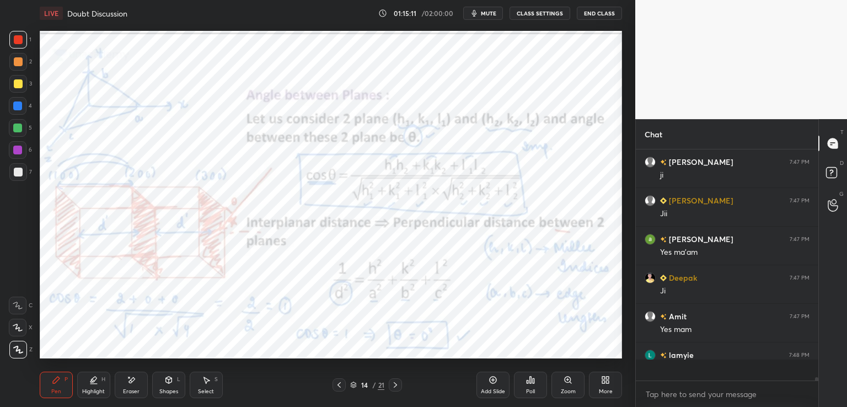
scroll to position [16960, 0]
click at [337, 387] on icon at bounding box center [339, 385] width 9 height 9
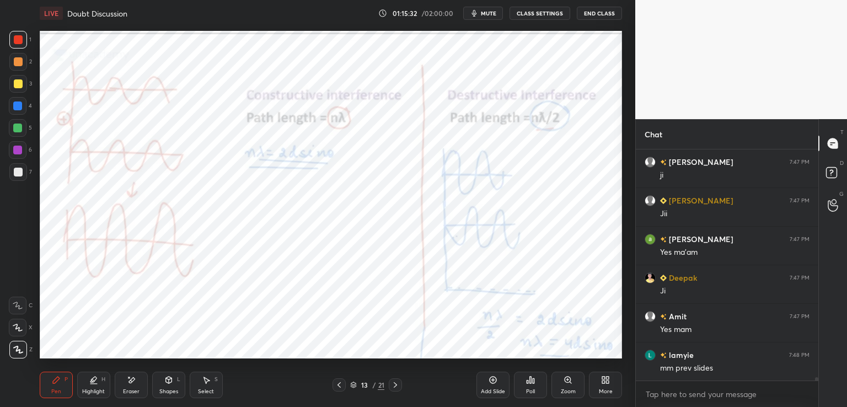
click at [395, 383] on icon at bounding box center [395, 385] width 9 height 9
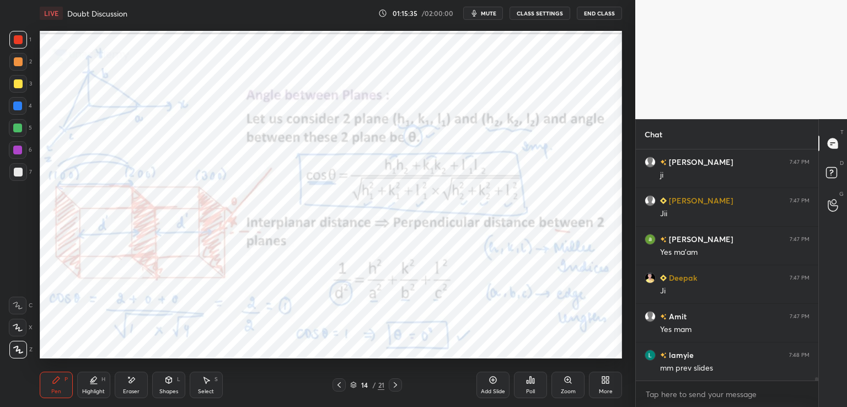
click at [396, 385] on icon at bounding box center [395, 385] width 9 height 9
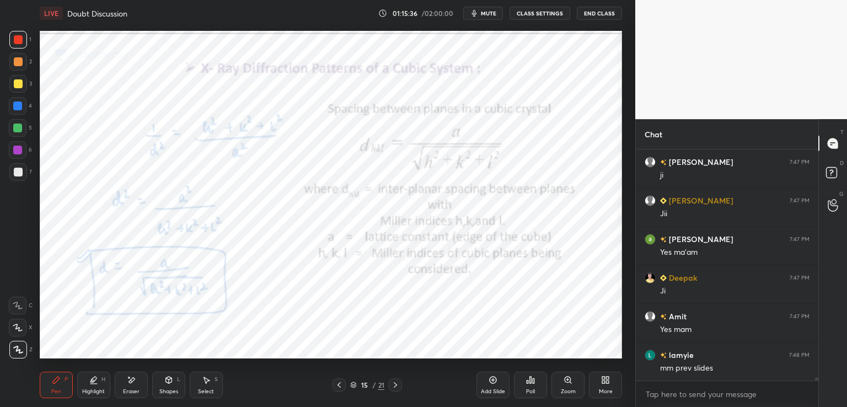
click at [396, 385] on icon at bounding box center [395, 385] width 3 height 6
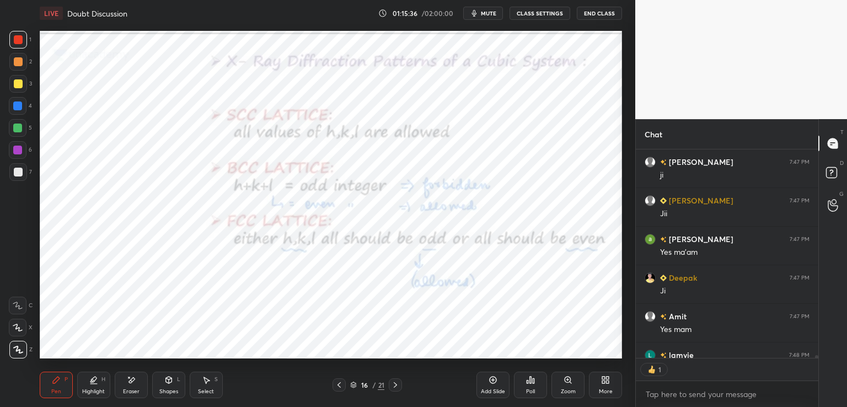
scroll to position [4, 3]
click at [395, 384] on icon at bounding box center [395, 385] width 9 height 9
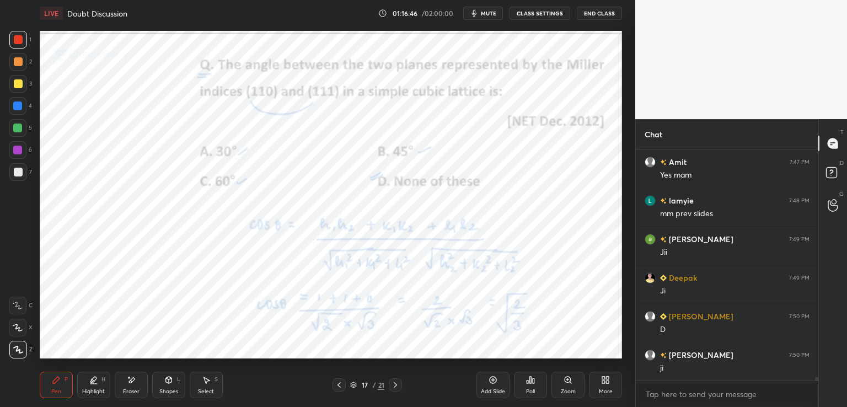
scroll to position [17153, 0]
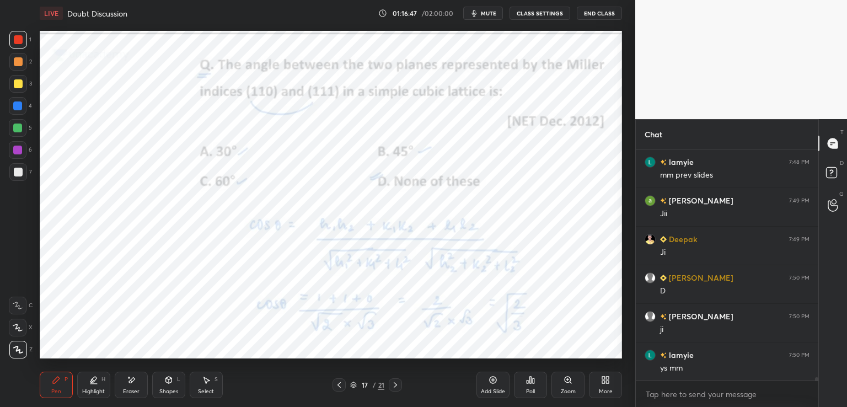
click at [340, 384] on icon at bounding box center [339, 385] width 9 height 9
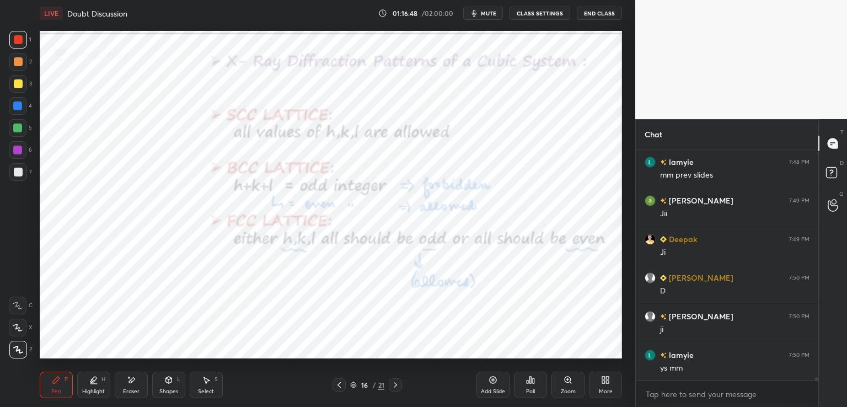
click at [339, 382] on icon at bounding box center [339, 385] width 9 height 9
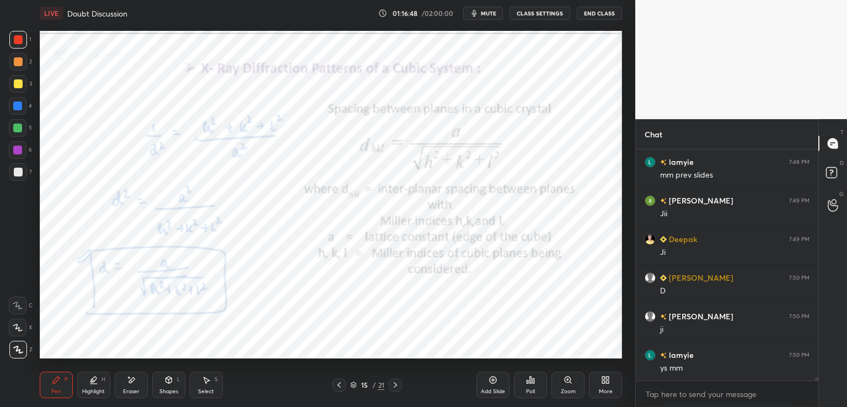
click at [337, 382] on icon at bounding box center [339, 385] width 9 height 9
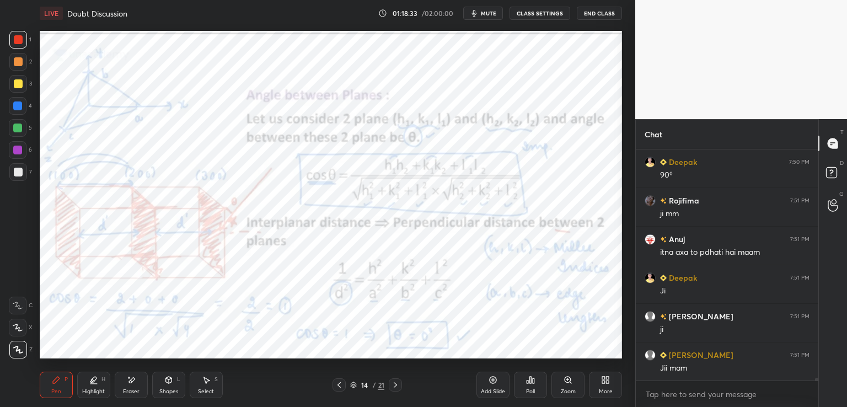
scroll to position [17926, 0]
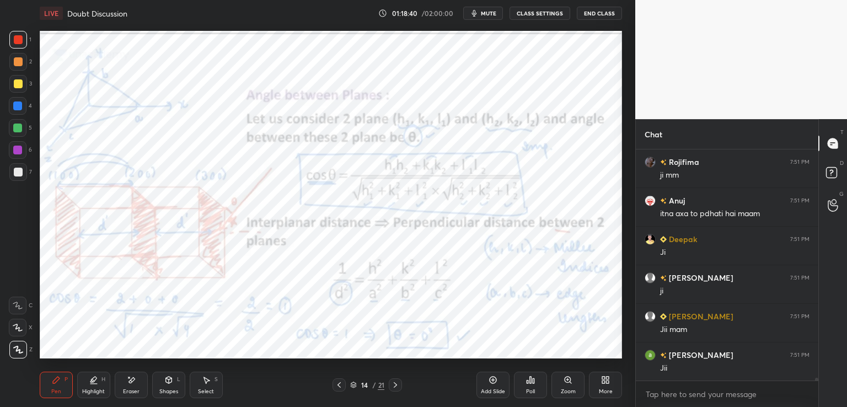
click at [399, 380] on div at bounding box center [395, 384] width 13 height 13
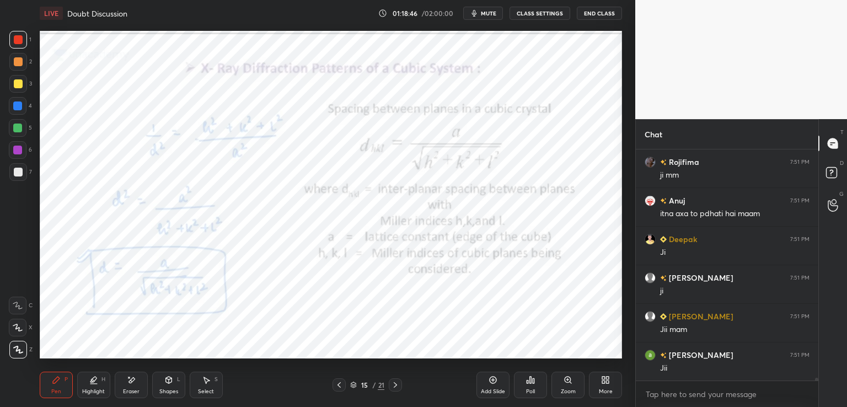
scroll to position [17964, 0]
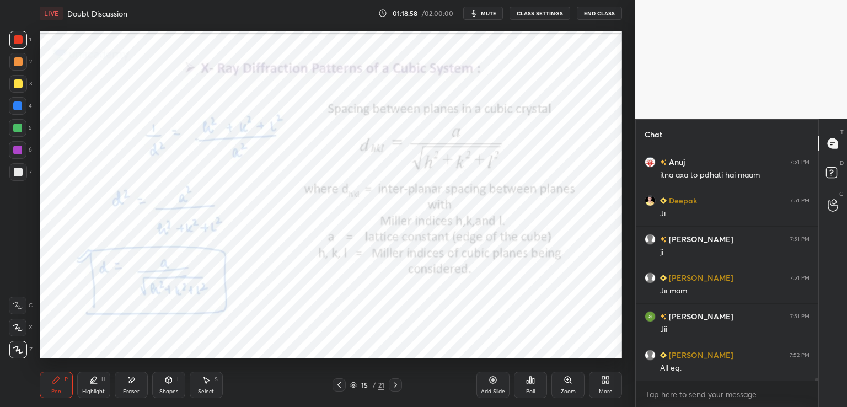
click at [132, 380] on icon at bounding box center [132, 380] width 6 height 6
click at [52, 389] on div "Pen" at bounding box center [56, 392] width 10 height 6
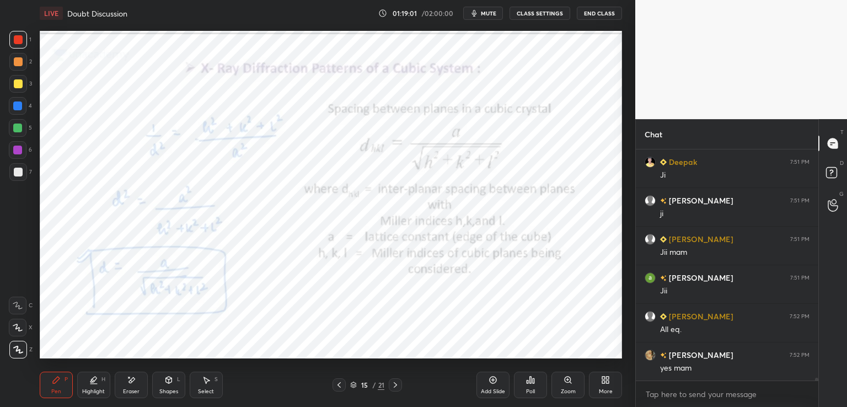
click at [344, 381] on div at bounding box center [339, 384] width 13 height 13
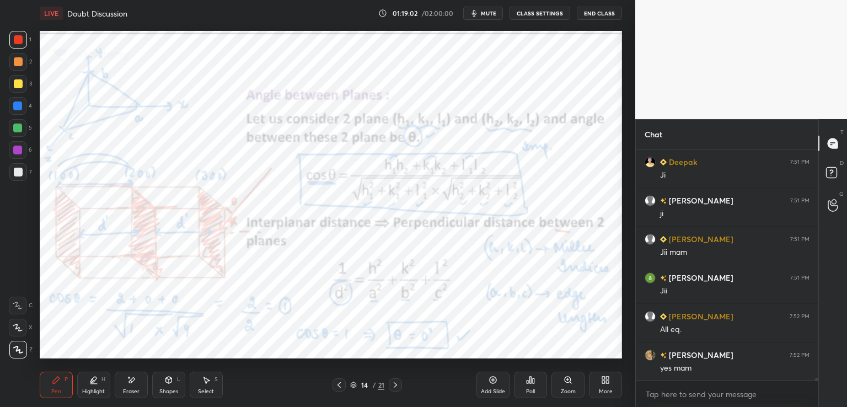
scroll to position [18042, 0]
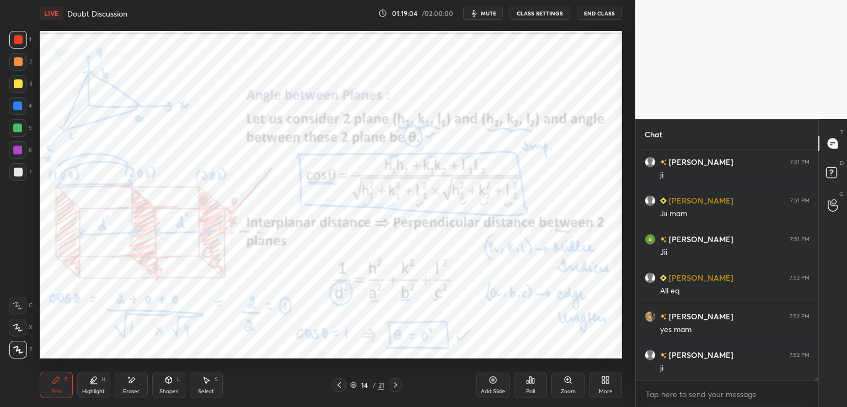
click at [393, 383] on icon at bounding box center [395, 385] width 9 height 9
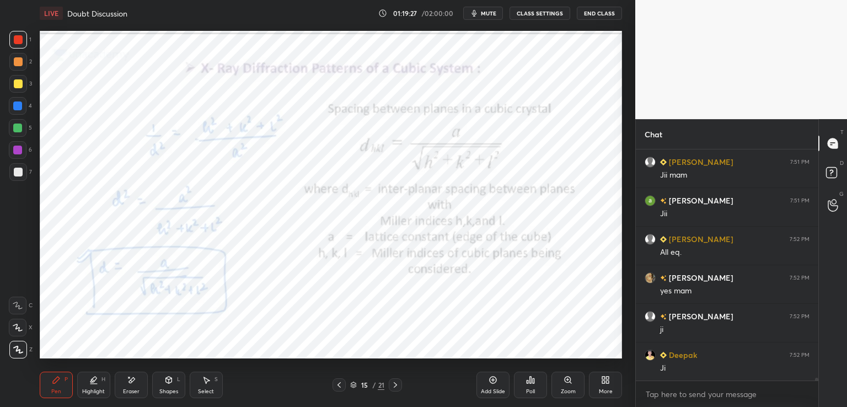
scroll to position [18119, 0]
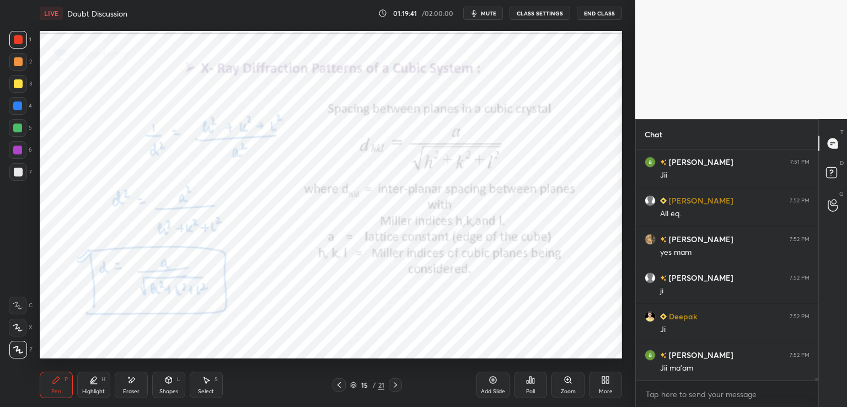
click at [337, 386] on icon at bounding box center [339, 385] width 9 height 9
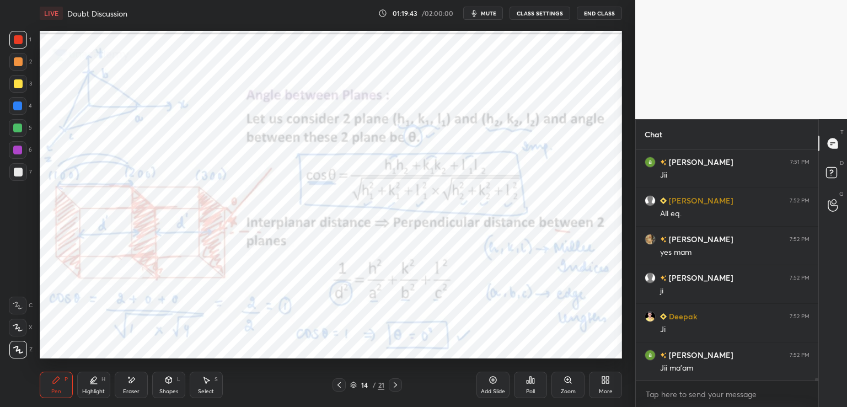
click at [396, 385] on icon at bounding box center [395, 385] width 3 height 6
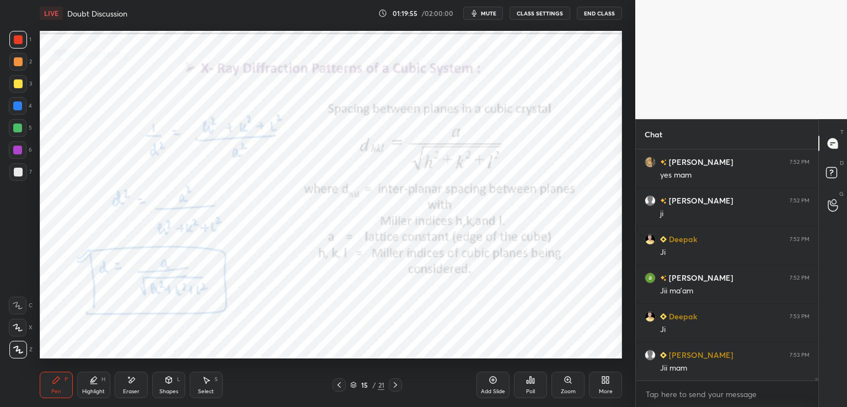
scroll to position [18235, 0]
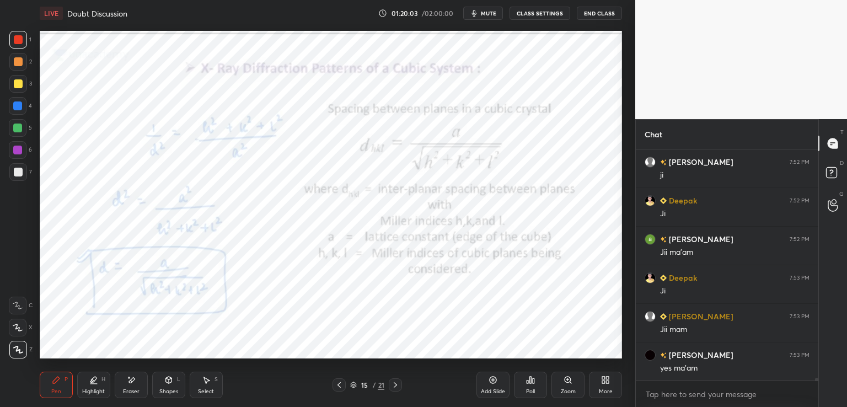
click at [340, 385] on icon at bounding box center [339, 385] width 9 height 9
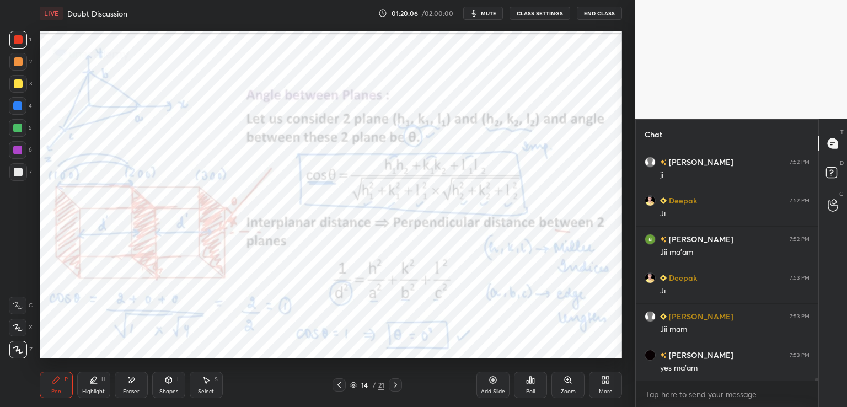
click at [394, 387] on icon at bounding box center [395, 385] width 9 height 9
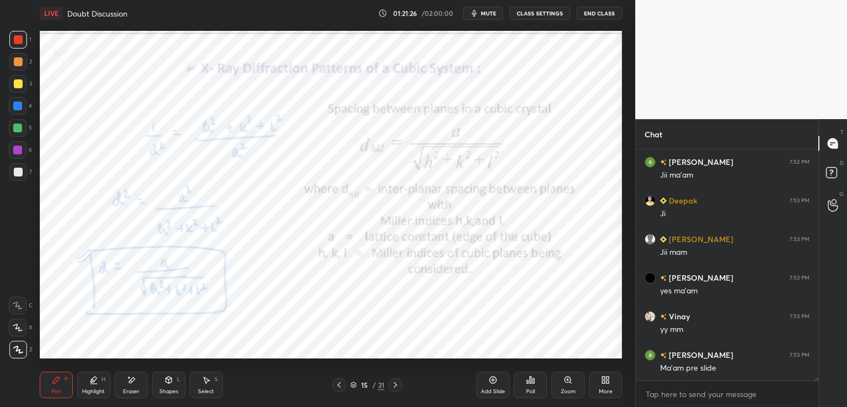
scroll to position [18351, 0]
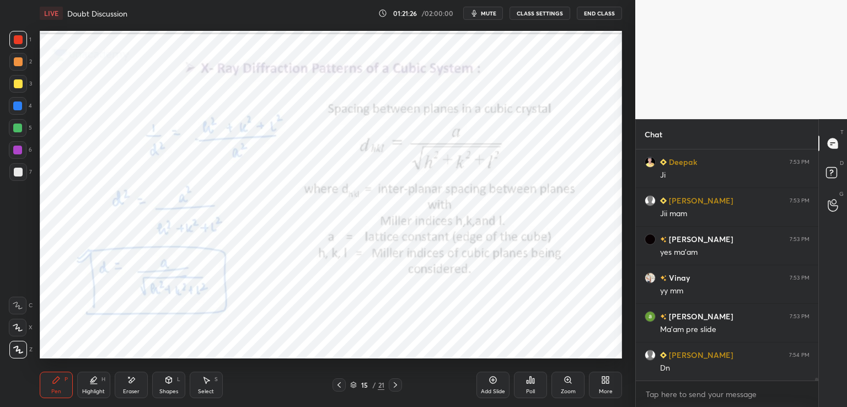
click at [338, 384] on icon at bounding box center [339, 385] width 9 height 9
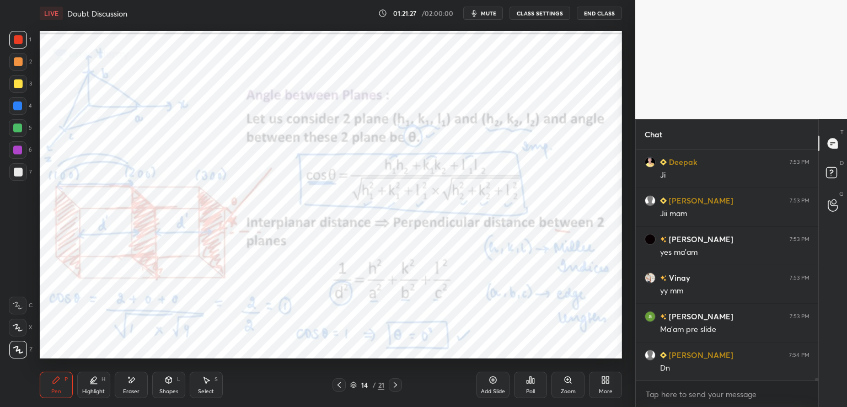
click at [392, 384] on icon at bounding box center [395, 385] width 9 height 9
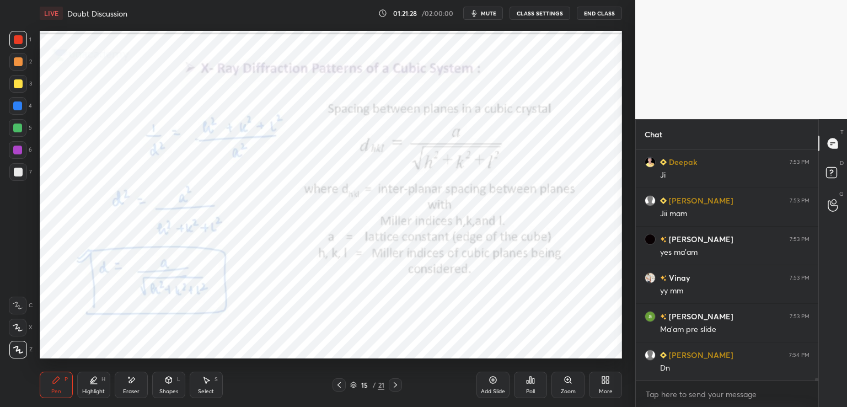
click at [392, 385] on icon at bounding box center [395, 385] width 9 height 9
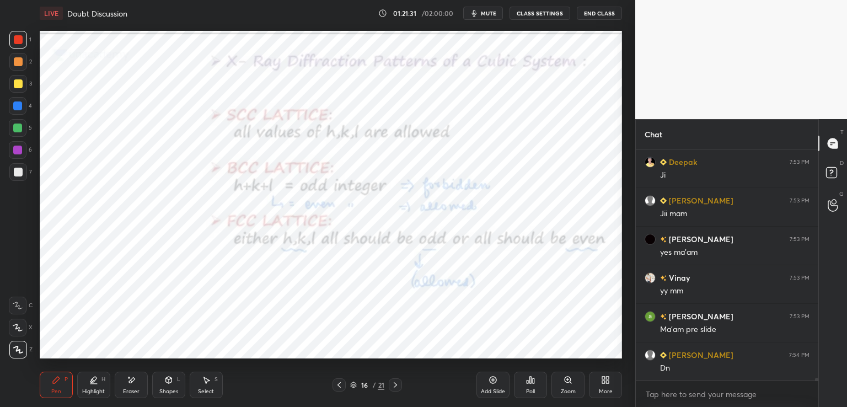
click at [393, 386] on icon at bounding box center [395, 385] width 9 height 9
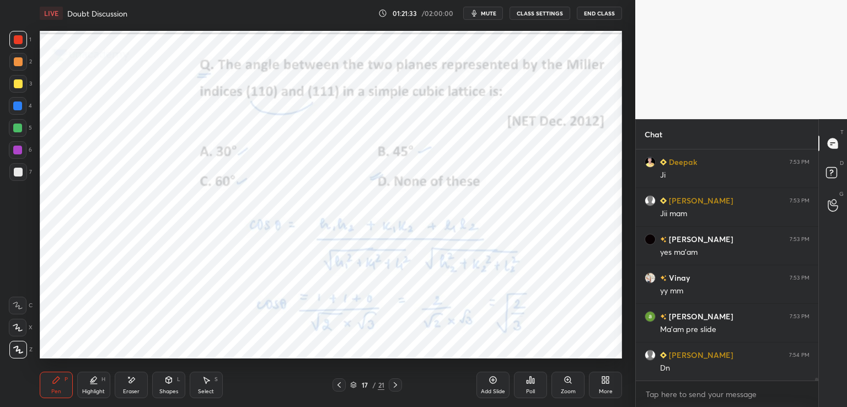
click at [397, 382] on icon at bounding box center [395, 385] width 9 height 9
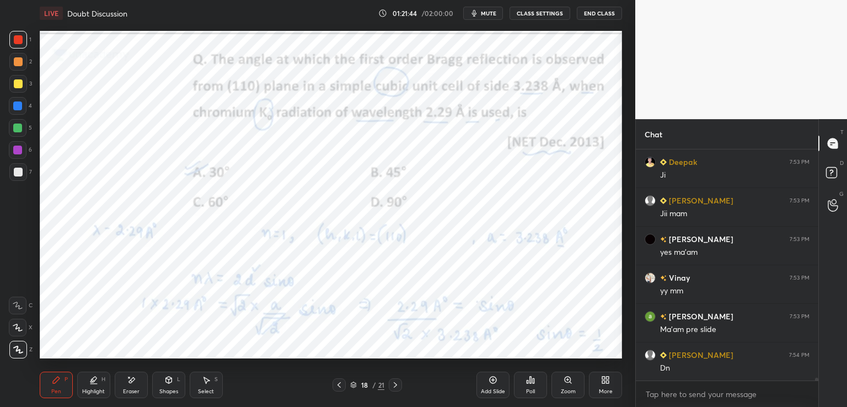
scroll to position [18389, 0]
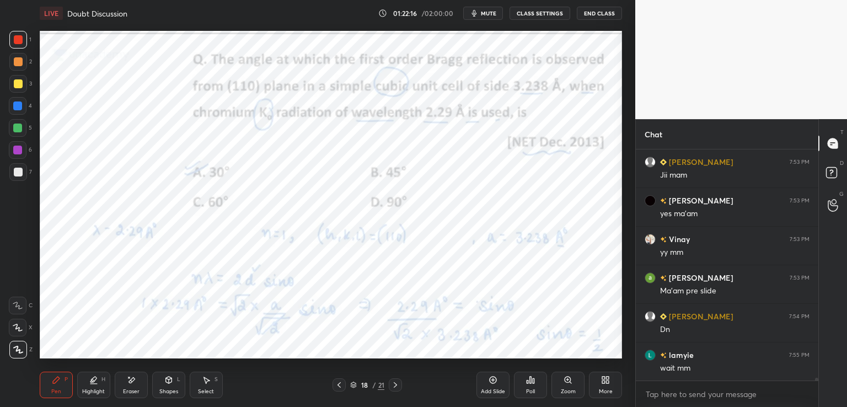
click at [490, 10] on span "mute" at bounding box center [488, 13] width 15 height 8
click at [595, 8] on button "End Class" at bounding box center [599, 13] width 45 height 13
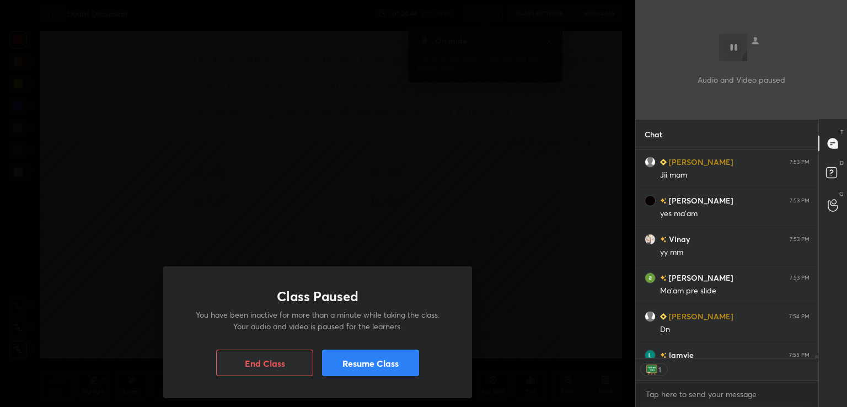
scroll to position [4, 3]
click at [408, 358] on button "Resume Class" at bounding box center [370, 363] width 97 height 26
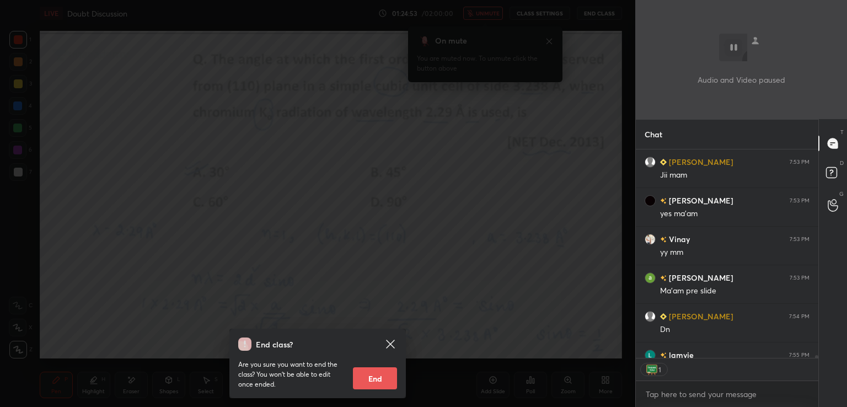
click at [394, 342] on icon at bounding box center [390, 344] width 13 height 13
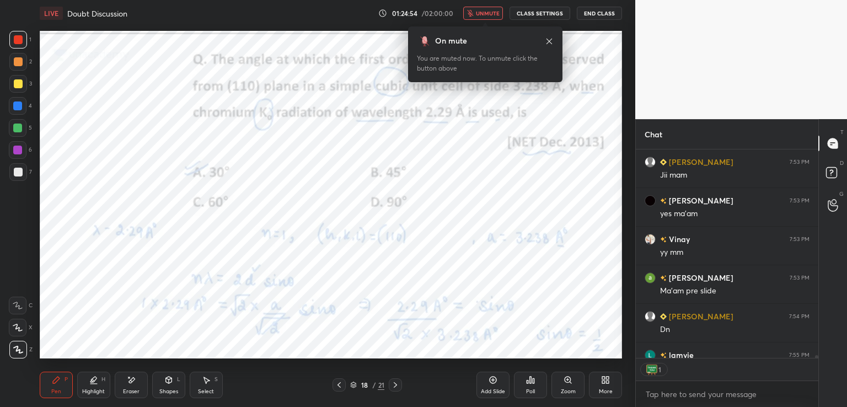
click at [497, 14] on span "unmute" at bounding box center [488, 13] width 24 height 8
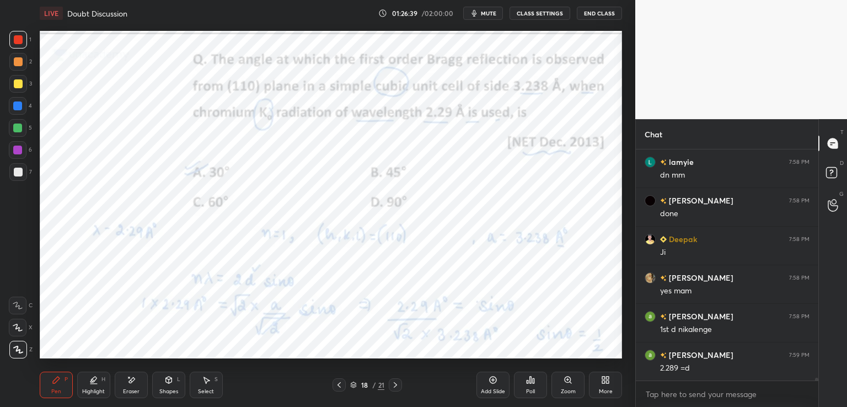
scroll to position [18660, 0]
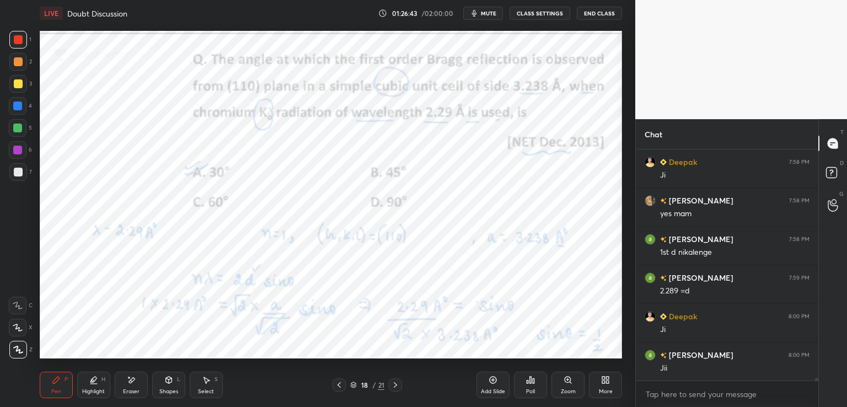
click at [391, 383] on div at bounding box center [395, 384] width 13 height 13
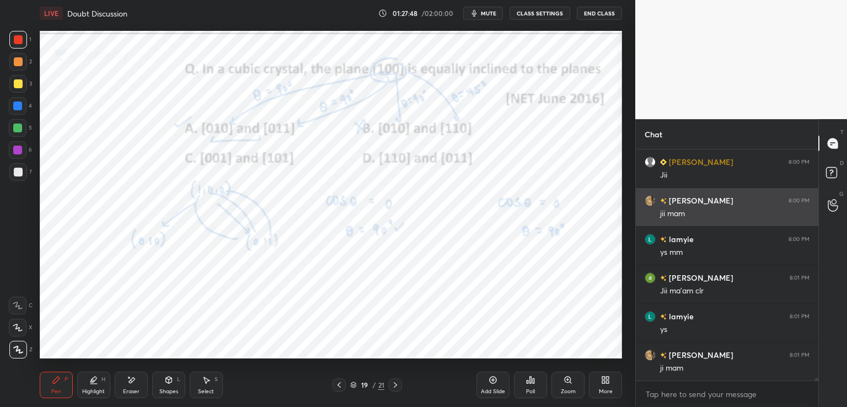
scroll to position [19046, 0]
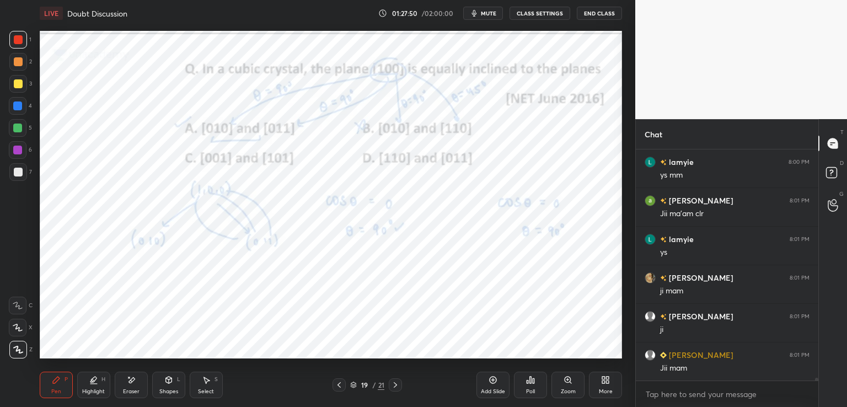
click at [397, 385] on icon at bounding box center [395, 385] width 9 height 9
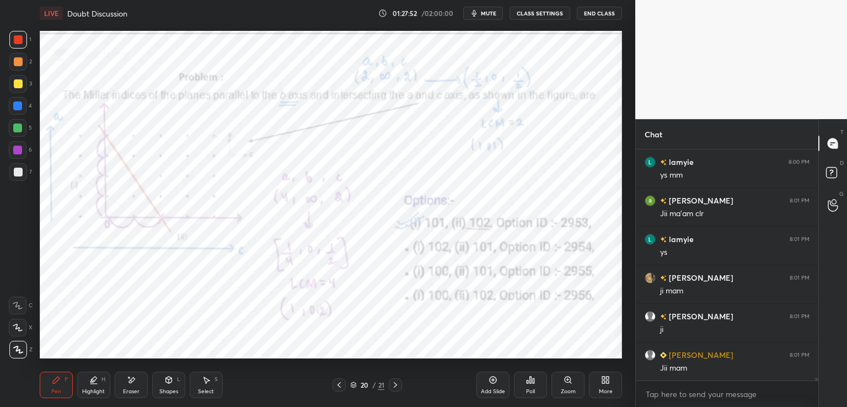
click at [392, 383] on icon at bounding box center [395, 385] width 9 height 9
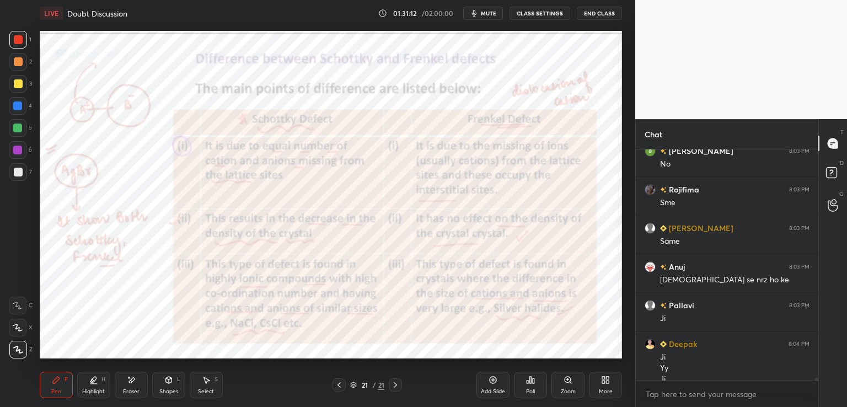
scroll to position [19735, 0]
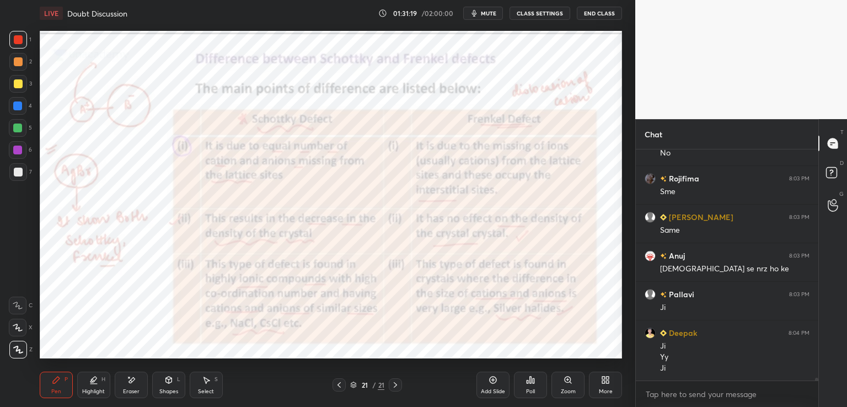
click at [343, 385] on icon at bounding box center [339, 385] width 9 height 9
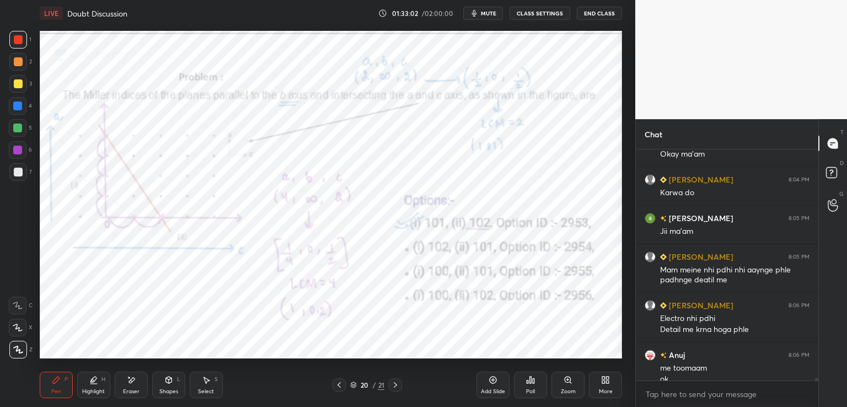
scroll to position [20115, 0]
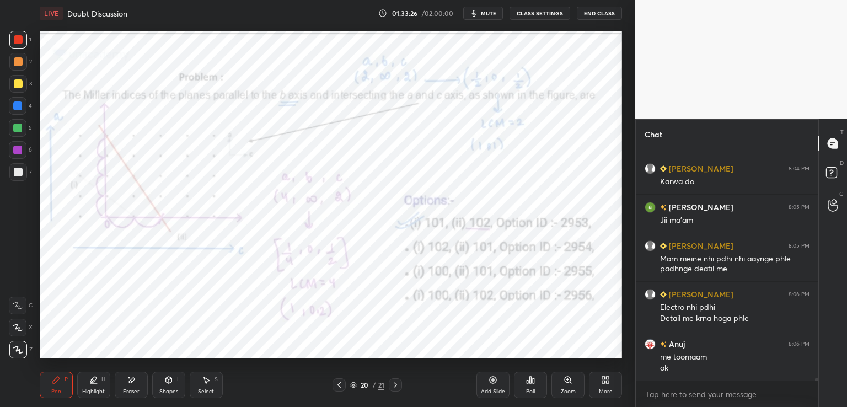
click at [591, 382] on div "More" at bounding box center [605, 385] width 33 height 26
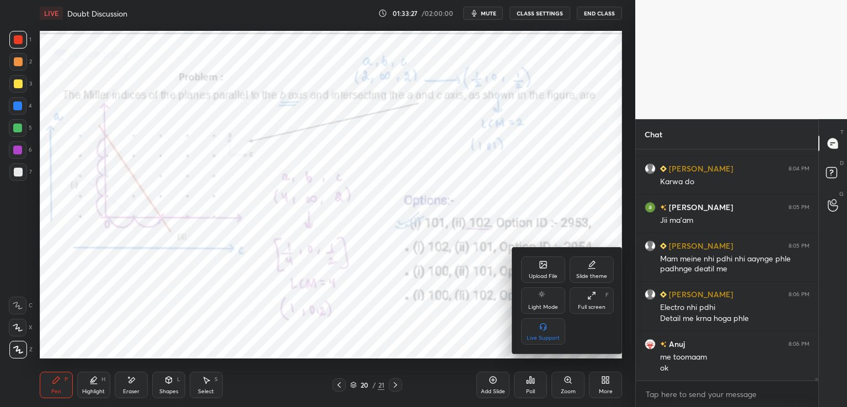
click at [546, 265] on icon at bounding box center [543, 265] width 7 height 7
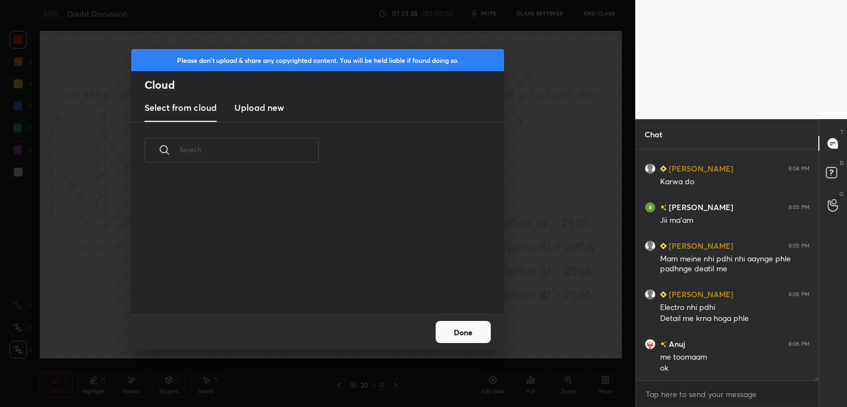
scroll to position [136, 354]
click at [249, 94] on new "Upload new" at bounding box center [259, 108] width 50 height 28
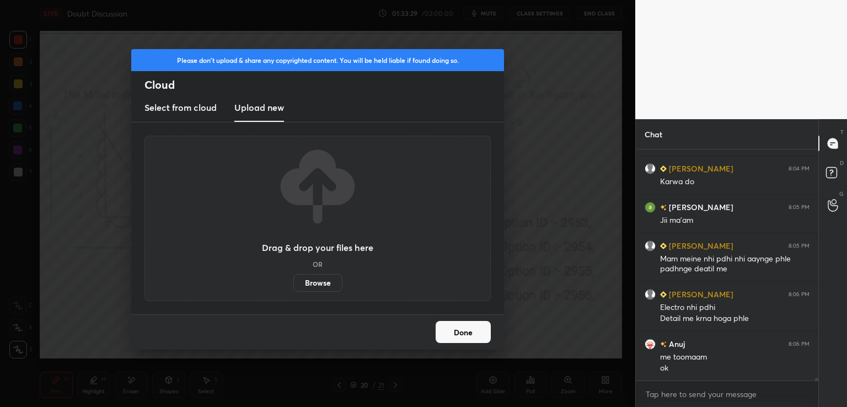
click at [332, 284] on label "Browse" at bounding box center [318, 283] width 49 height 18
click at [294, 284] on input "Browse" at bounding box center [294, 283] width 0 height 18
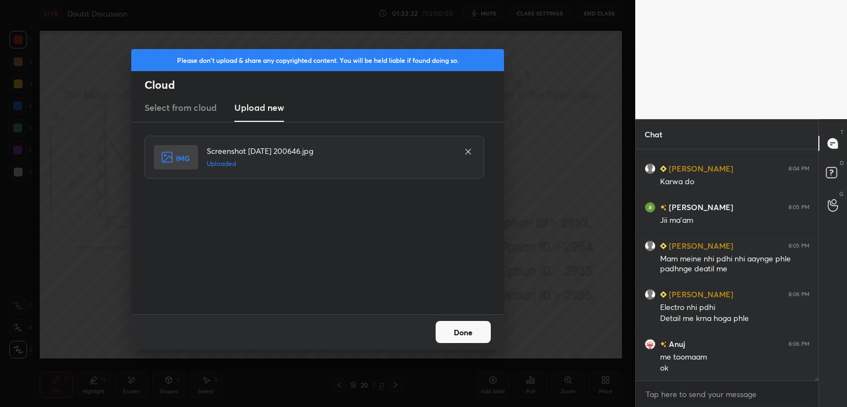
click at [480, 327] on button "Done" at bounding box center [463, 332] width 55 height 22
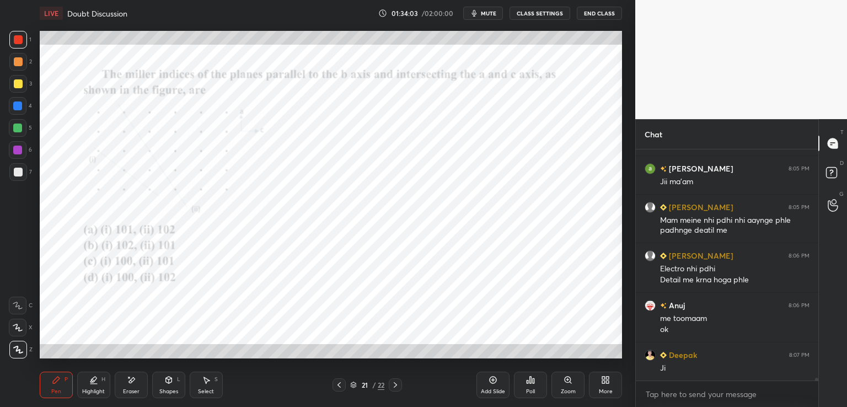
scroll to position [20192, 0]
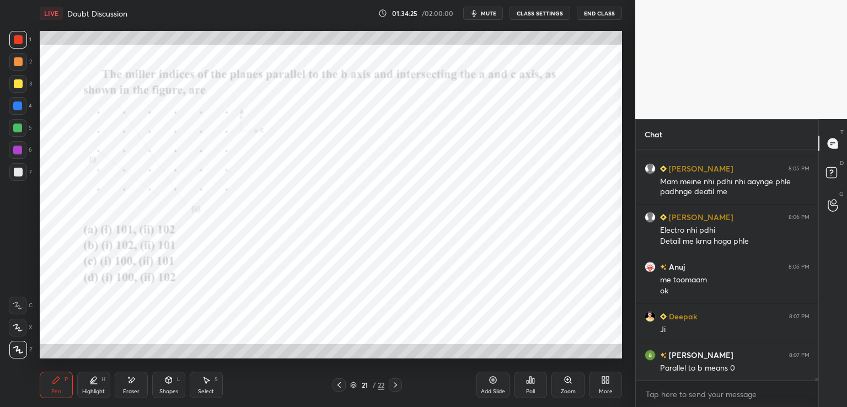
click at [166, 389] on div "Shapes" at bounding box center [168, 392] width 19 height 6
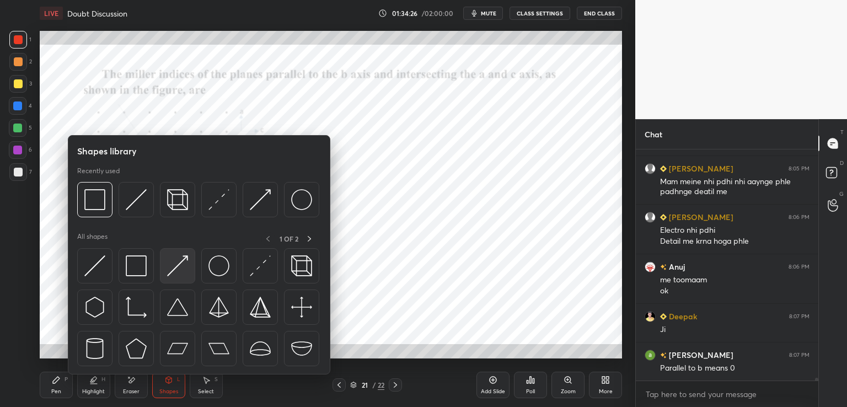
click at [174, 265] on img at bounding box center [177, 265] width 21 height 21
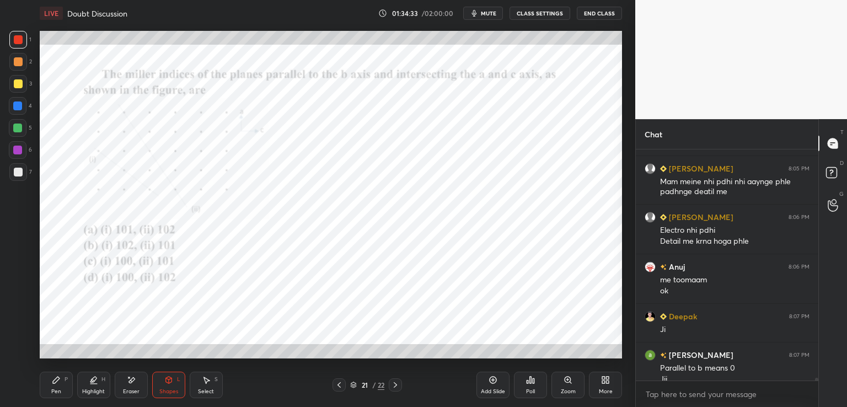
scroll to position [20203, 0]
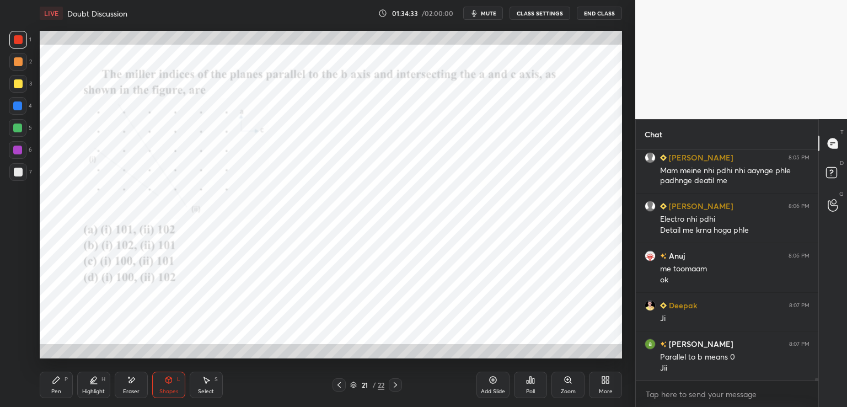
click at [67, 383] on div "Pen P" at bounding box center [56, 385] width 33 height 26
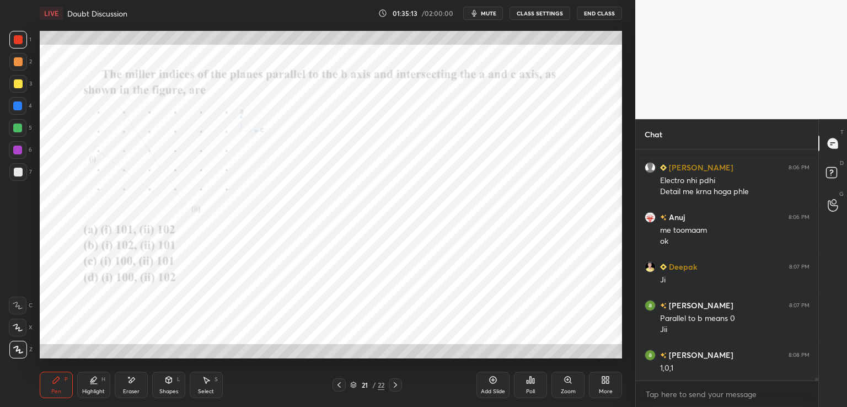
click at [15, 109] on div at bounding box center [17, 106] width 9 height 9
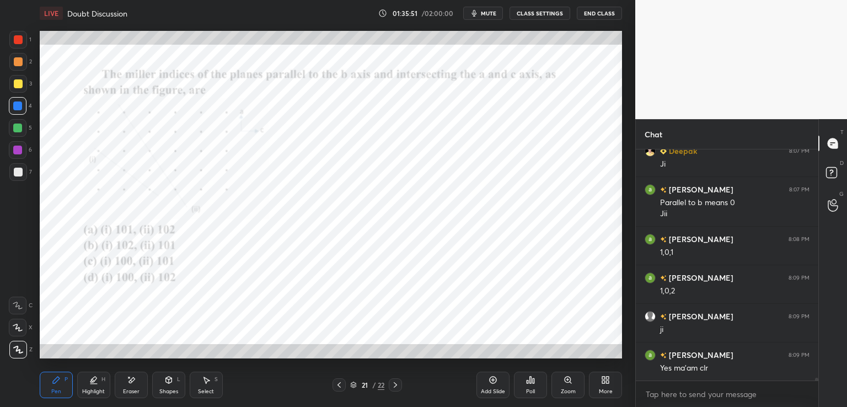
scroll to position [20396, 0]
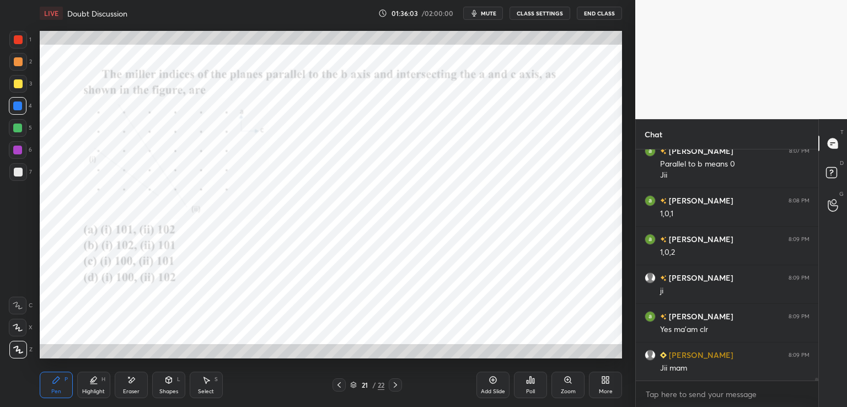
click at [606, 386] on div "More" at bounding box center [605, 385] width 33 height 26
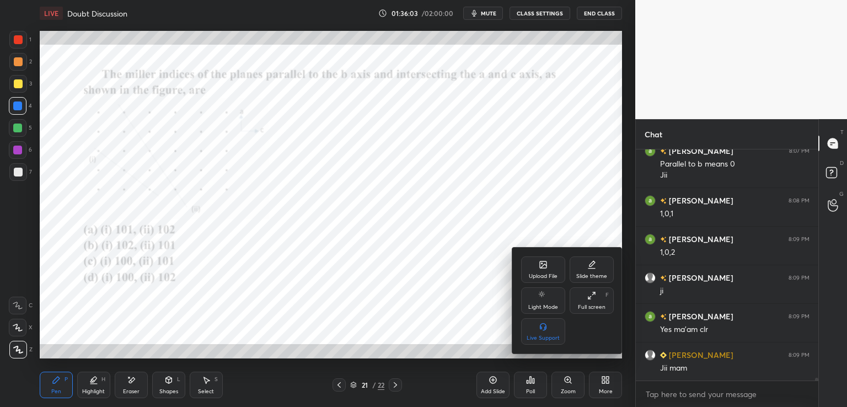
click at [548, 268] on div "Upload File" at bounding box center [543, 270] width 44 height 26
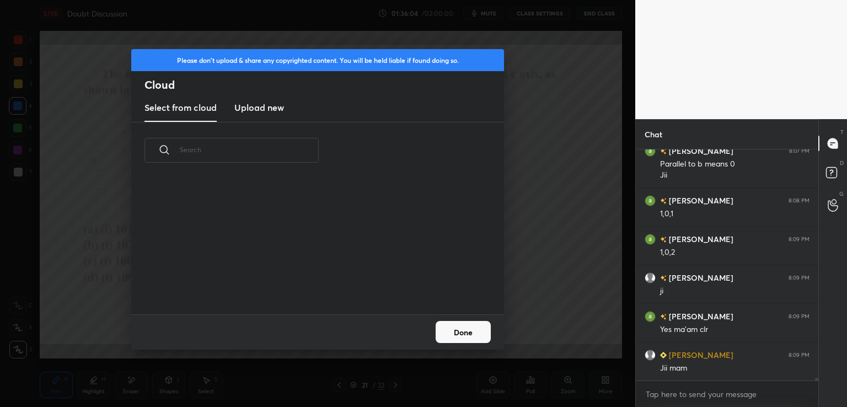
scroll to position [136, 354]
click at [243, 113] on h3 "Upload new" at bounding box center [259, 107] width 50 height 13
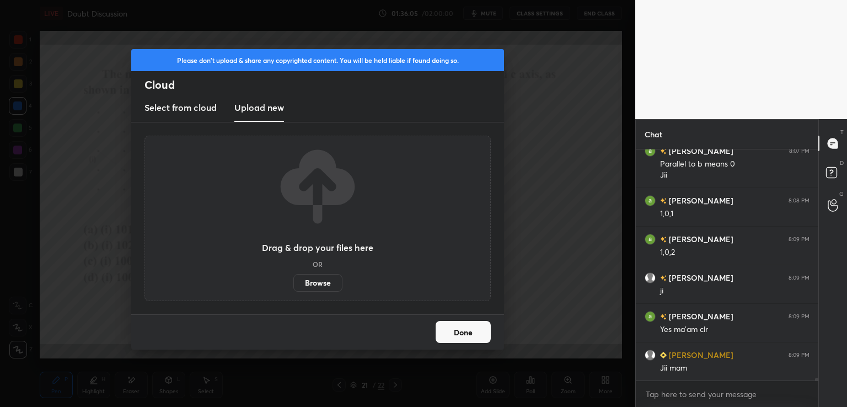
click at [319, 279] on label "Browse" at bounding box center [318, 283] width 49 height 18
click at [294, 279] on input "Browse" at bounding box center [294, 283] width 0 height 18
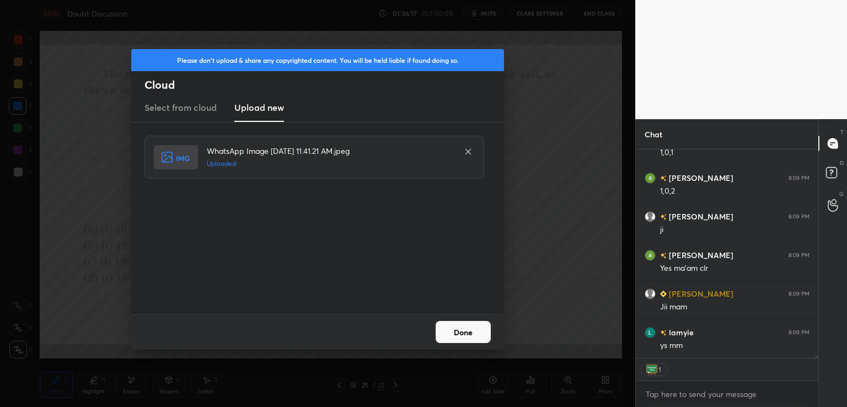
click at [465, 329] on button "Done" at bounding box center [463, 332] width 55 height 22
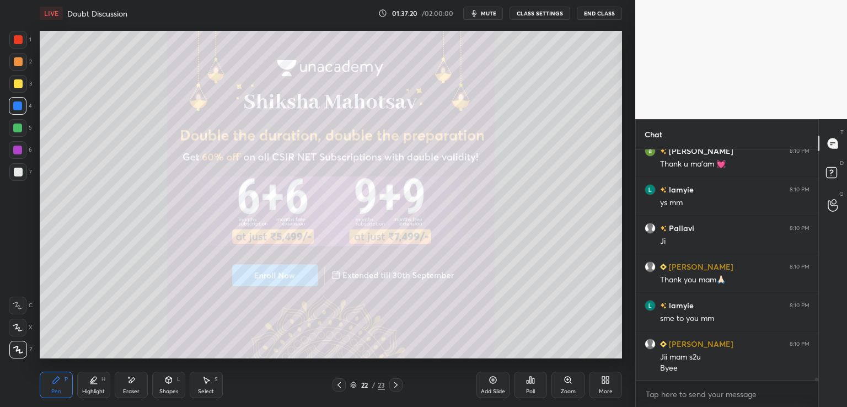
scroll to position [20832, 0]
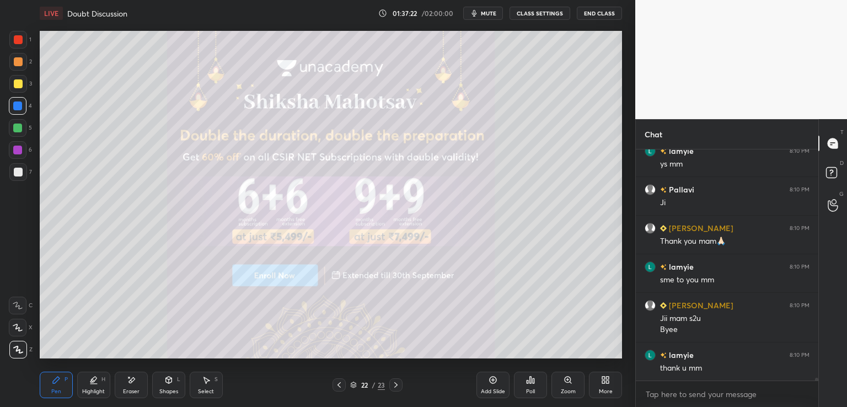
click at [481, 10] on button "mute" at bounding box center [483, 13] width 40 height 13
click at [613, 10] on button "End Class" at bounding box center [599, 13] width 45 height 13
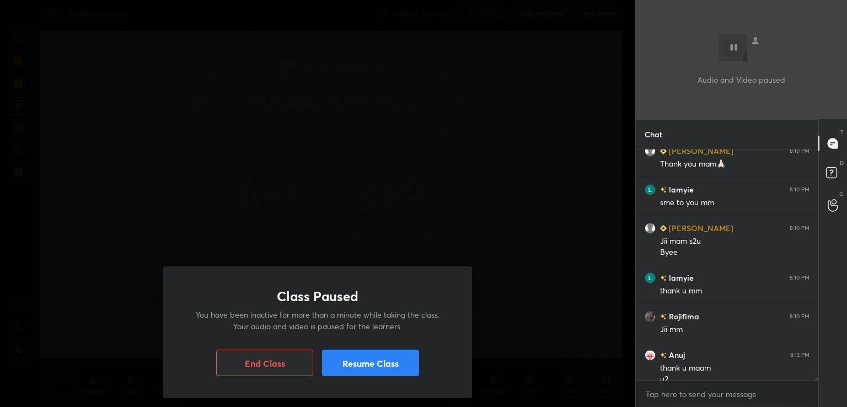
scroll to position [20921, 0]
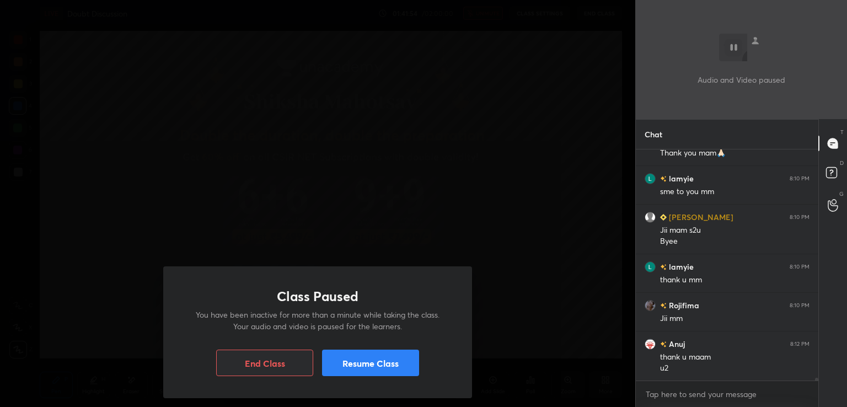
click at [363, 361] on button "Resume Class" at bounding box center [370, 363] width 97 height 26
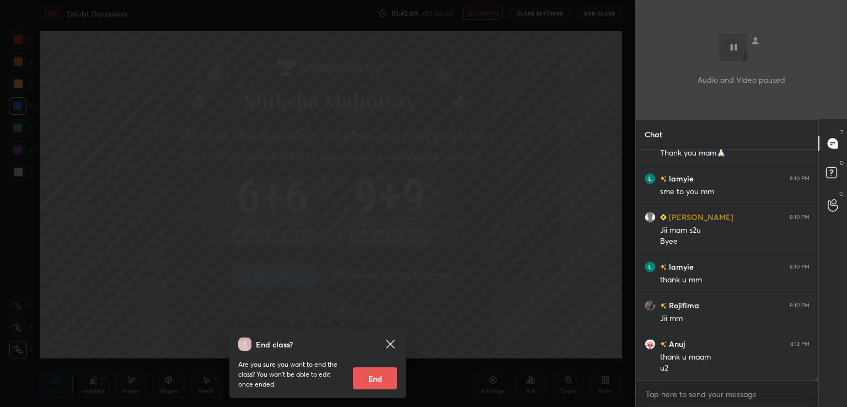
click at [378, 374] on button "End" at bounding box center [375, 378] width 44 height 22
type textarea "x"
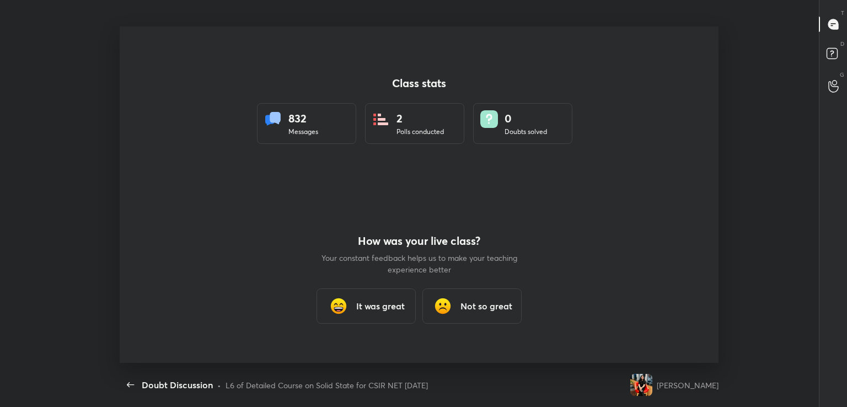
scroll to position [54836, 54355]
